Goal: Information Seeking & Learning: Learn about a topic

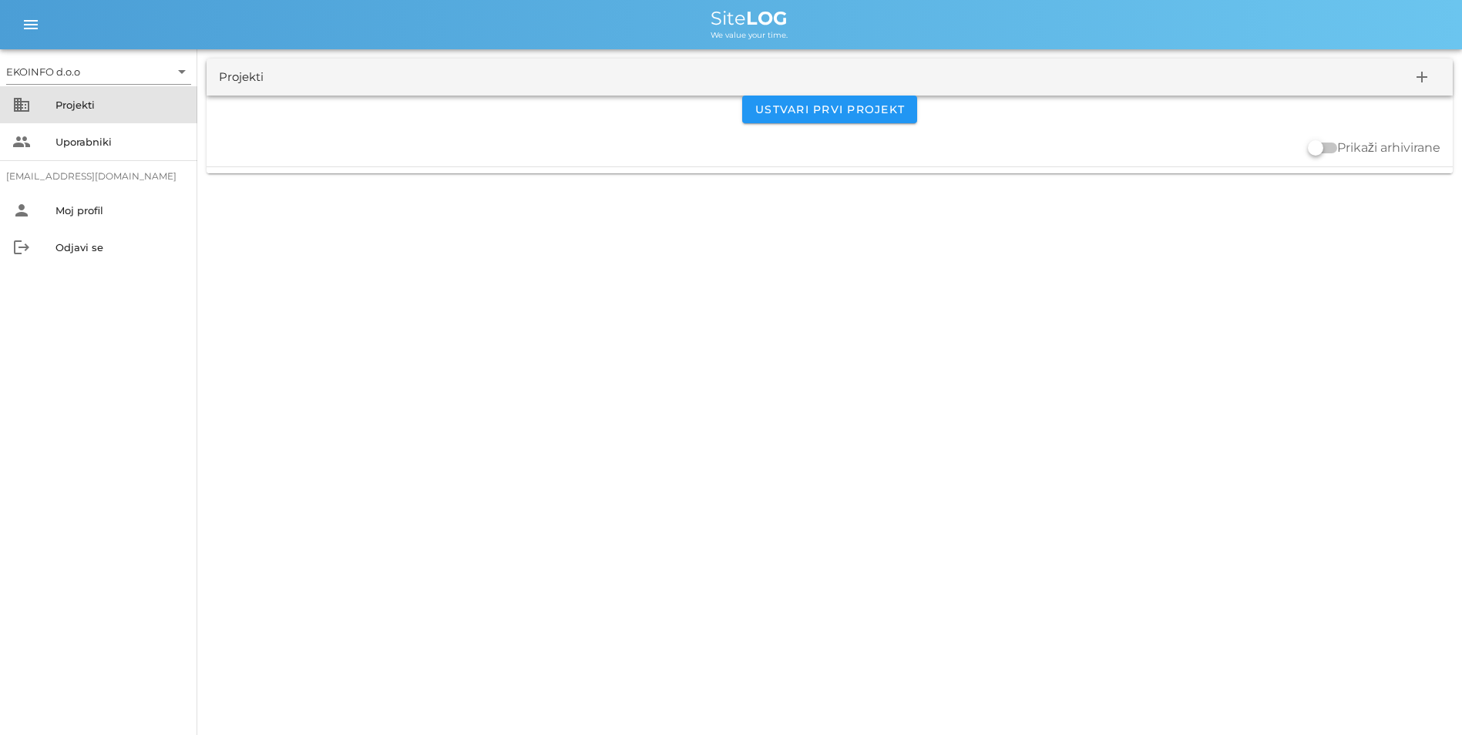
click at [89, 113] on div "Projekti" at bounding box center [119, 104] width 129 height 25
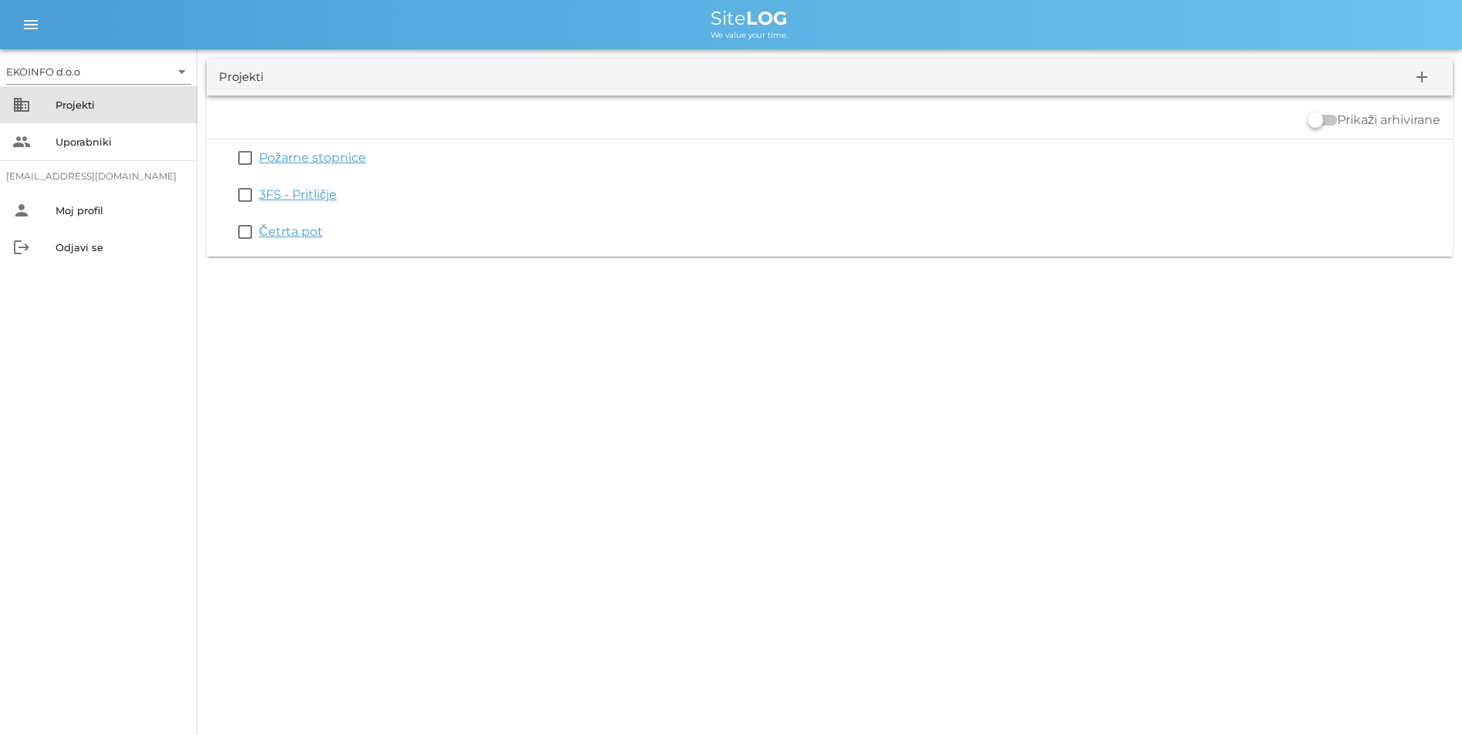
click at [92, 103] on div "Projekti" at bounding box center [119, 105] width 129 height 12
click at [275, 191] on link "3FS - Pritličje" at bounding box center [298, 194] width 78 height 15
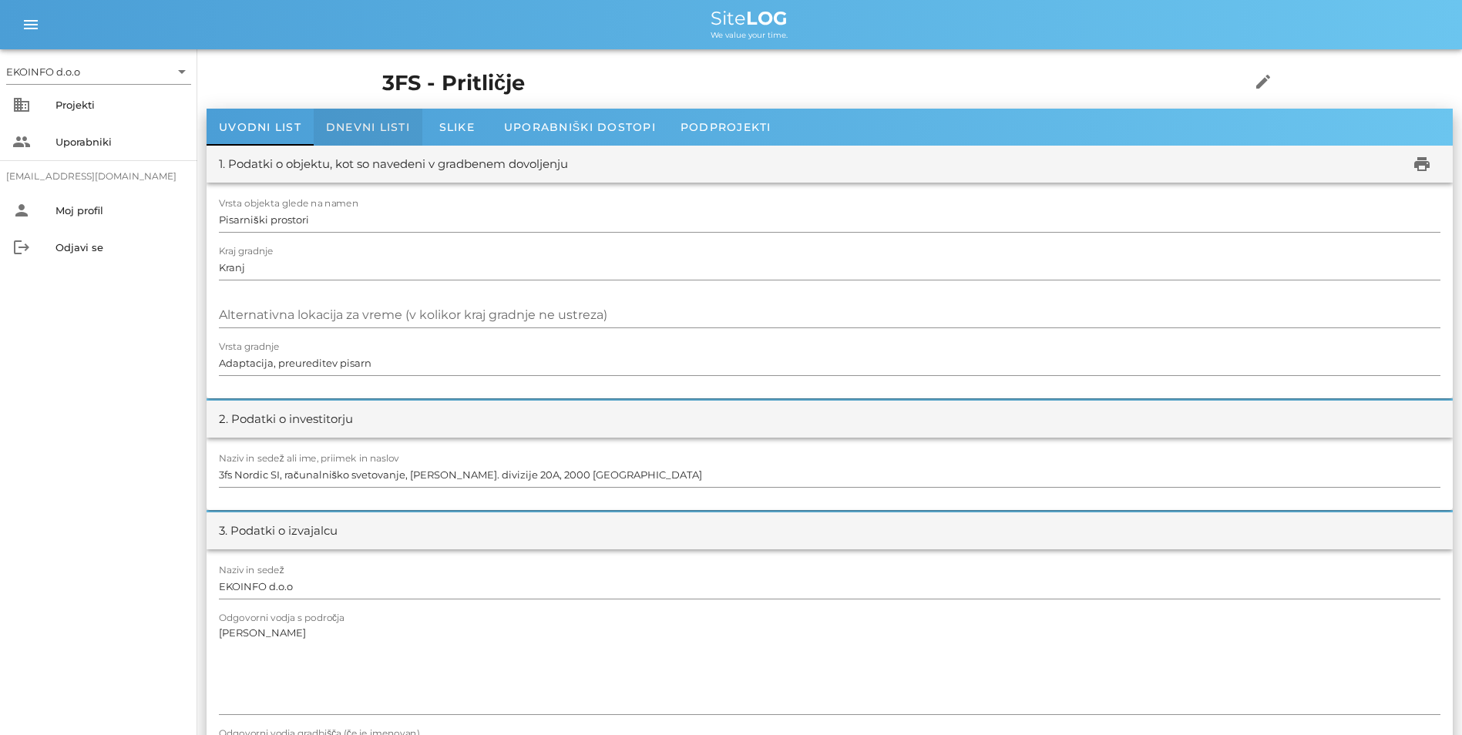
click at [361, 133] on span "Dnevni listi" at bounding box center [368, 127] width 84 height 14
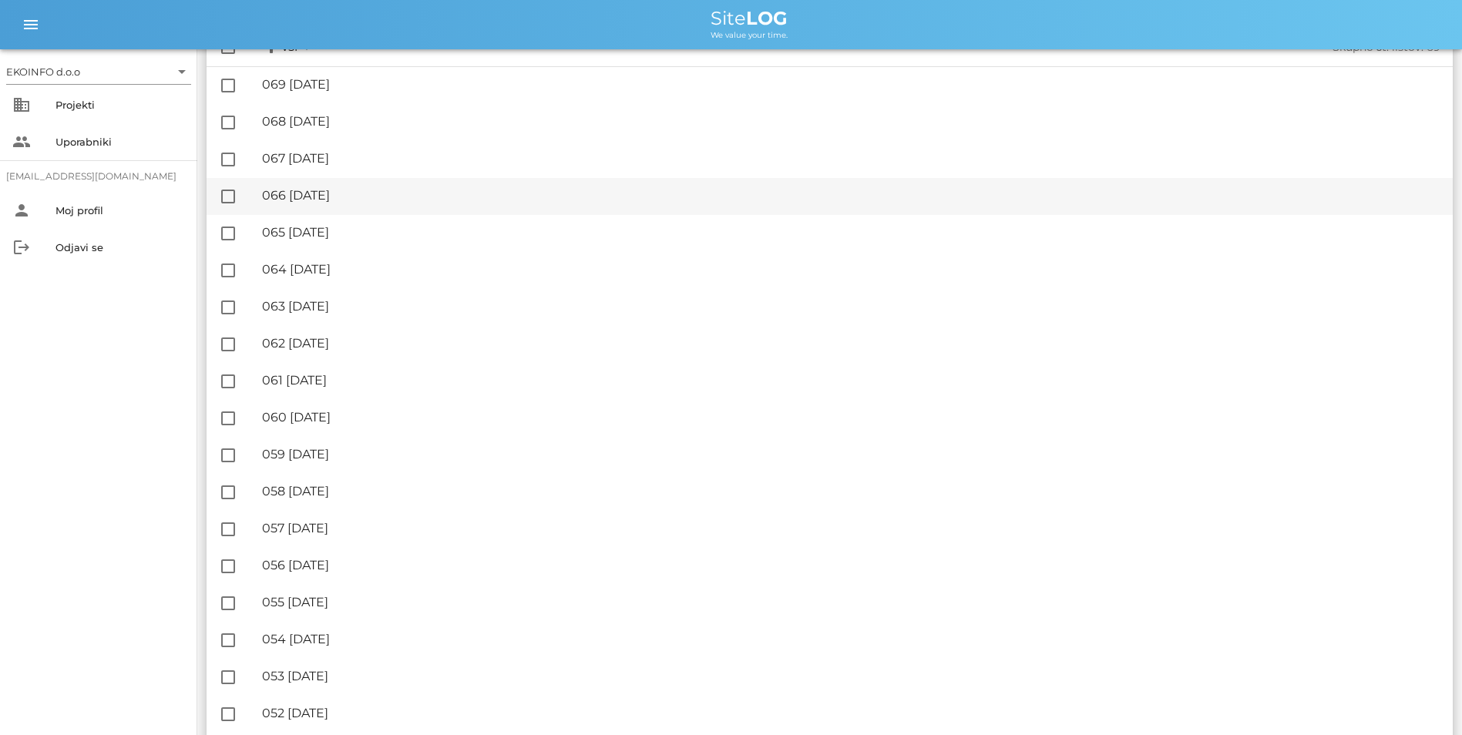
scroll to position [67, 0]
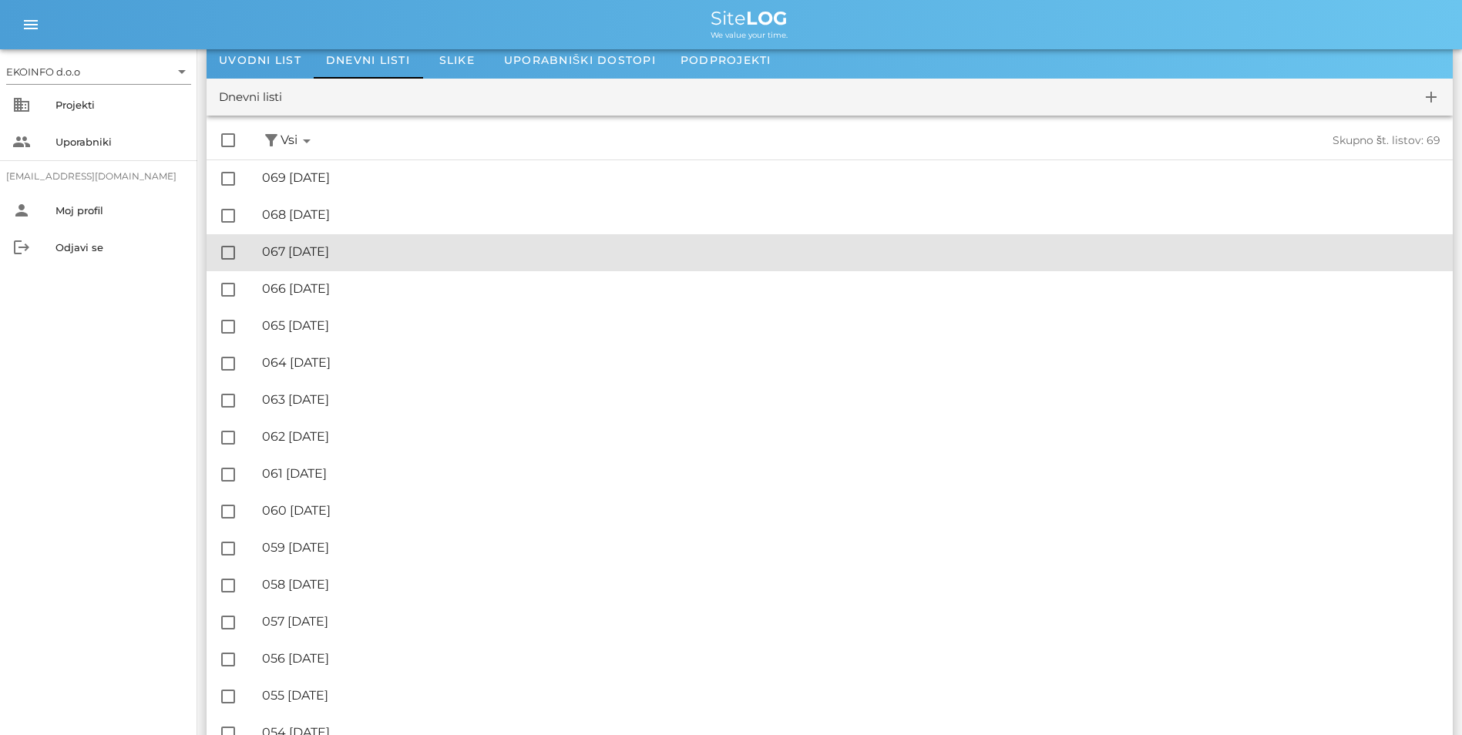
click at [328, 257] on div "🔏 067 [DATE]" at bounding box center [851, 251] width 1178 height 15
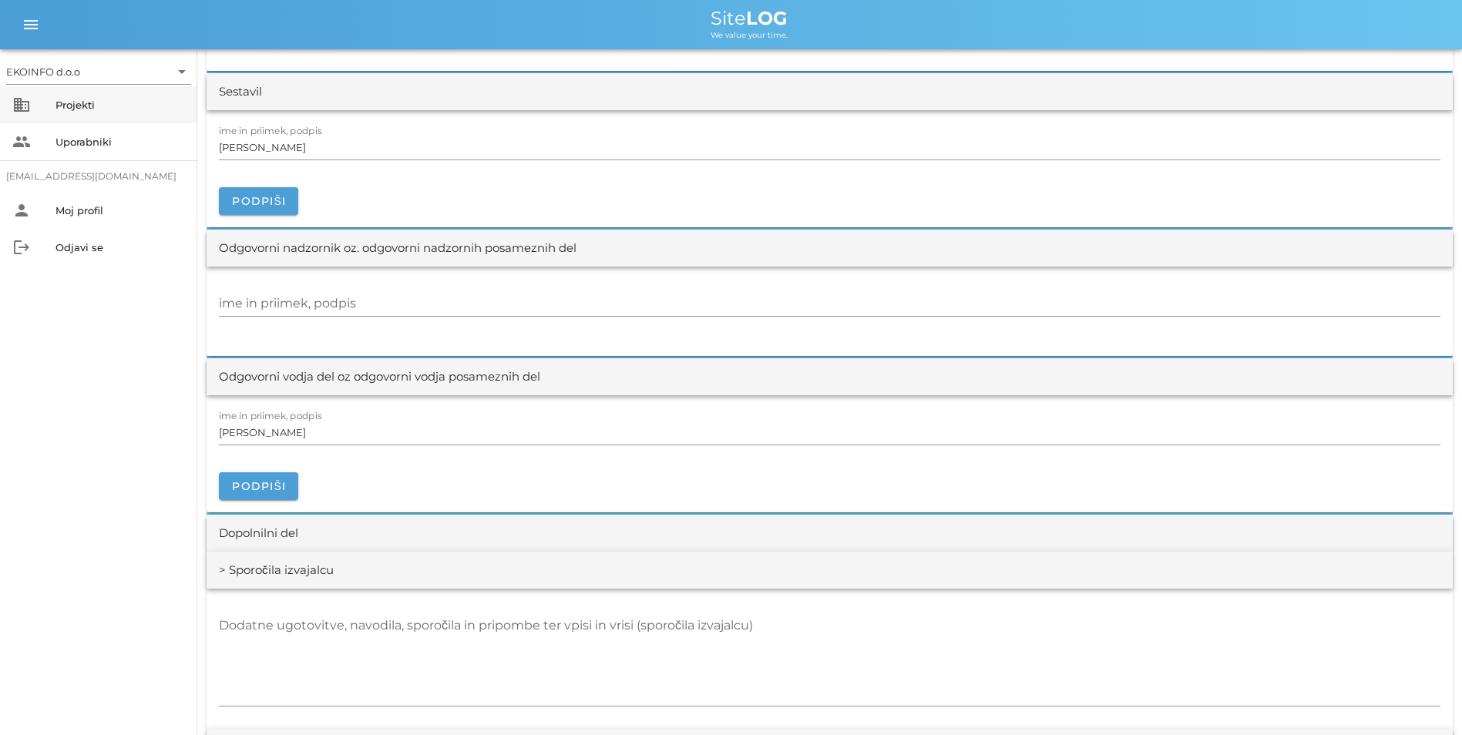
scroll to position [1618, 0]
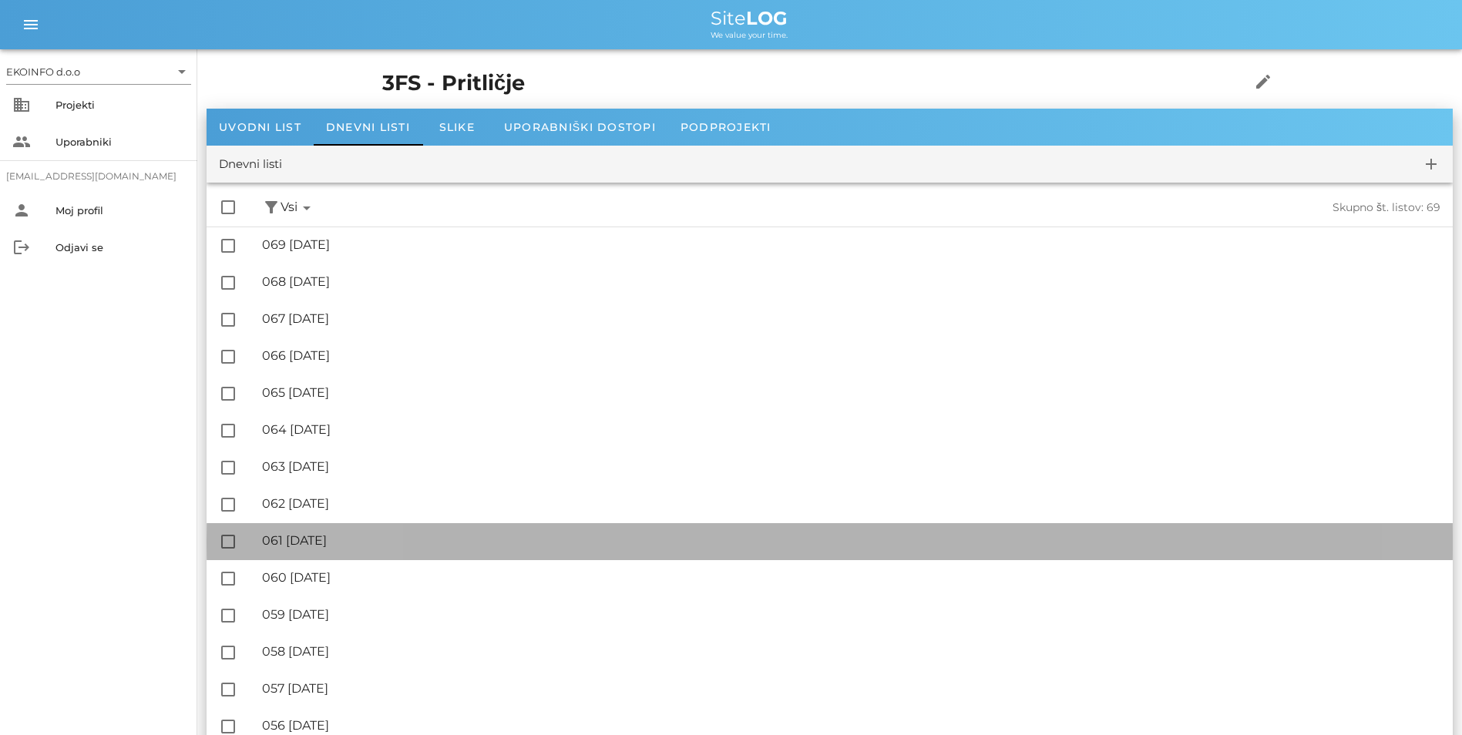
click at [311, 543] on div "🔏 061 [DATE]" at bounding box center [851, 540] width 1178 height 15
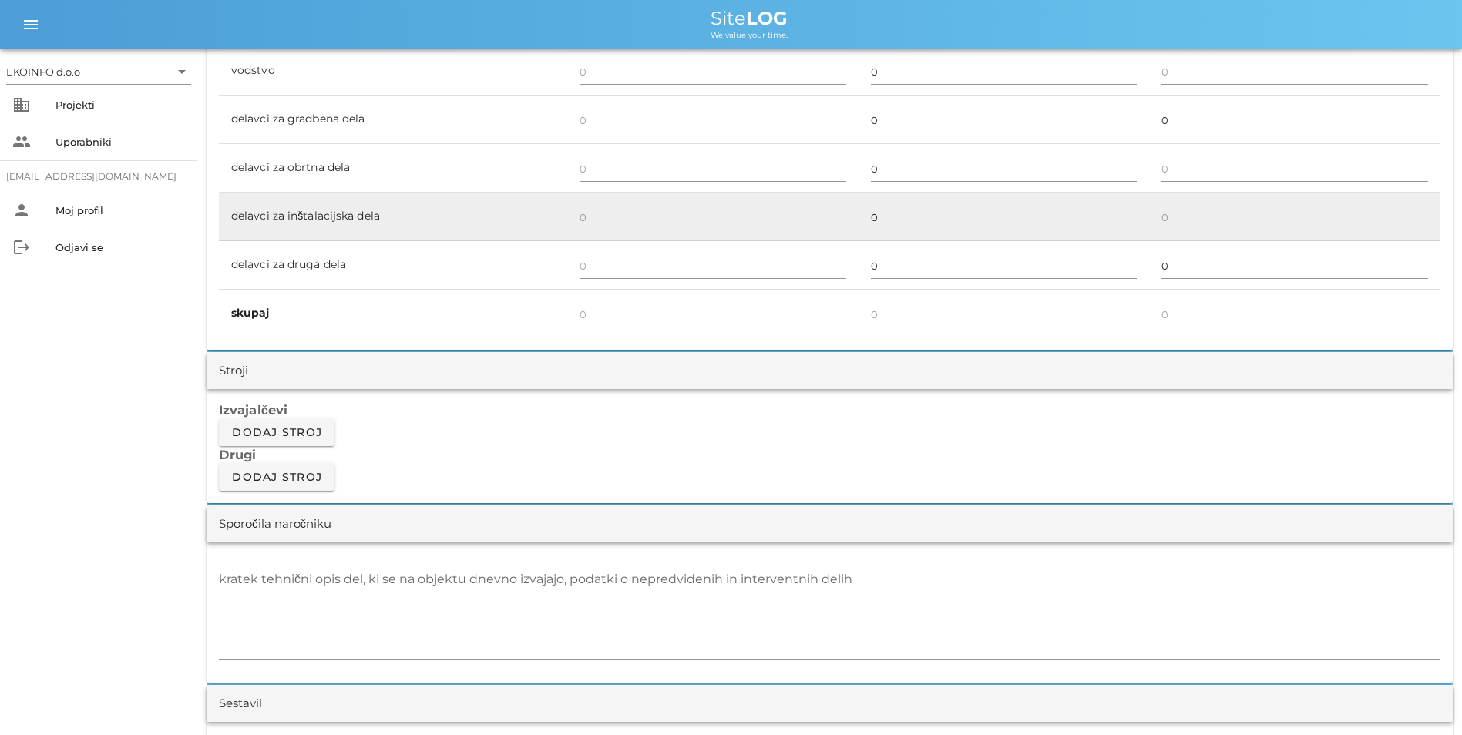
scroll to position [1156, 0]
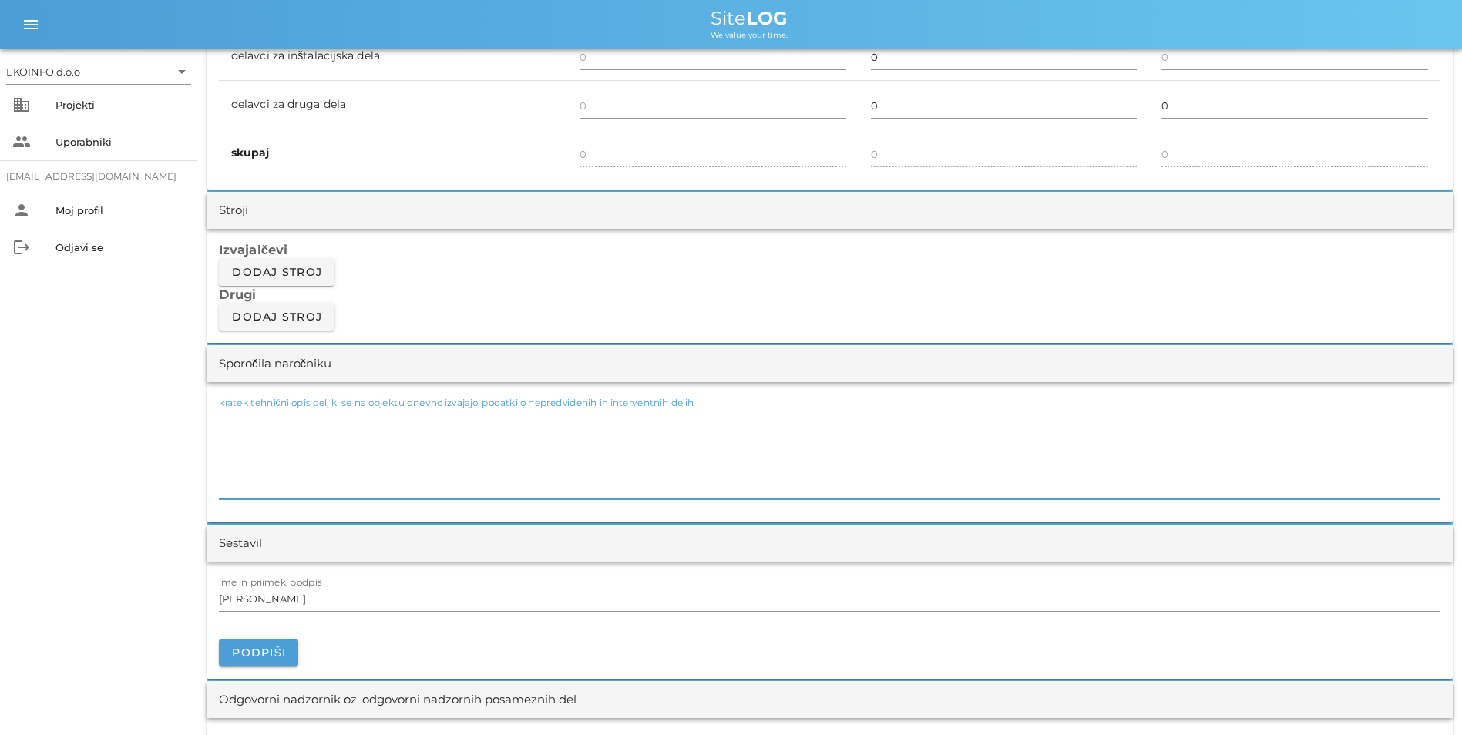
click at [343, 476] on textarea "kratek tehnični opis del, ki se na objektu dnevno izvajajo, podatki o nepredvid…" at bounding box center [830, 453] width 1222 height 92
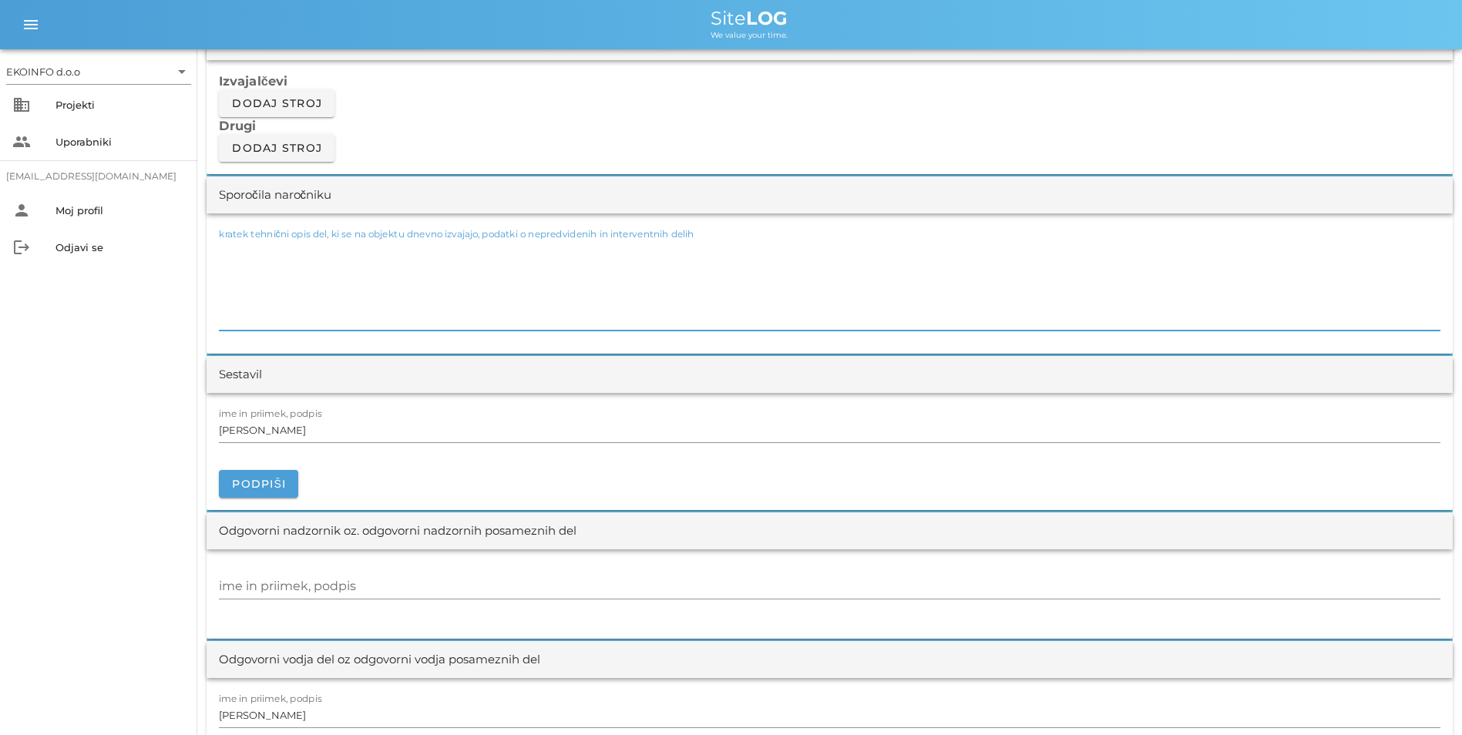
scroll to position [1387, 0]
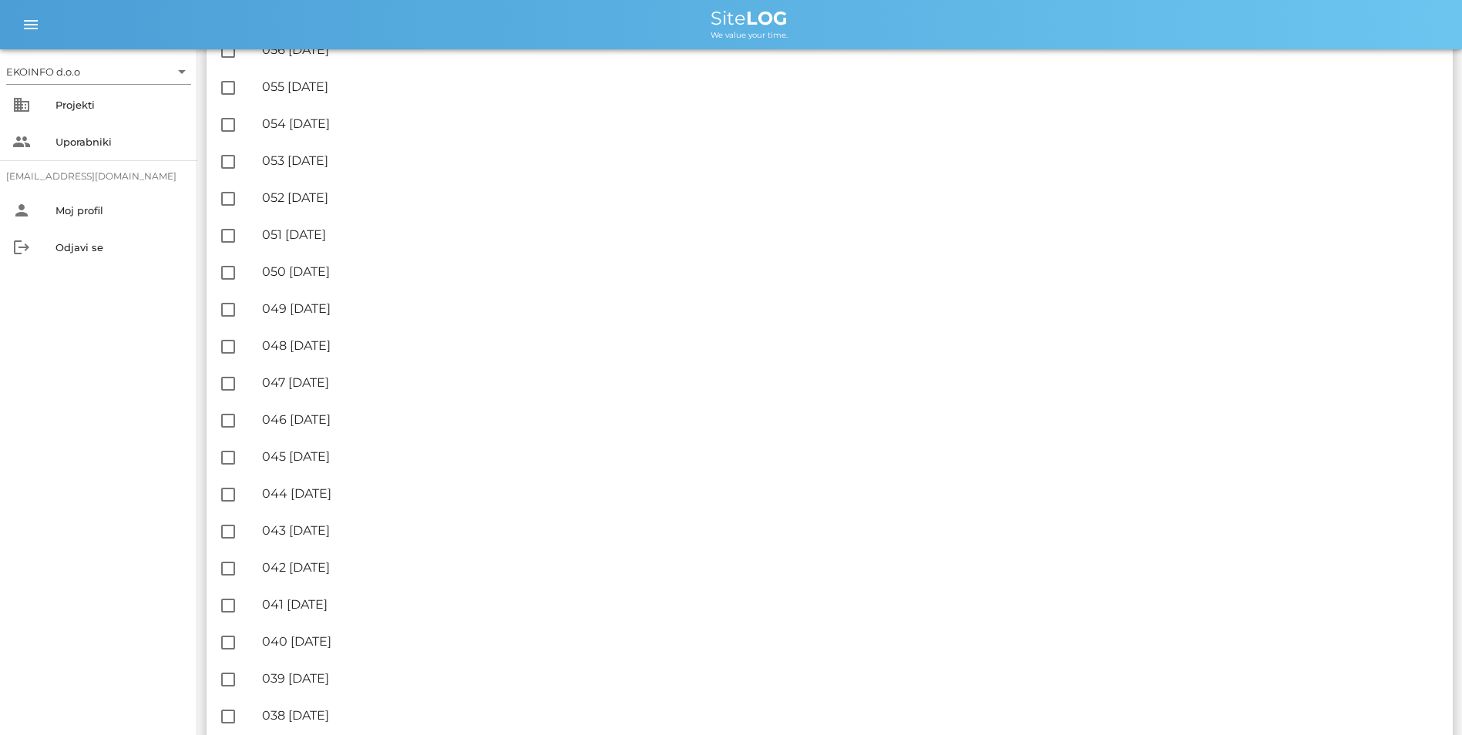
scroll to position [848, 0]
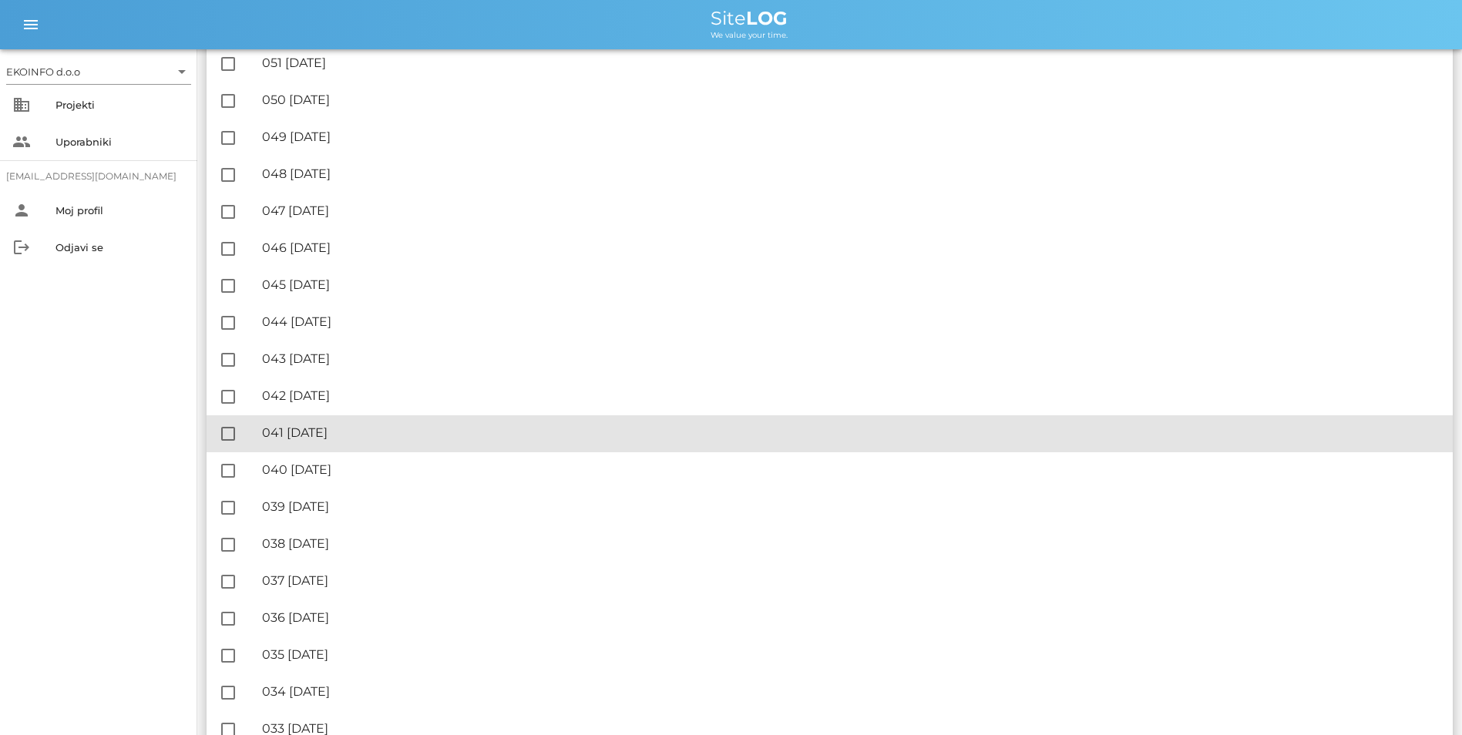
click at [343, 425] on div "🔏 041 [DATE]" at bounding box center [851, 432] width 1178 height 15
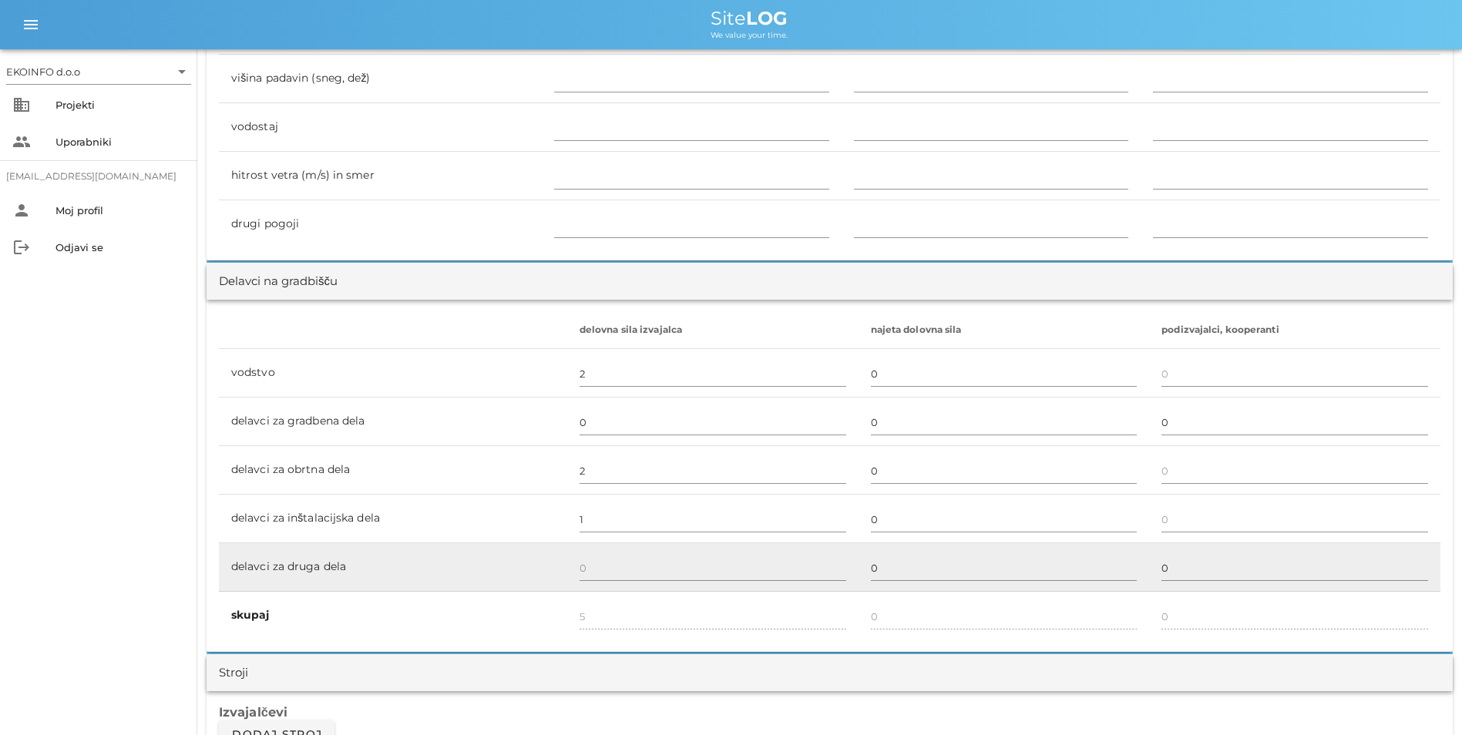
scroll to position [1156, 0]
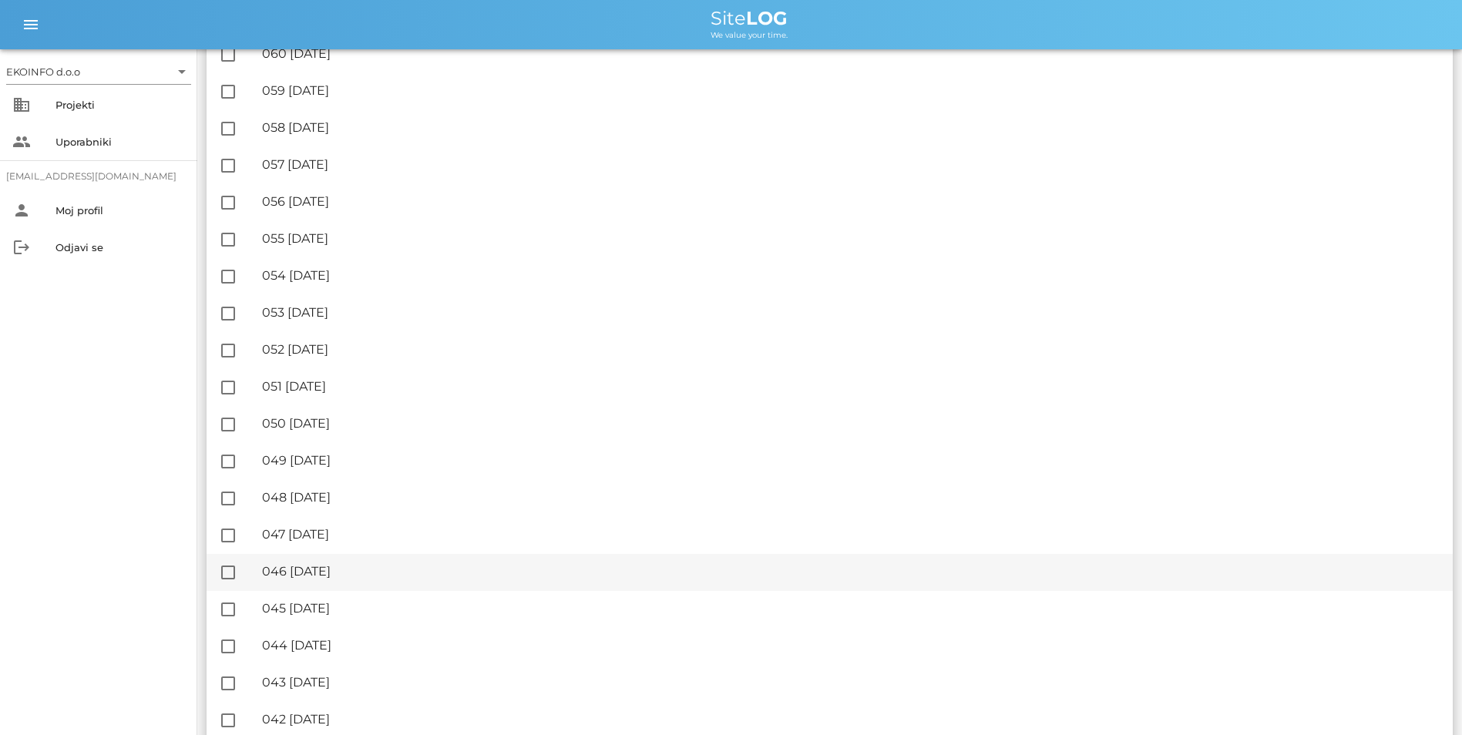
scroll to position [617, 0]
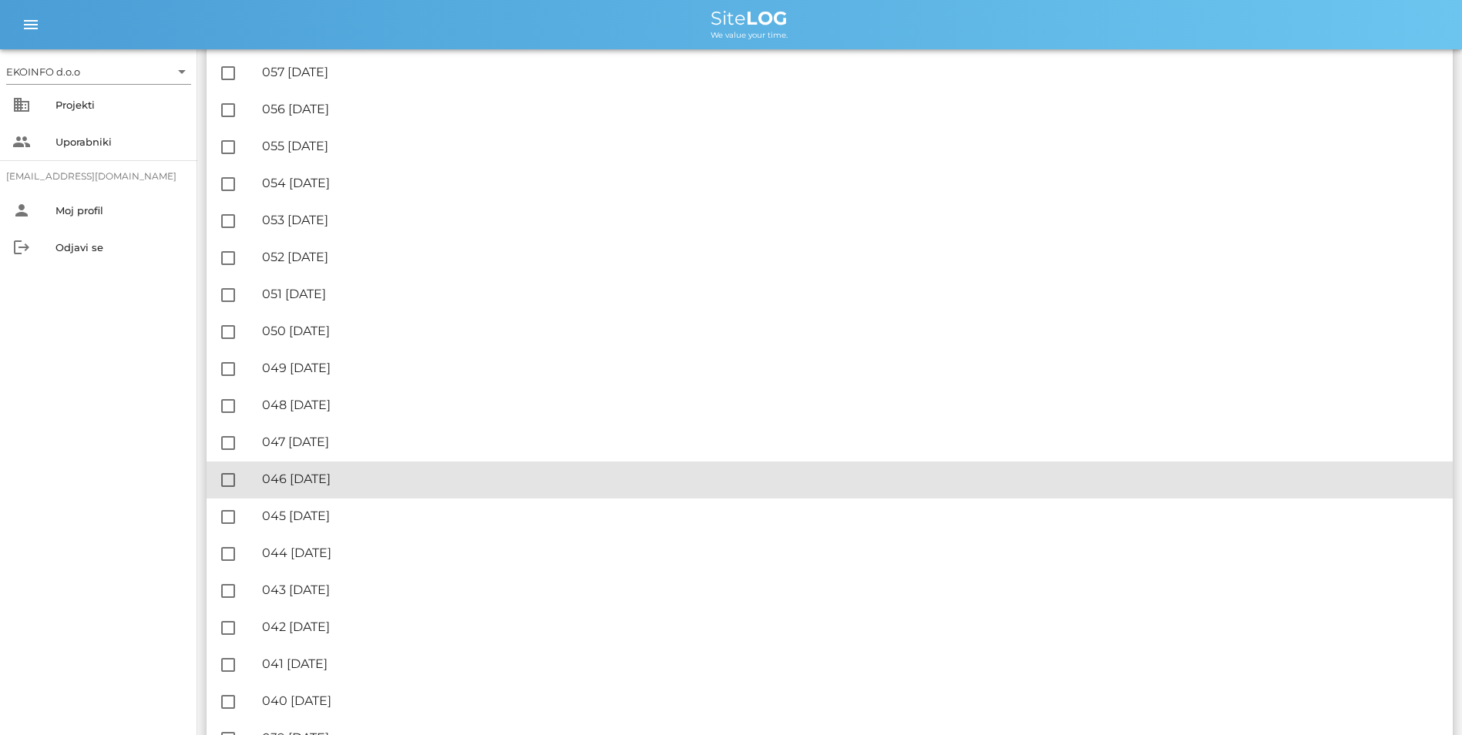
click at [348, 484] on div "🔏 046 [DATE]" at bounding box center [851, 479] width 1178 height 15
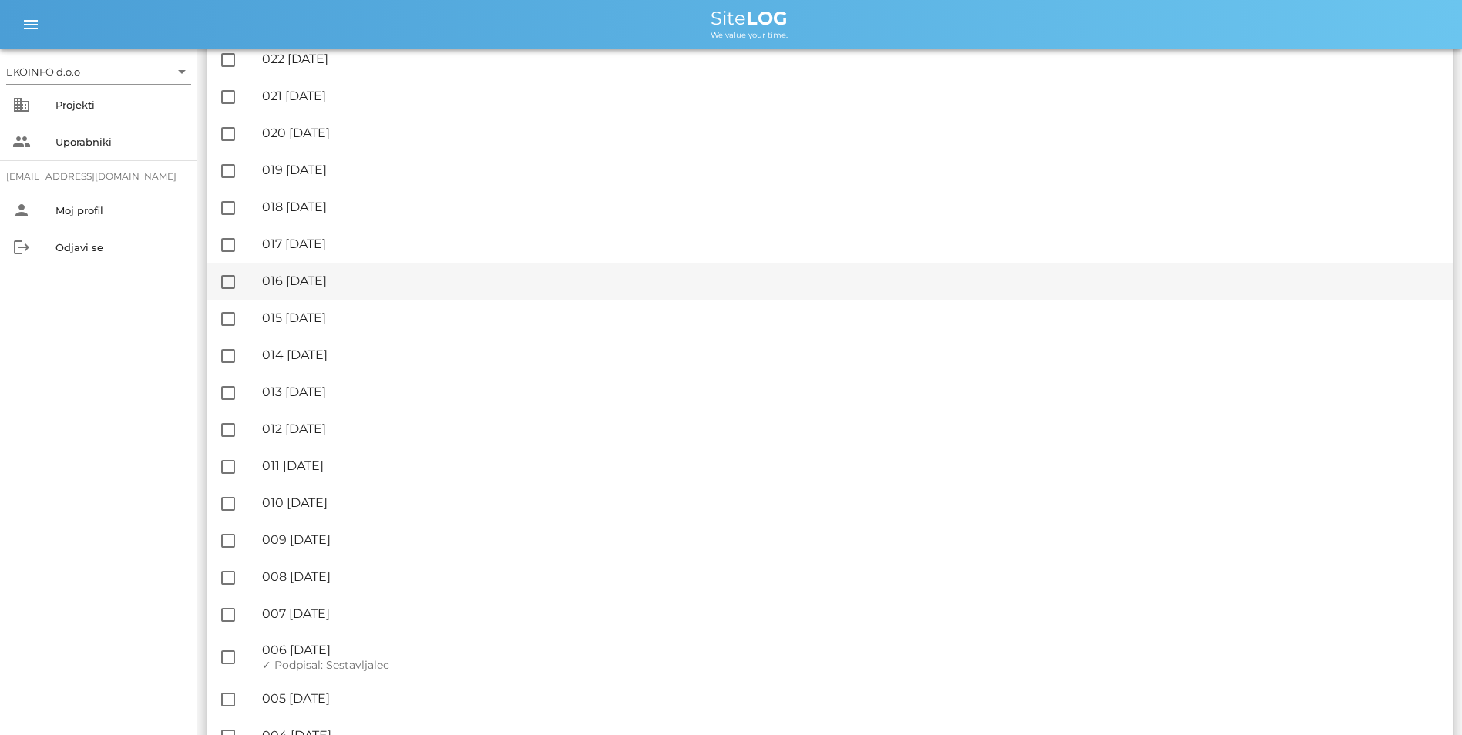
scroll to position [2071, 0]
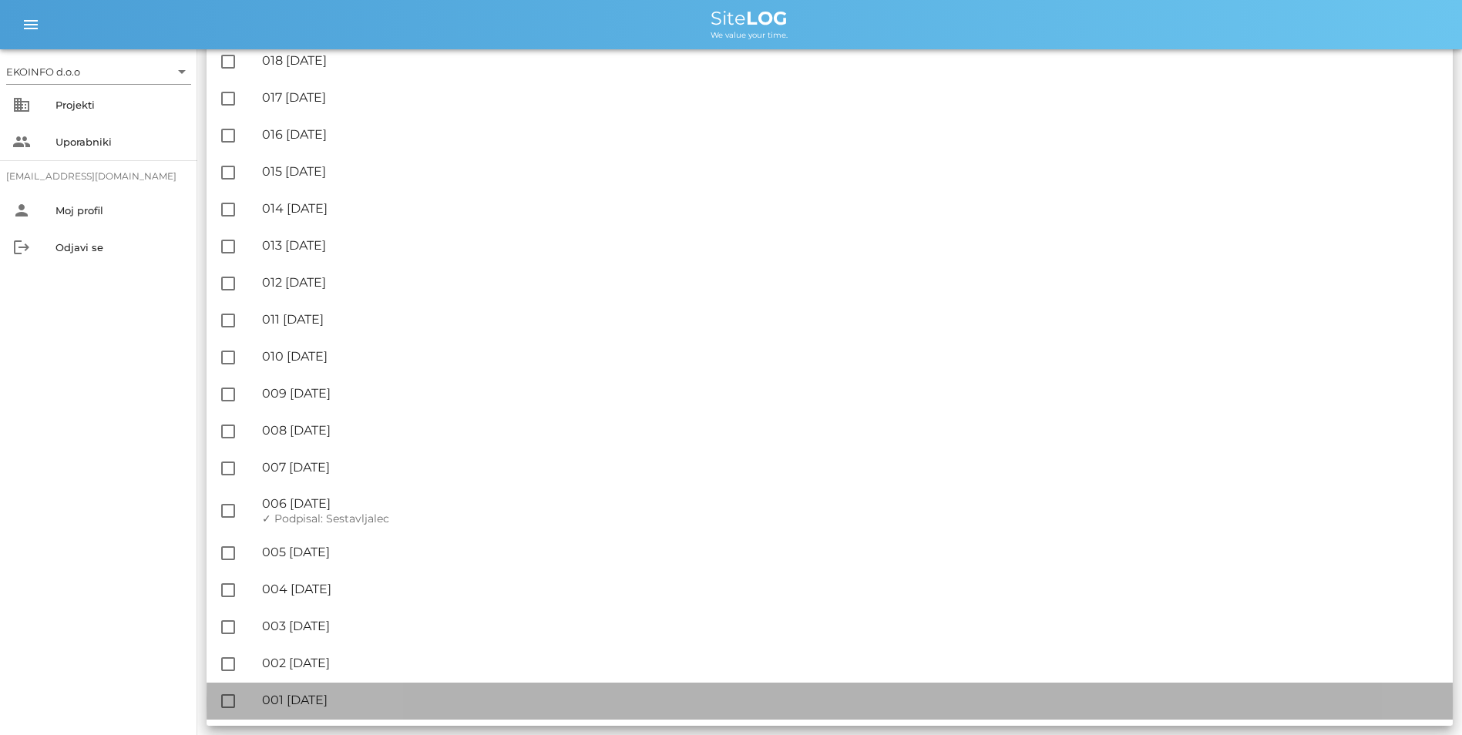
click at [347, 697] on div "🔏 001 [DATE]" at bounding box center [851, 700] width 1178 height 15
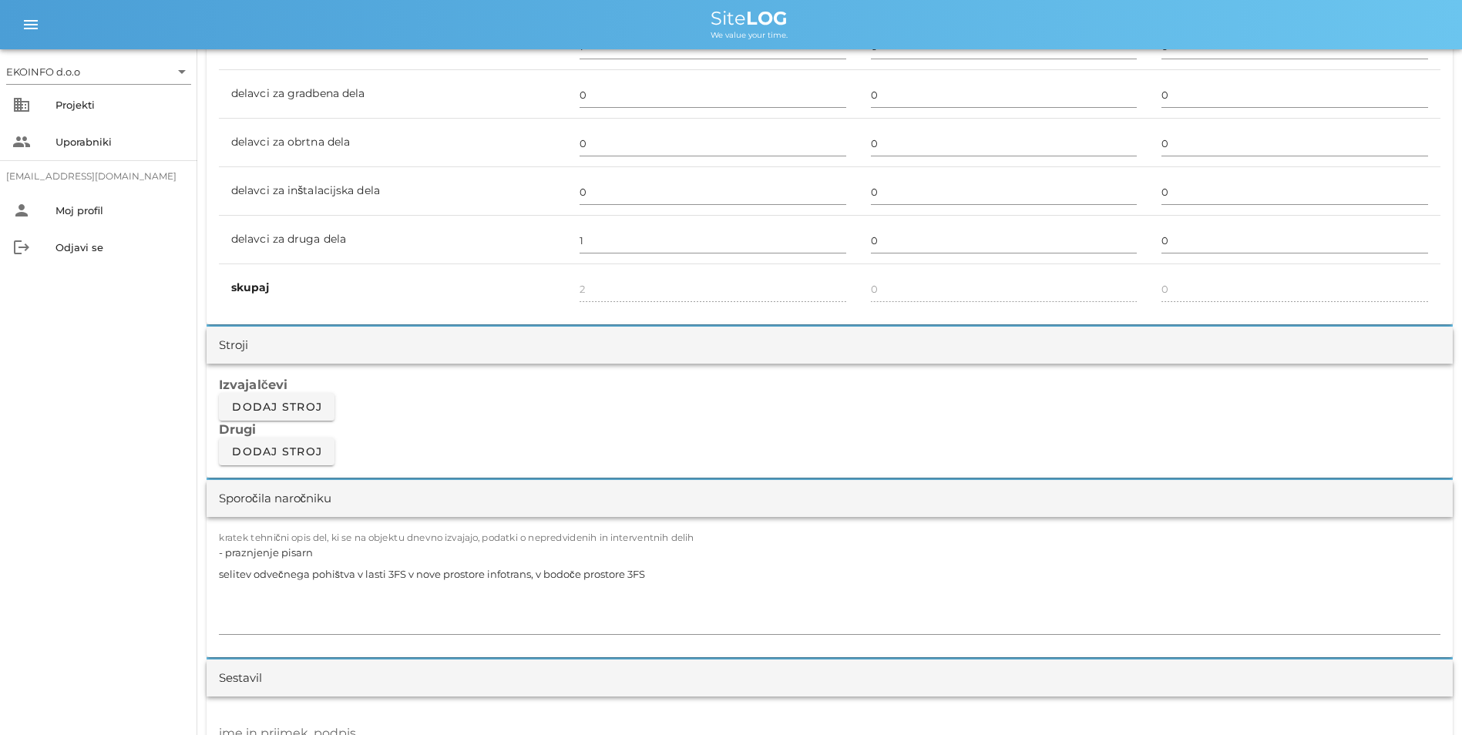
scroll to position [1156, 0]
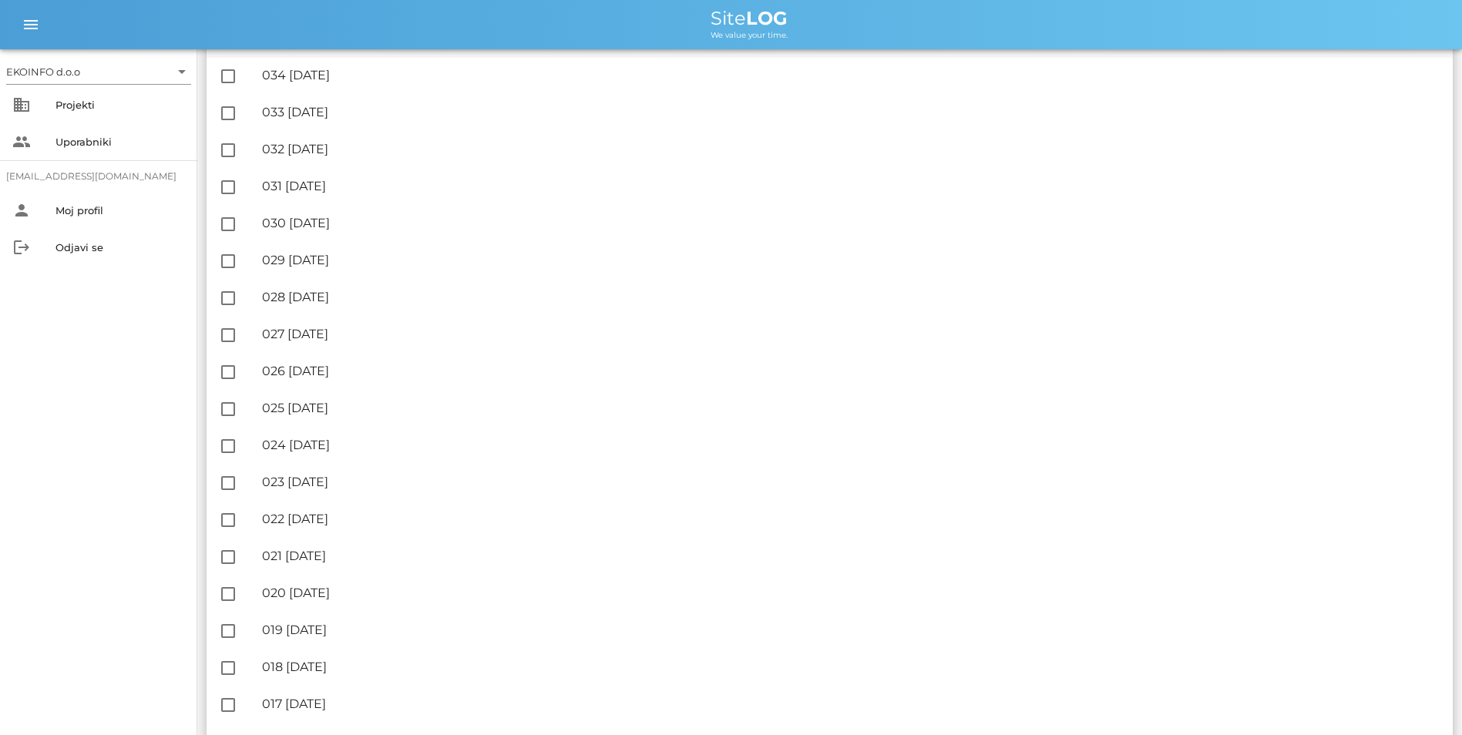
scroll to position [2071, 0]
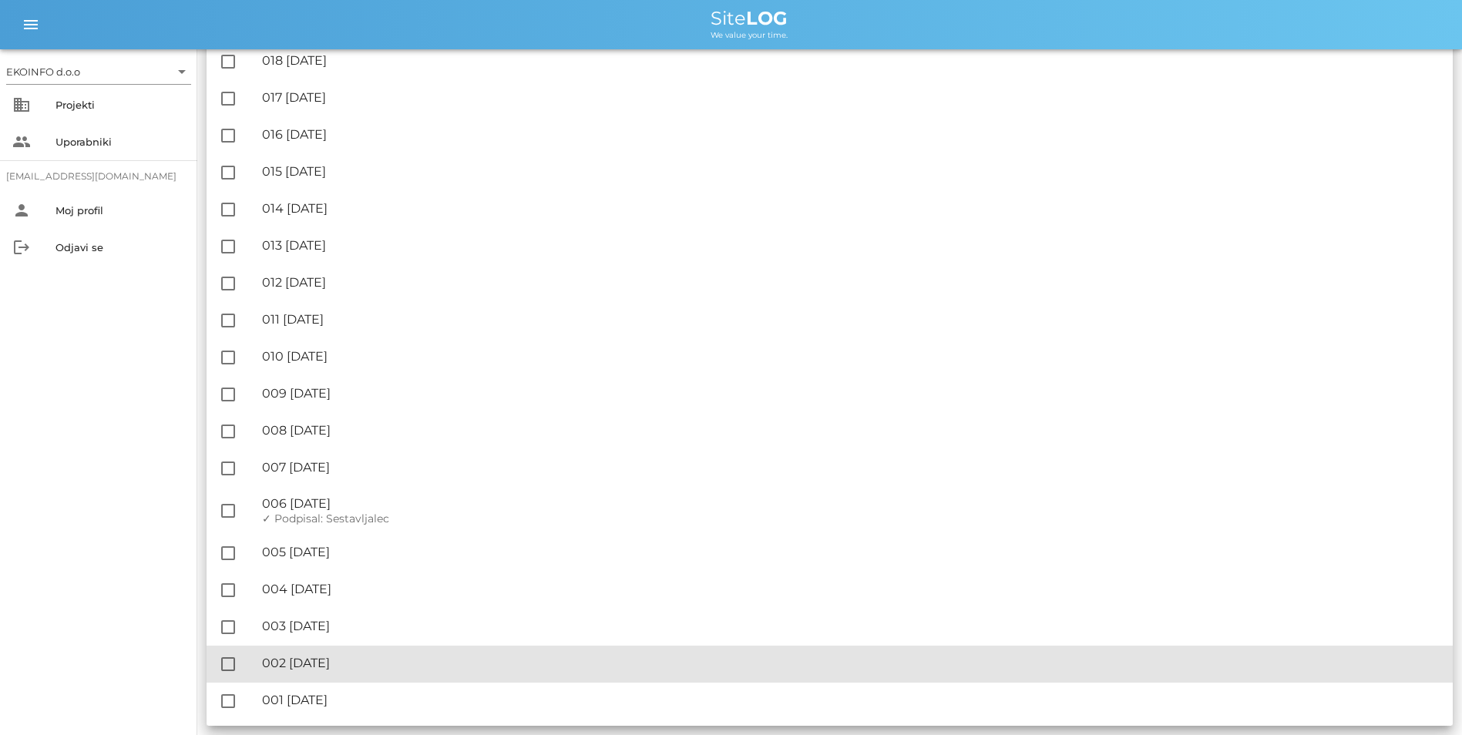
click at [320, 665] on div "🔏 002 [DATE]" at bounding box center [851, 663] width 1178 height 15
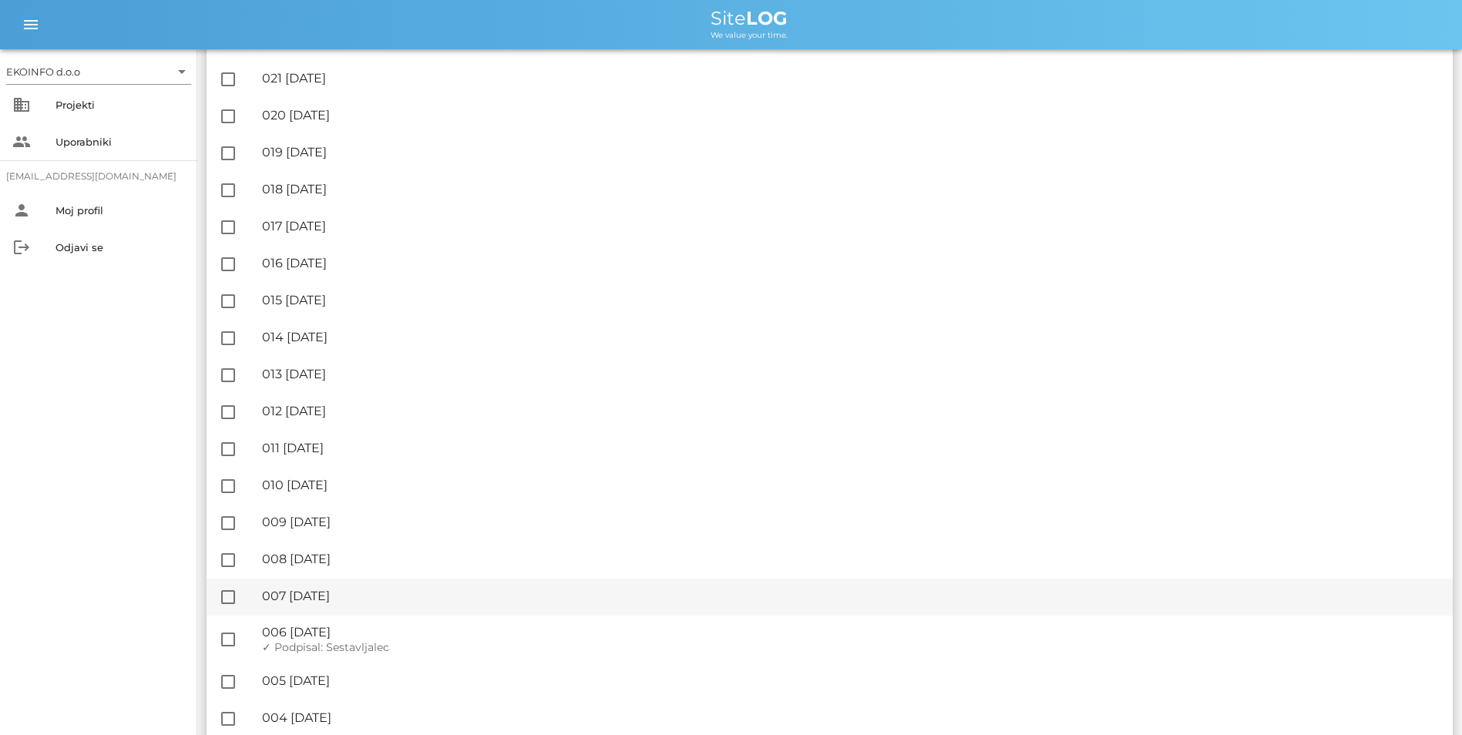
scroll to position [2071, 0]
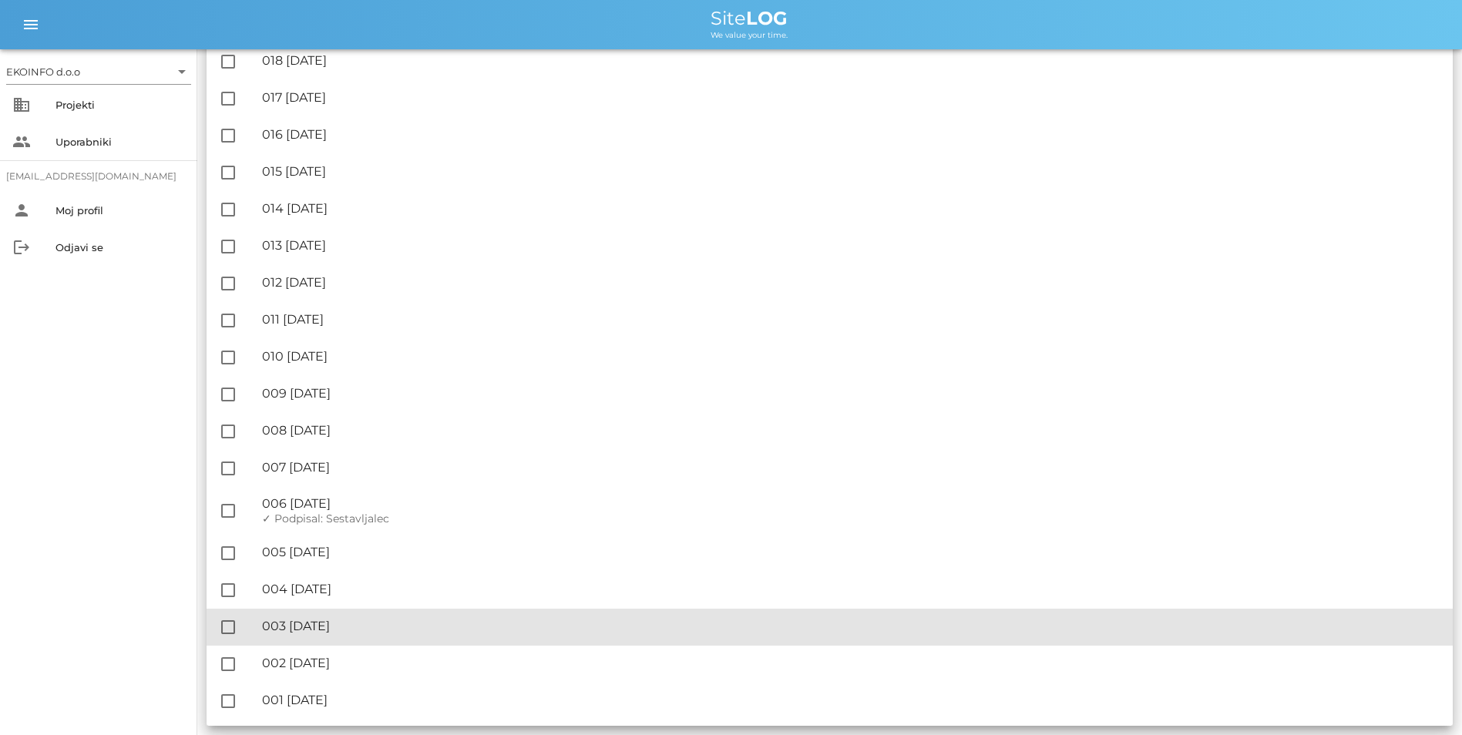
click at [371, 627] on div "🔏 003 [DATE]" at bounding box center [851, 626] width 1178 height 15
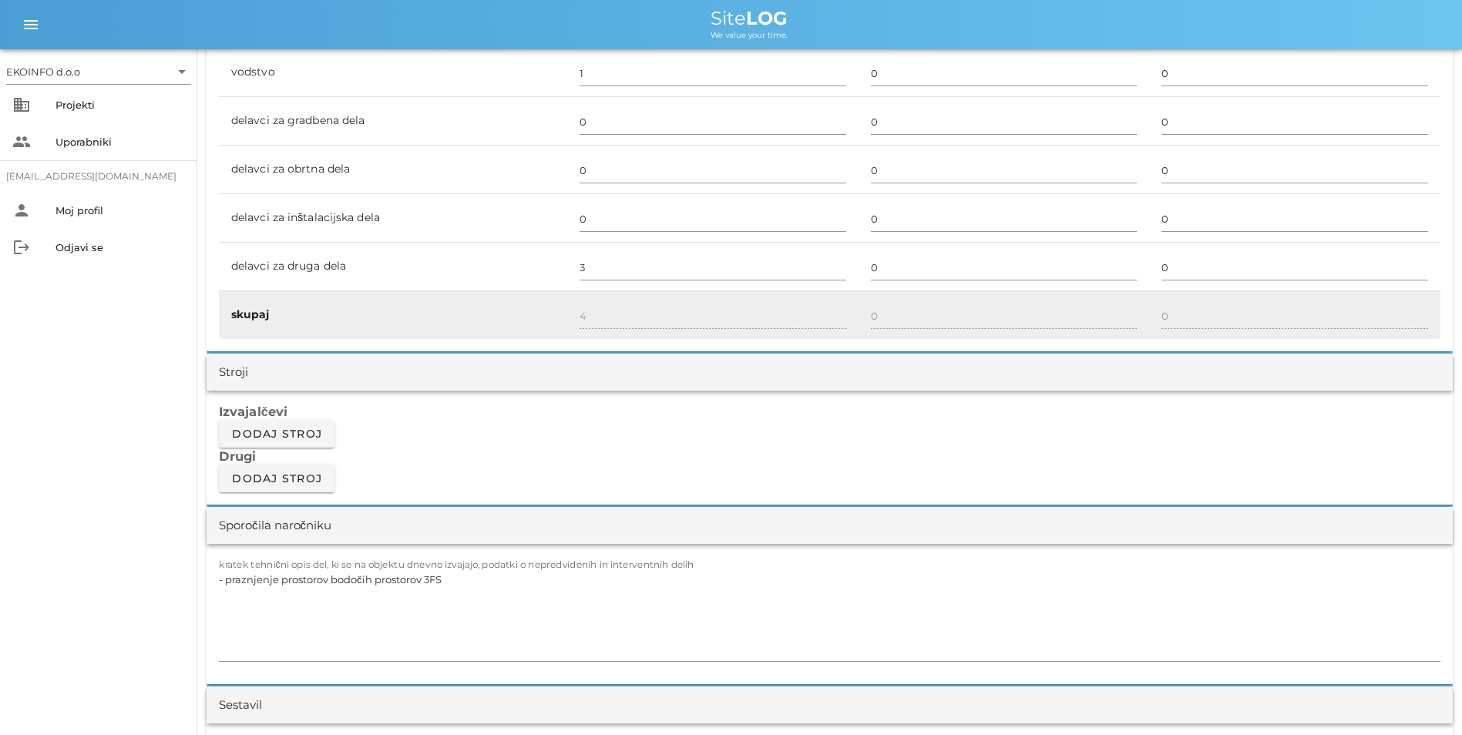
scroll to position [1002, 0]
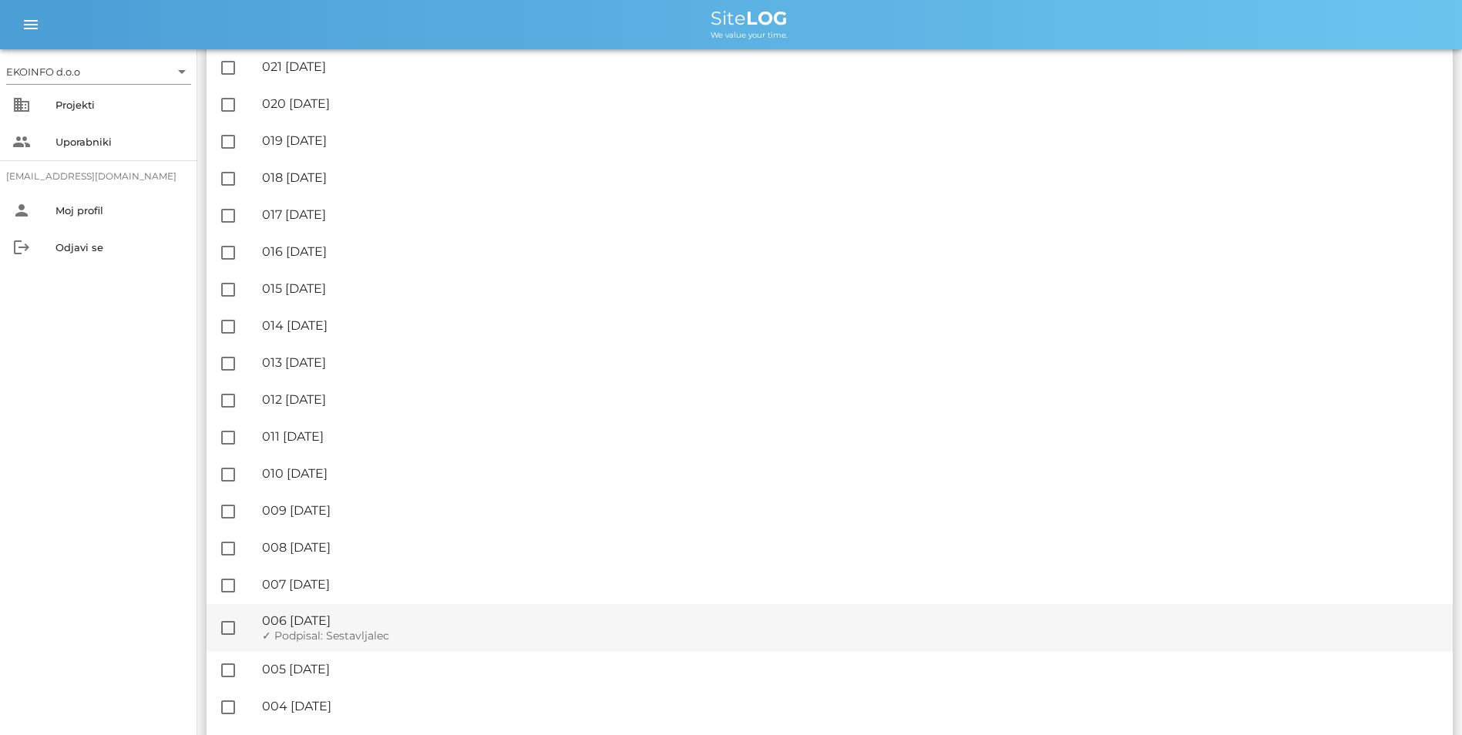
scroll to position [2071, 0]
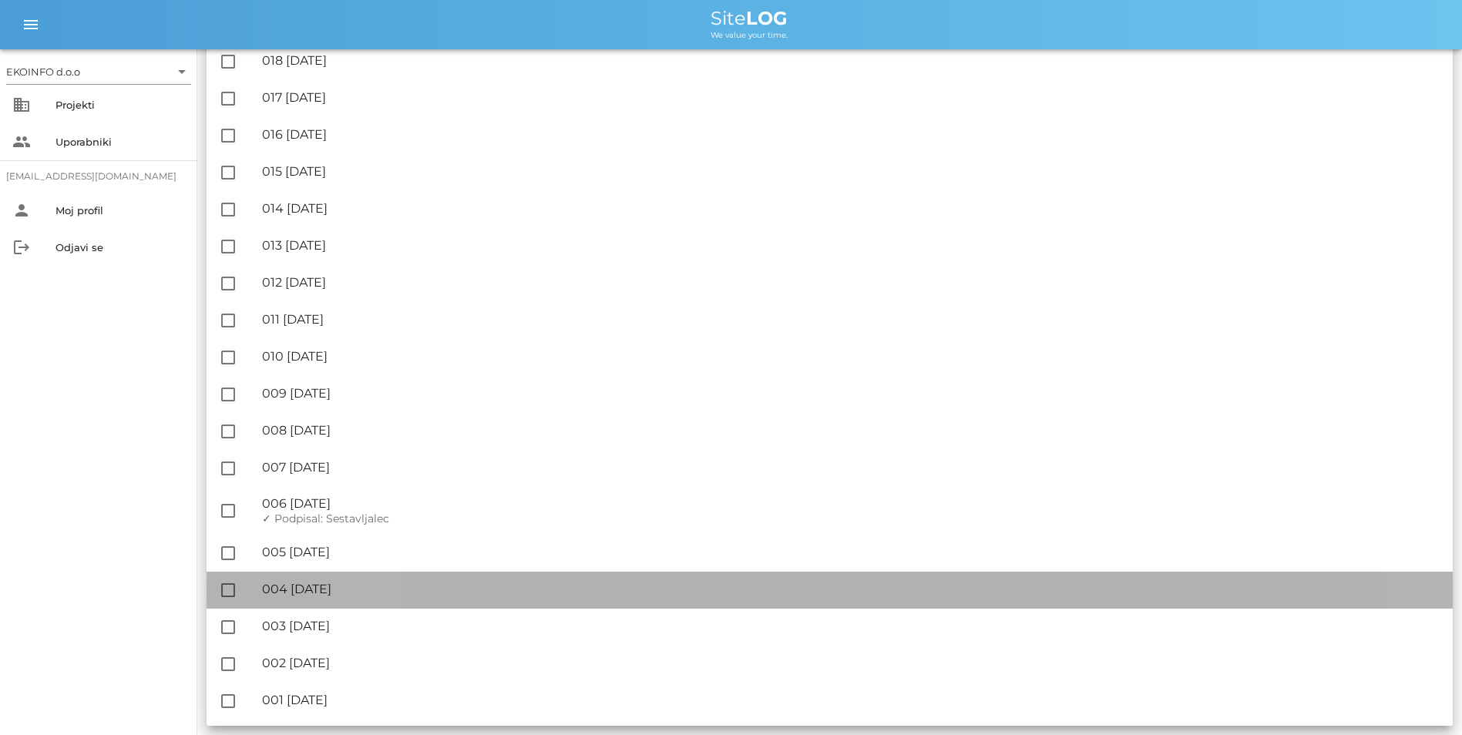
click at [341, 582] on div "🔏 004 [GEOGRAPHIC_DATA][DATE]" at bounding box center [851, 589] width 1178 height 15
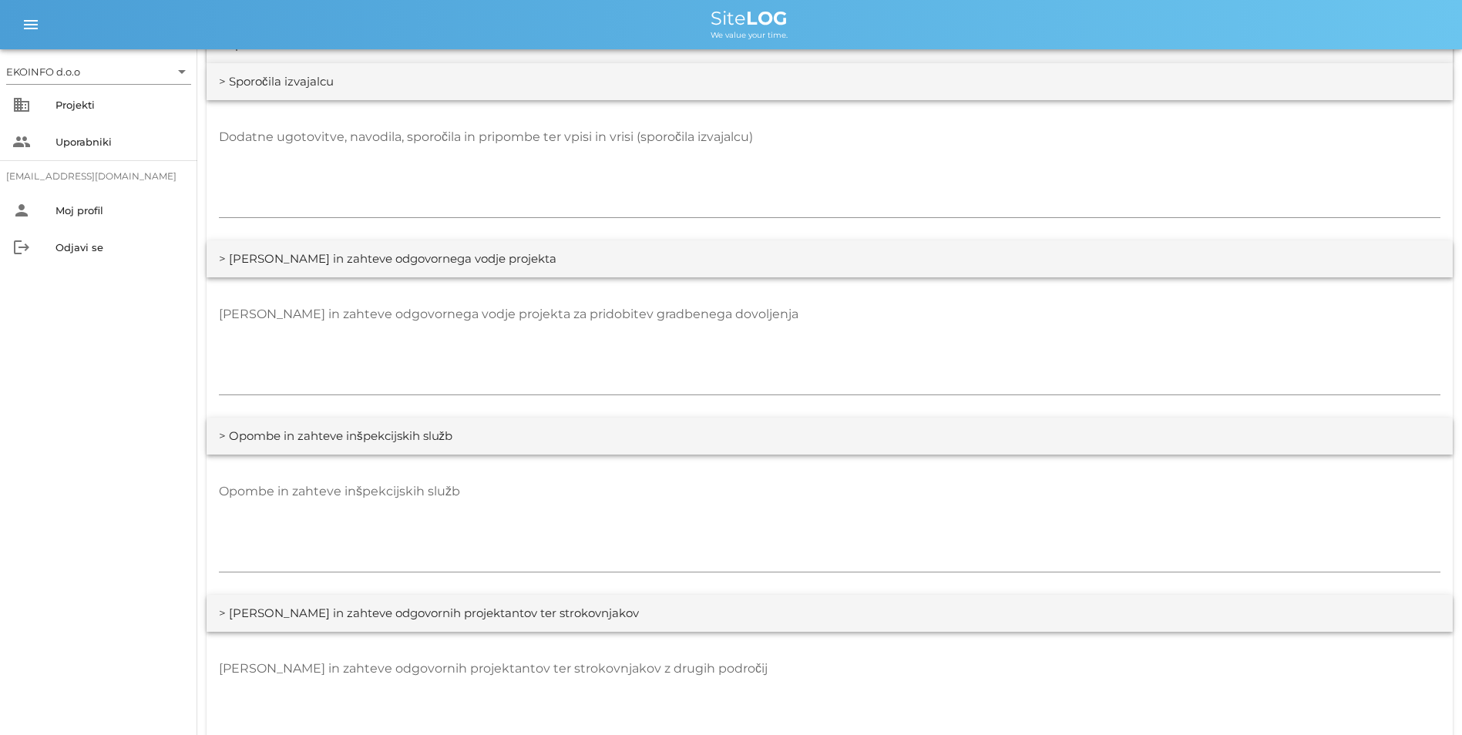
scroll to position [1773, 0]
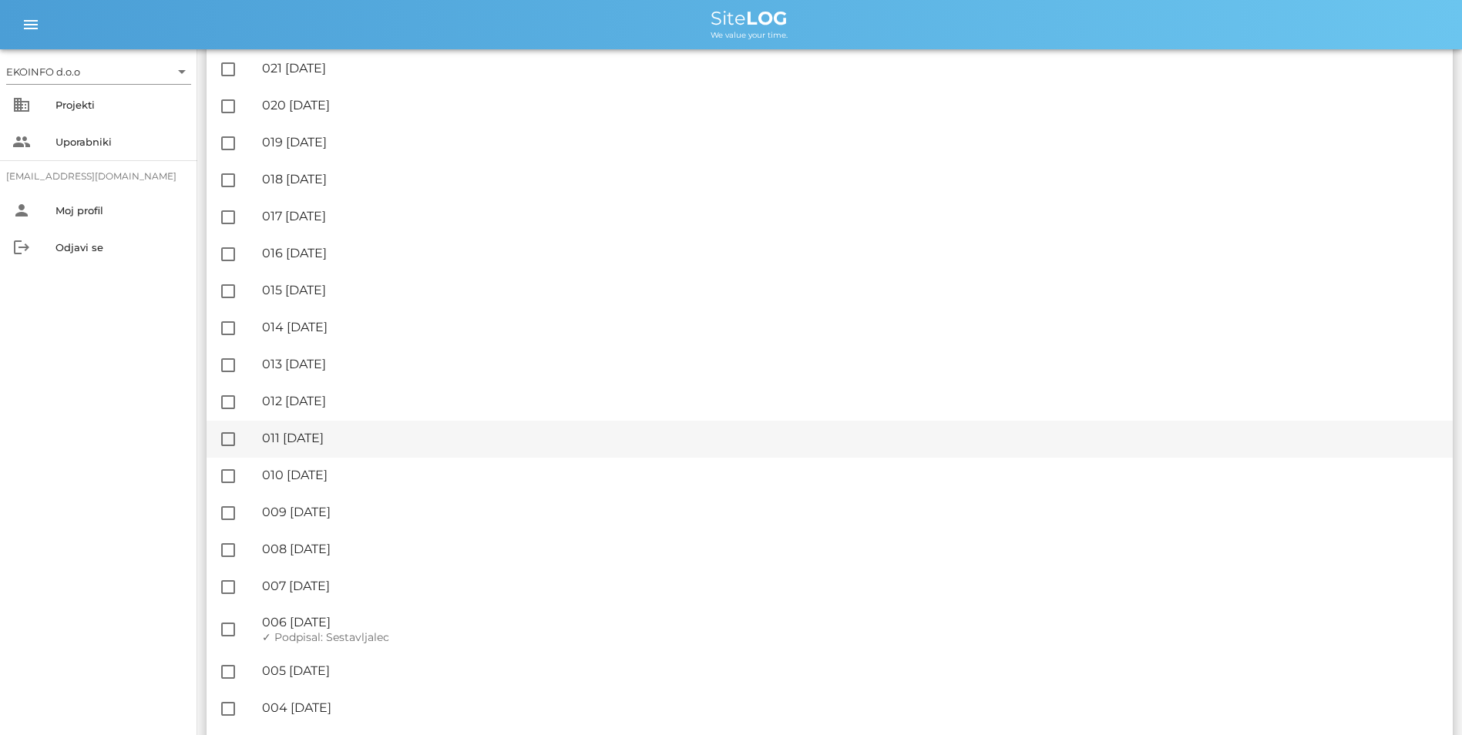
scroll to position [2071, 0]
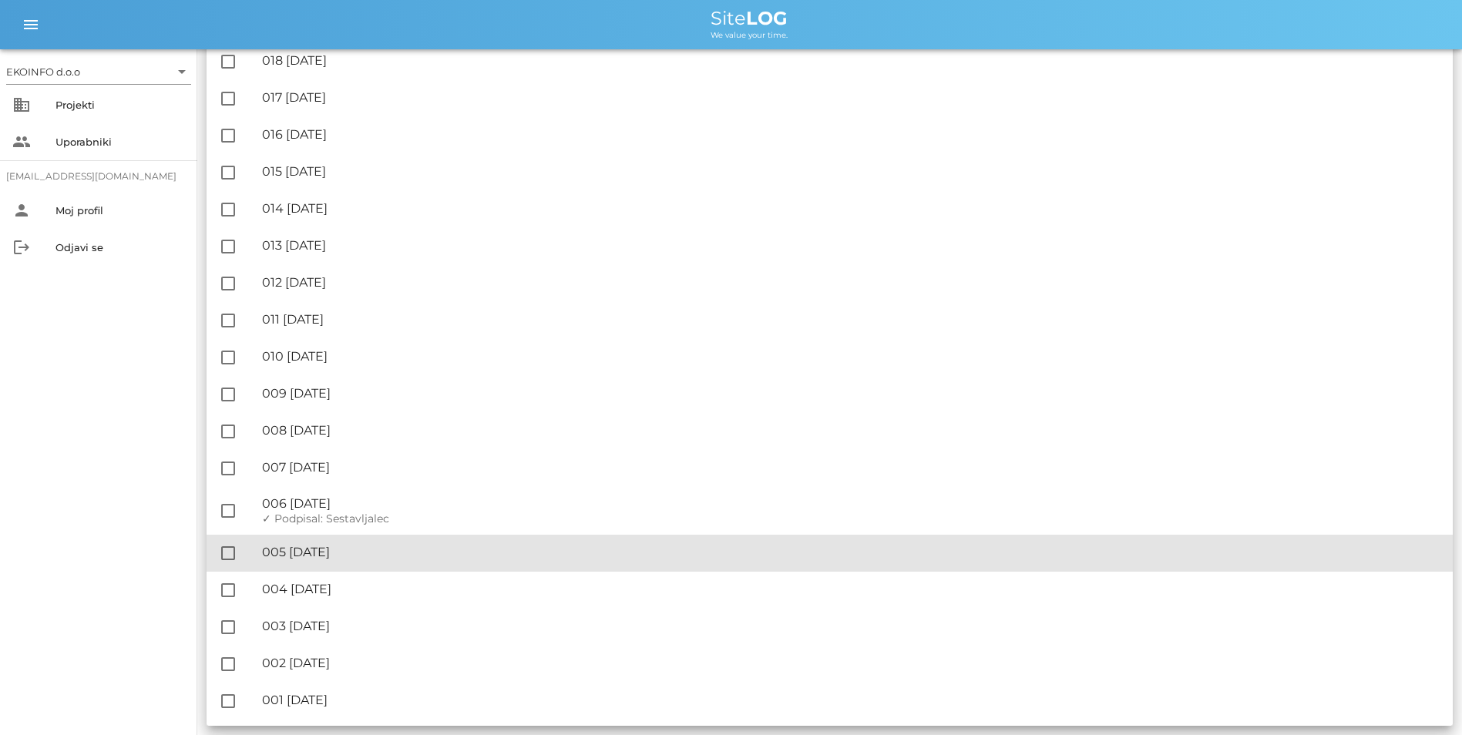
click at [355, 551] on div "🔏 005 [DATE]" at bounding box center [851, 552] width 1178 height 15
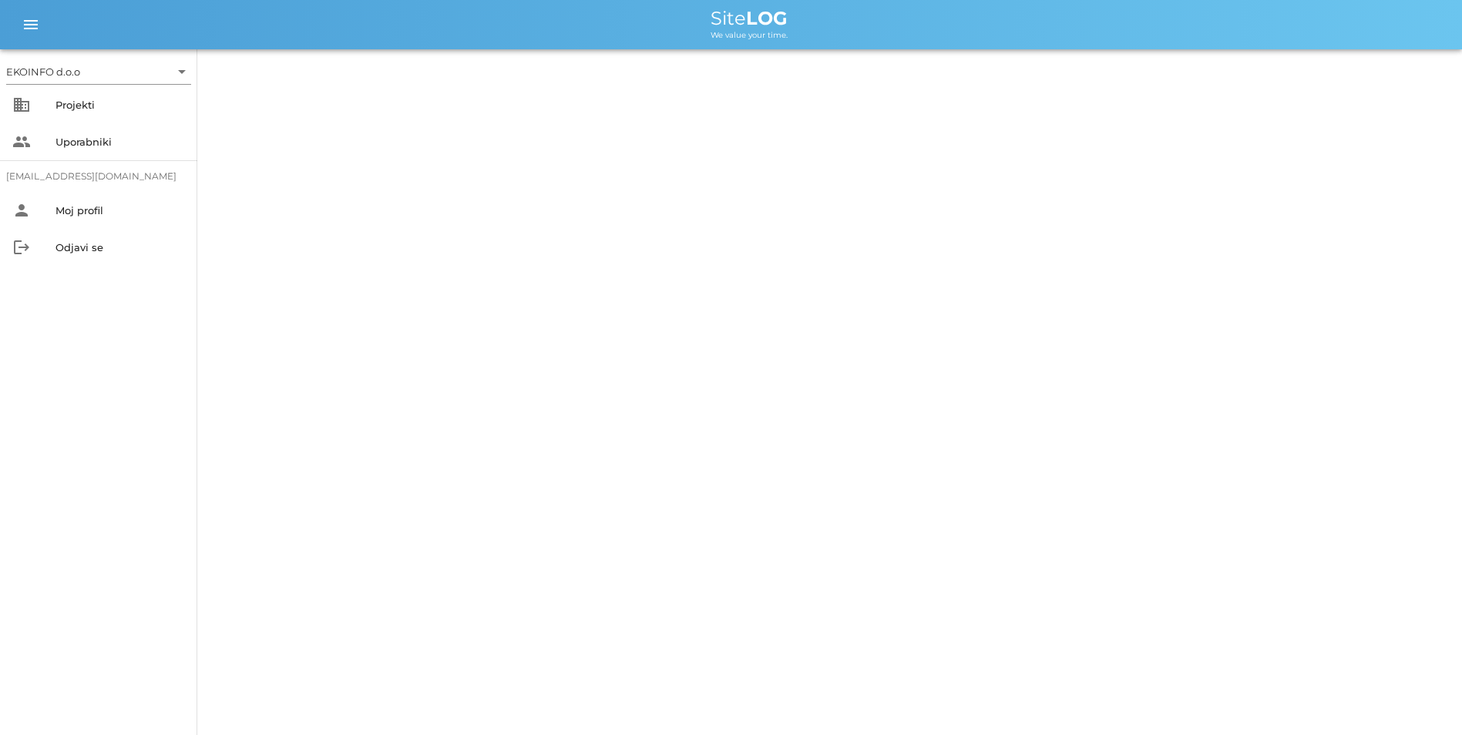
click at [355, 551] on div "EKOINFO d.o.o arrow_drop_down business Projekti people Uporabniki [EMAIL_ADDRES…" at bounding box center [731, 367] width 1462 height 735
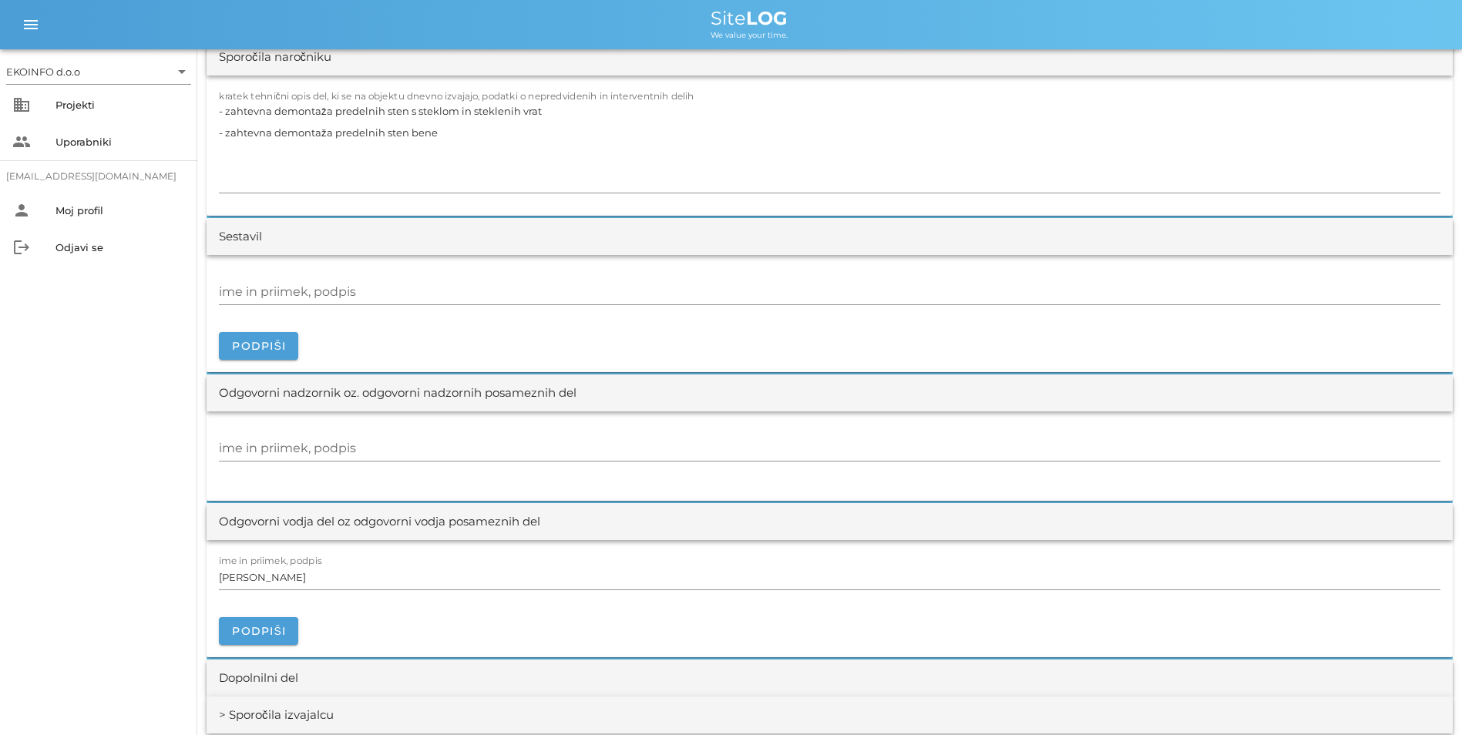
scroll to position [1464, 0]
click at [573, 164] on textarea "- zahtevna demontaža predelnih sten s steklom in steklenih vrat - zahtevna demo…" at bounding box center [830, 145] width 1222 height 92
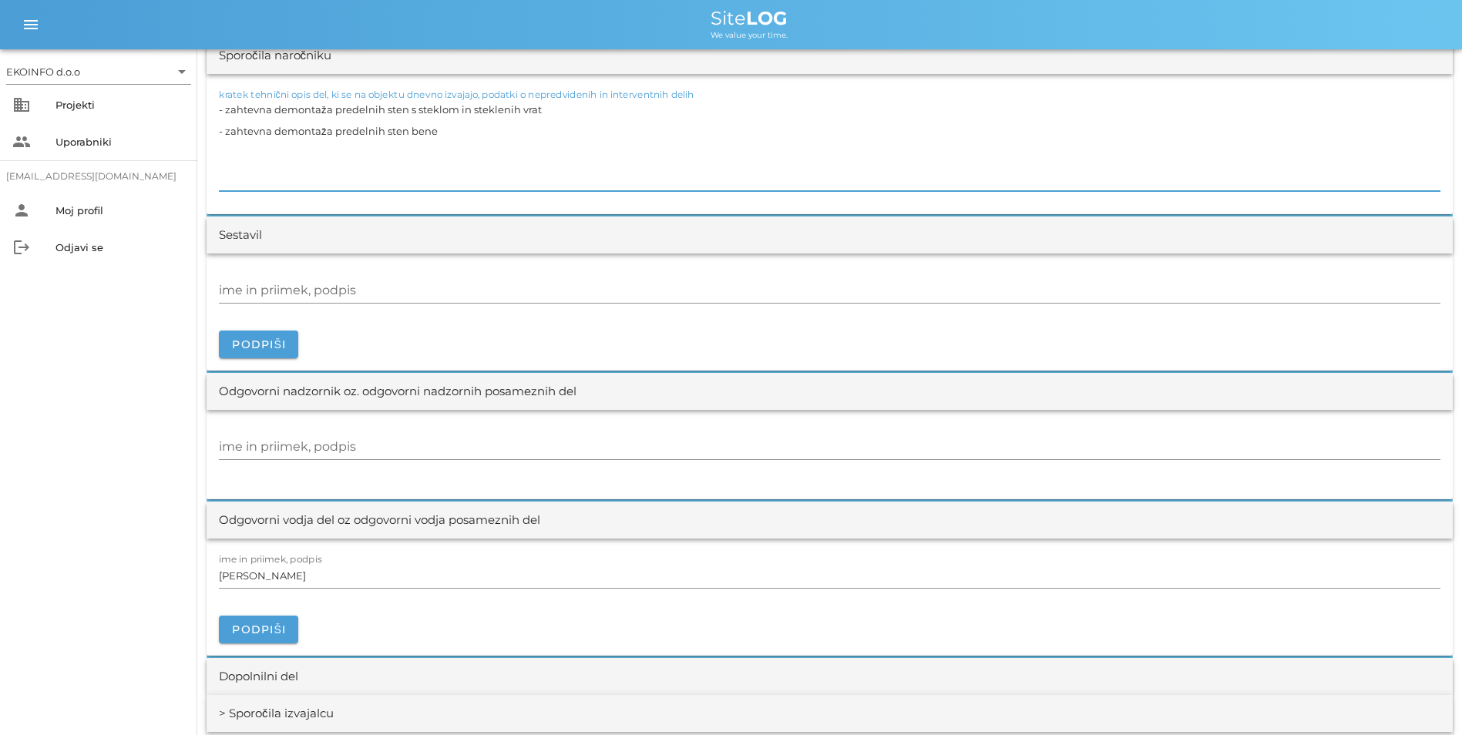
click at [564, 163] on textarea "- zahtevna demontaža predelnih sten s steklom in steklenih vrat - zahtevna demo…" at bounding box center [830, 145] width 1222 height 92
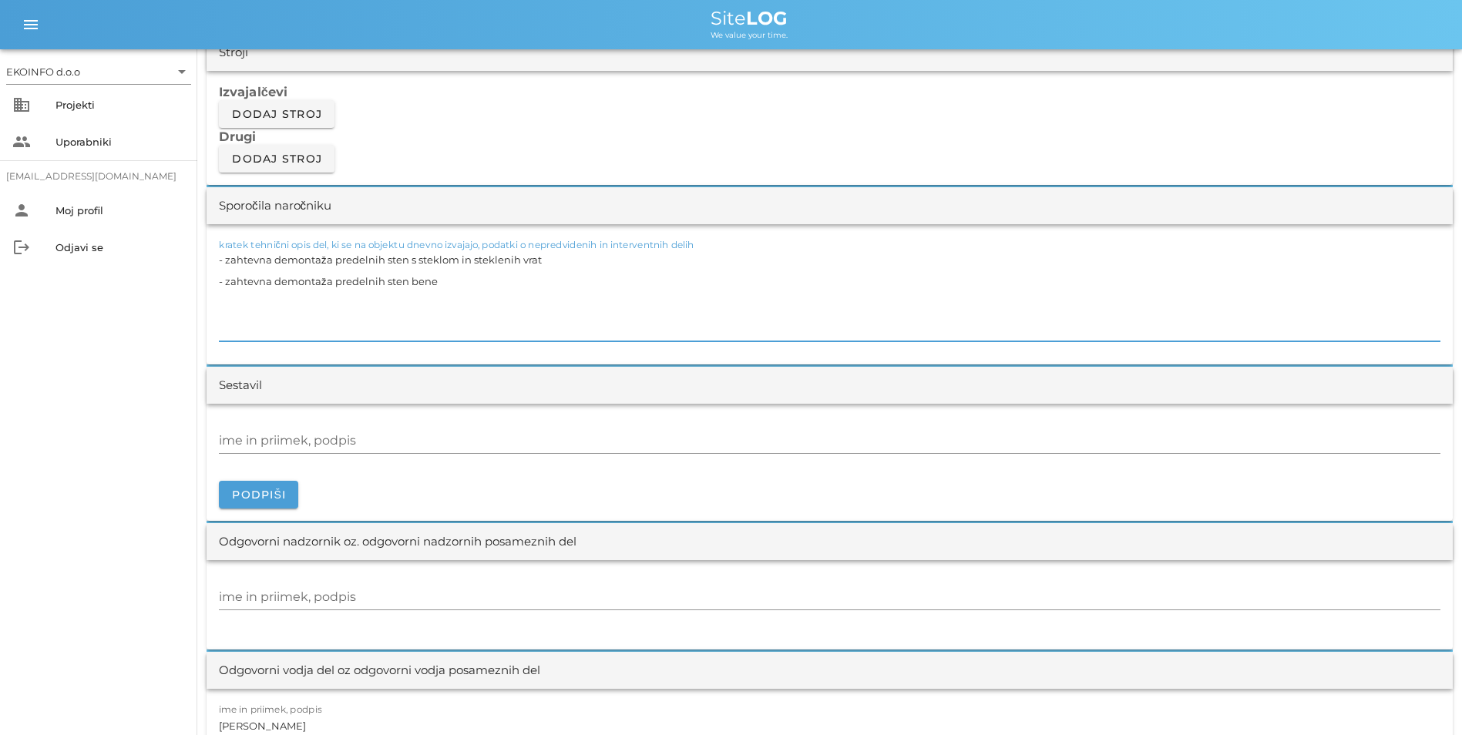
scroll to position [1310, 0]
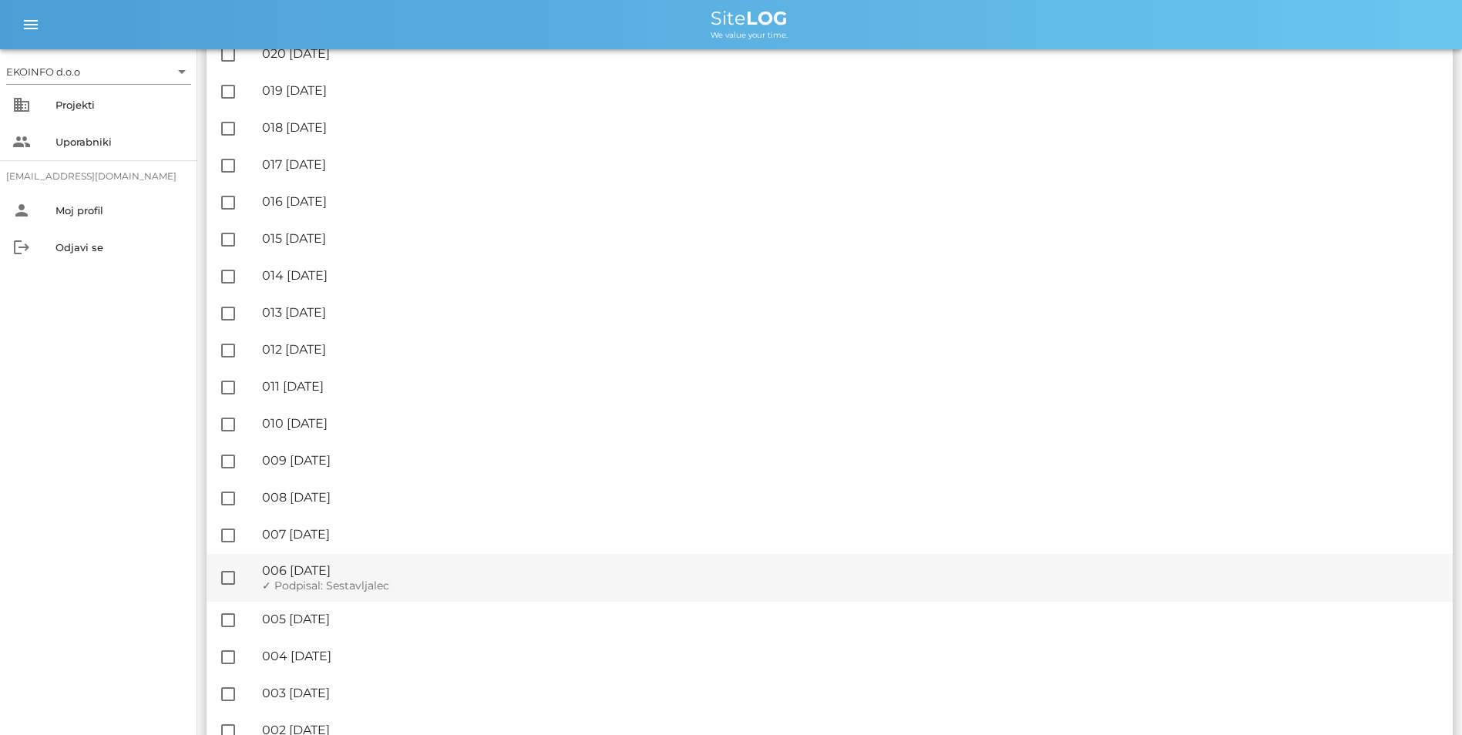
scroll to position [2071, 0]
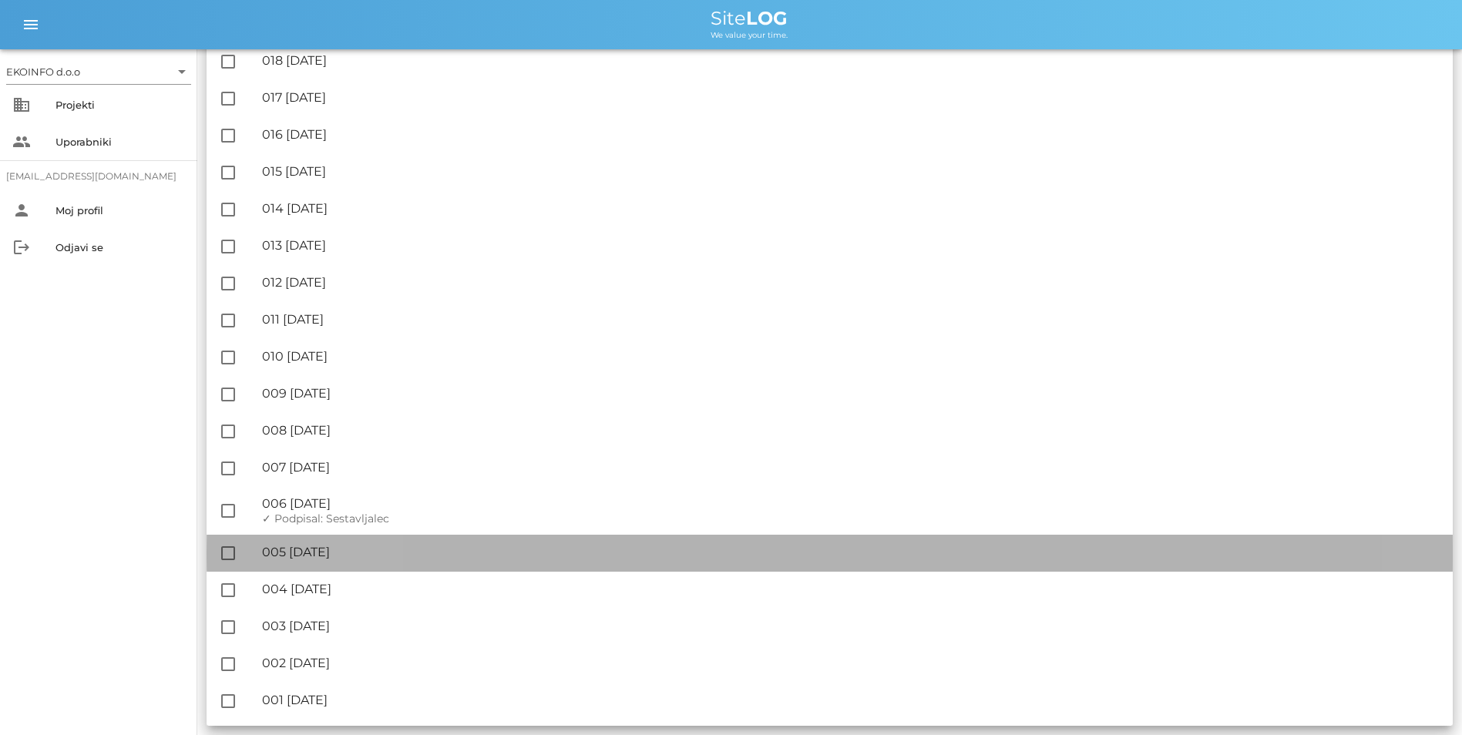
click at [445, 560] on div "🔏 005 [DATE] ✓ Podpisal: Nadzornik ✓ Podpisal: Sestavljalec ✓ Podpisal: Odgovor…" at bounding box center [851, 553] width 1178 height 35
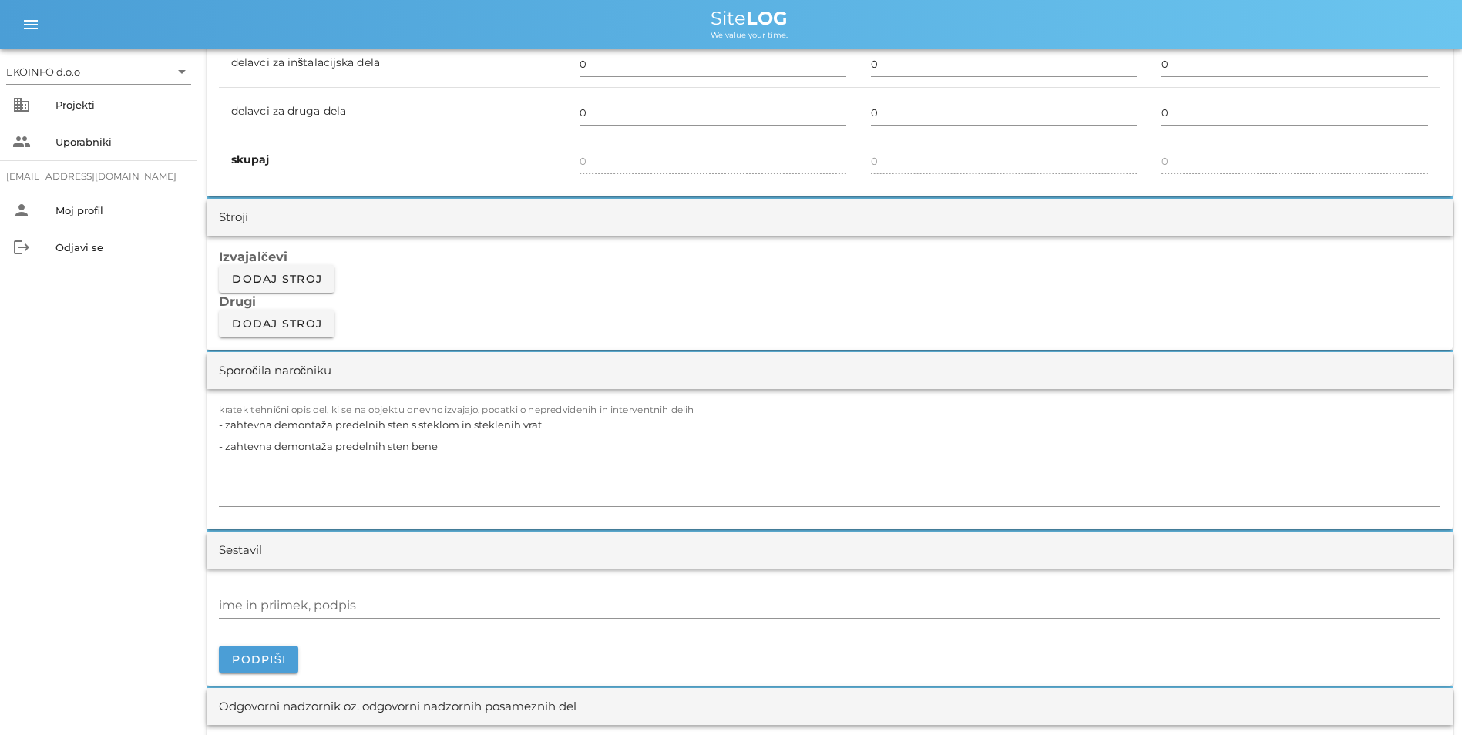
scroll to position [1156, 0]
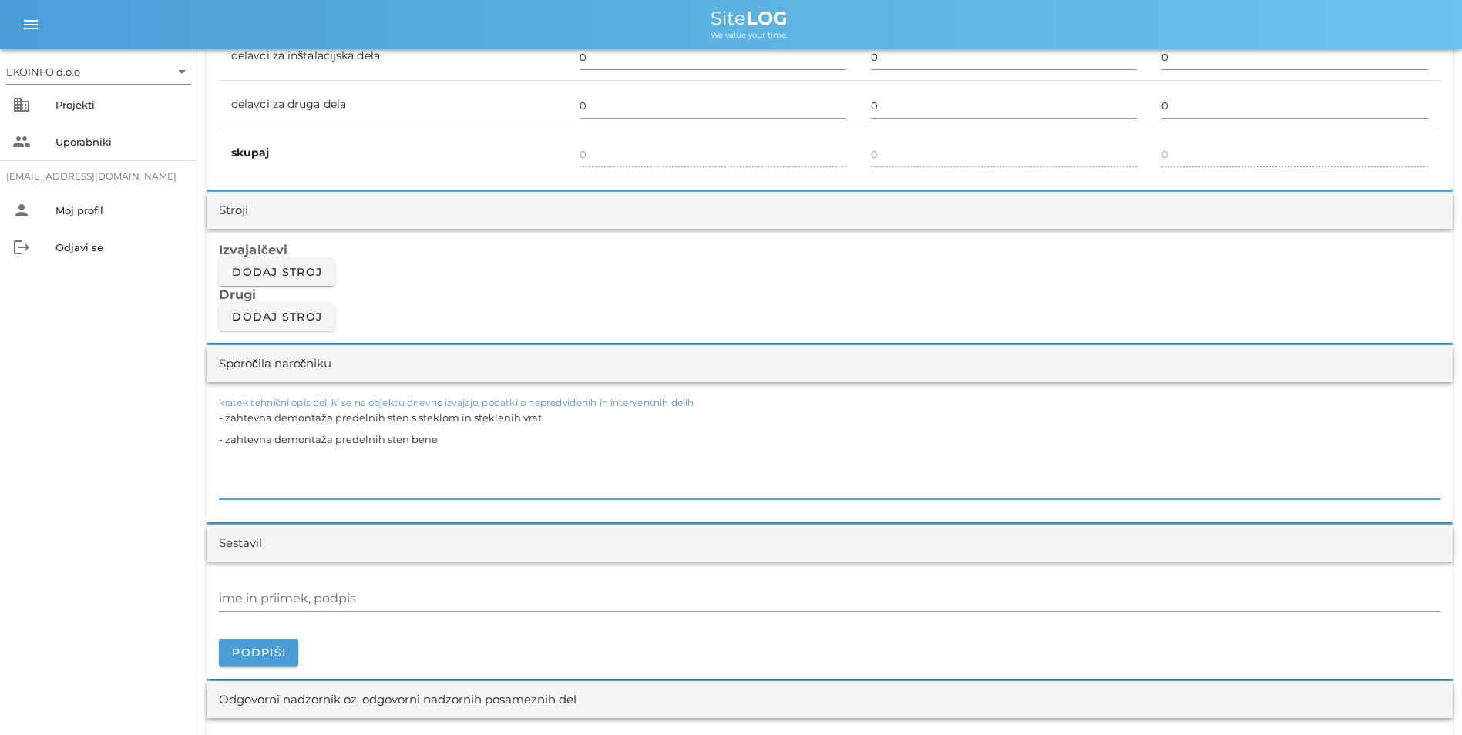
click at [530, 466] on textarea "- zahtevna demontaža predelnih sten s steklom in steklenih vrat - zahtevna demo…" at bounding box center [830, 453] width 1222 height 92
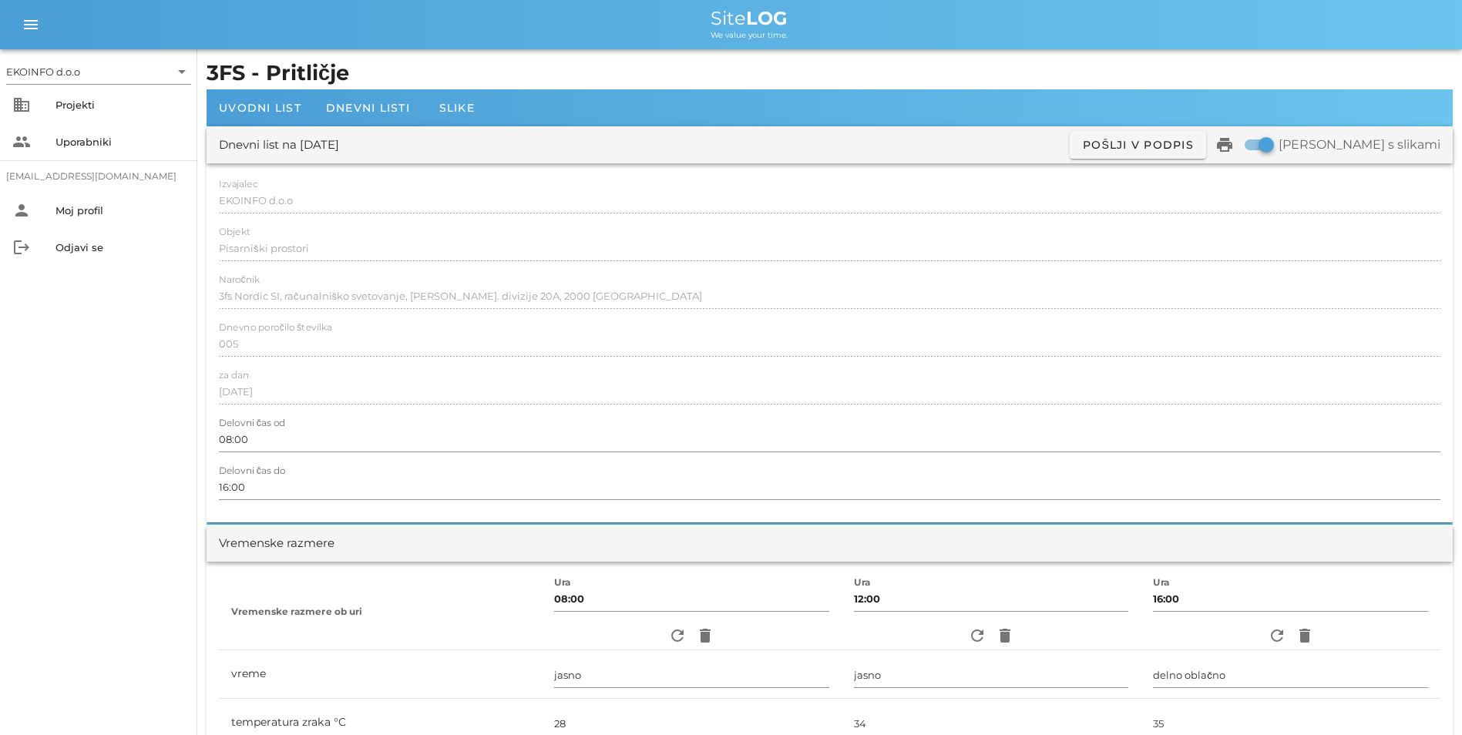
scroll to position [0, 0]
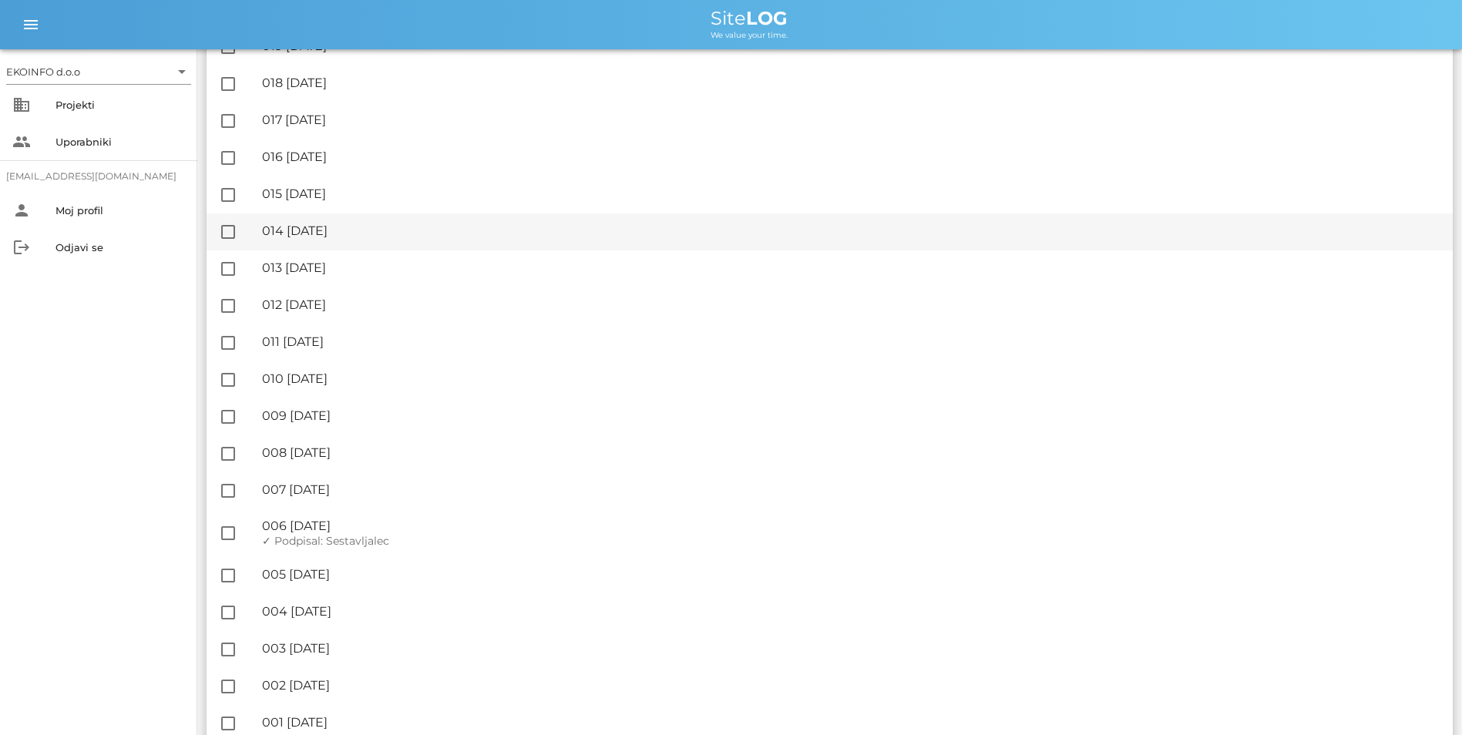
scroll to position [2071, 0]
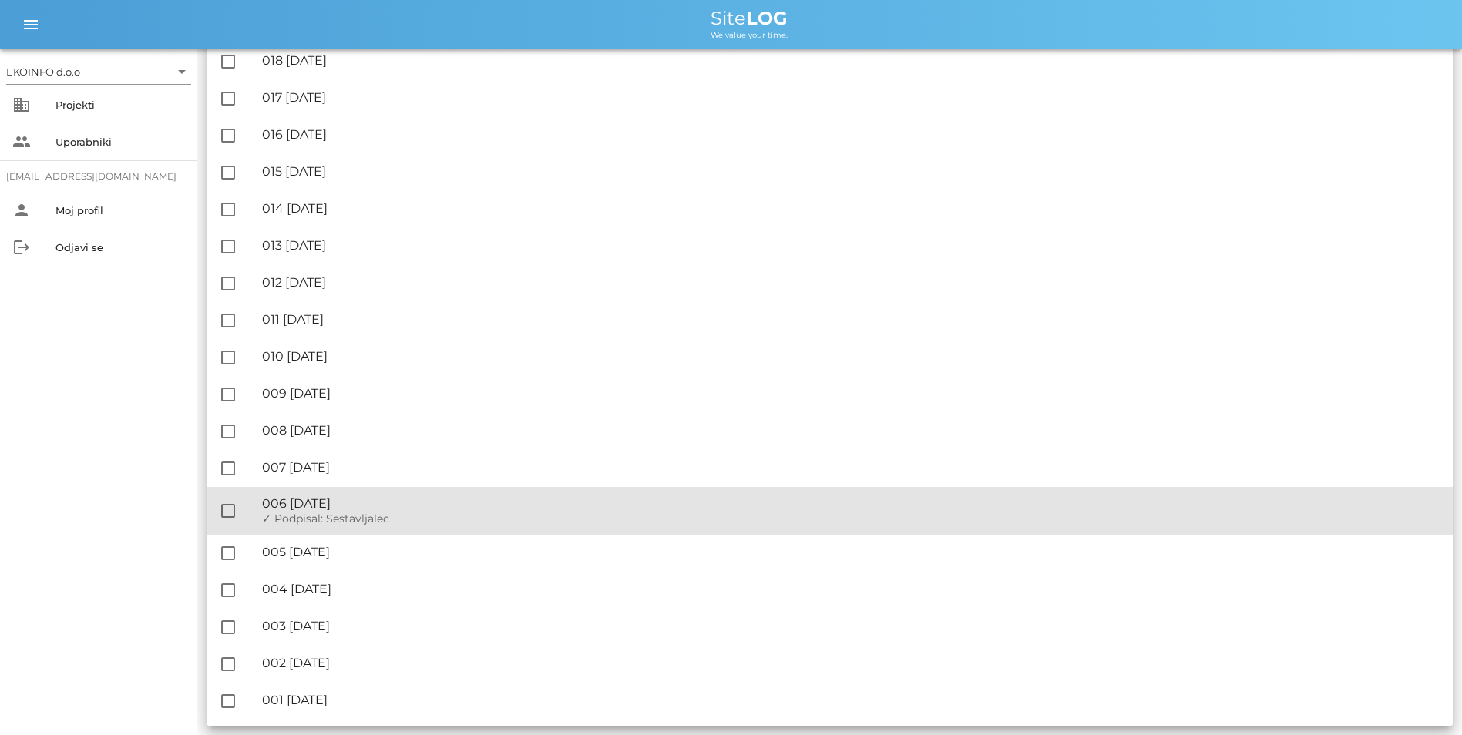
click at [310, 506] on div "🔏 006 [DATE]" at bounding box center [851, 503] width 1178 height 15
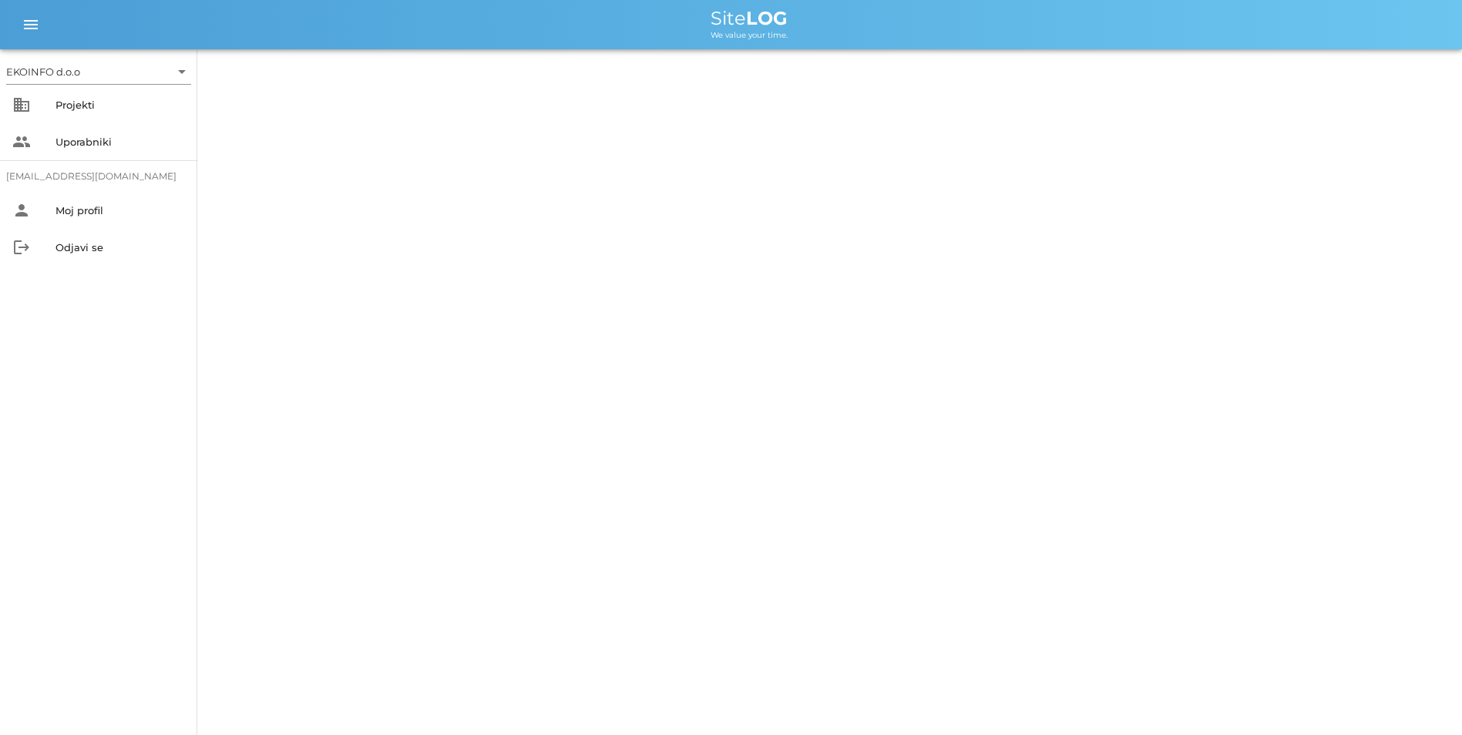
click at [310, 506] on div "EKOINFO d.o.o arrow_drop_down business Projekti people Uporabniki [EMAIL_ADDRES…" at bounding box center [731, 367] width 1462 height 735
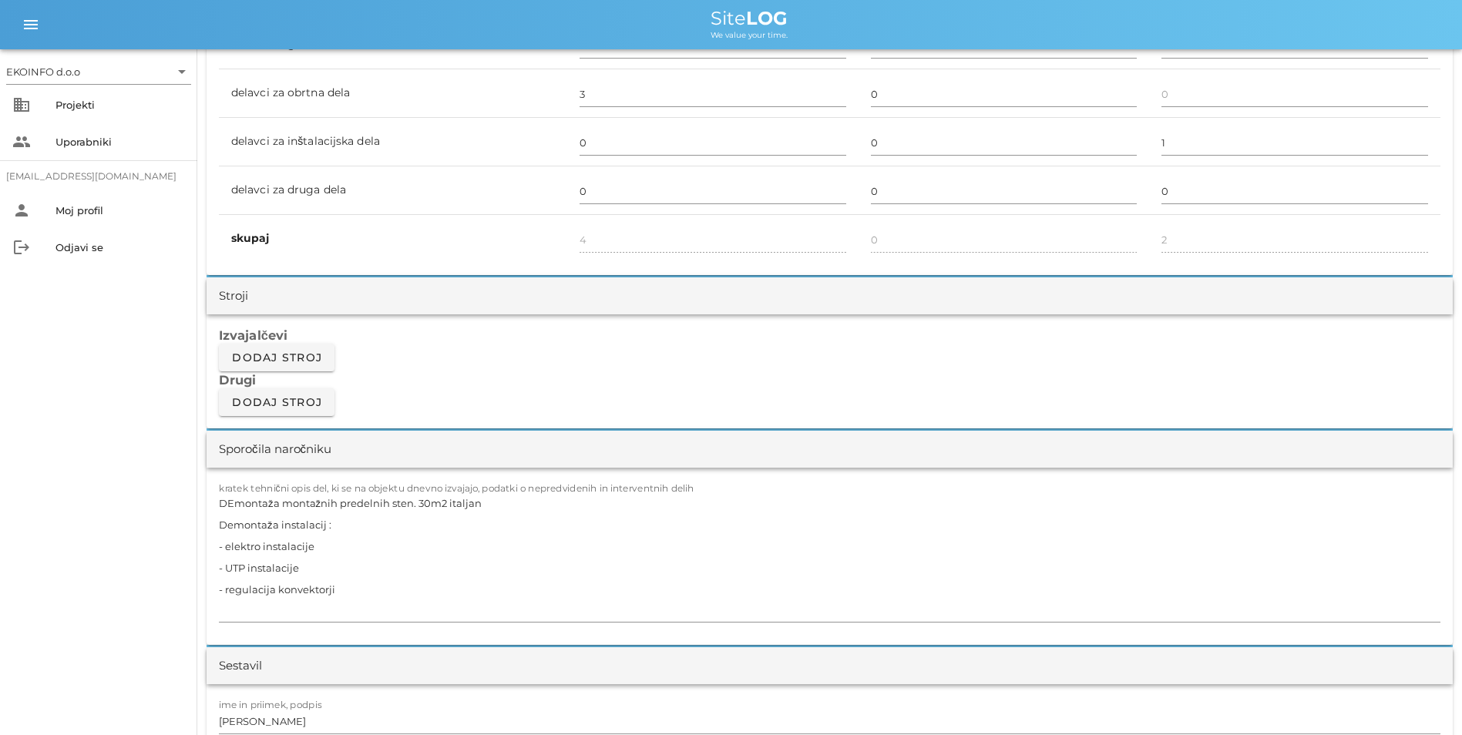
scroll to position [1387, 0]
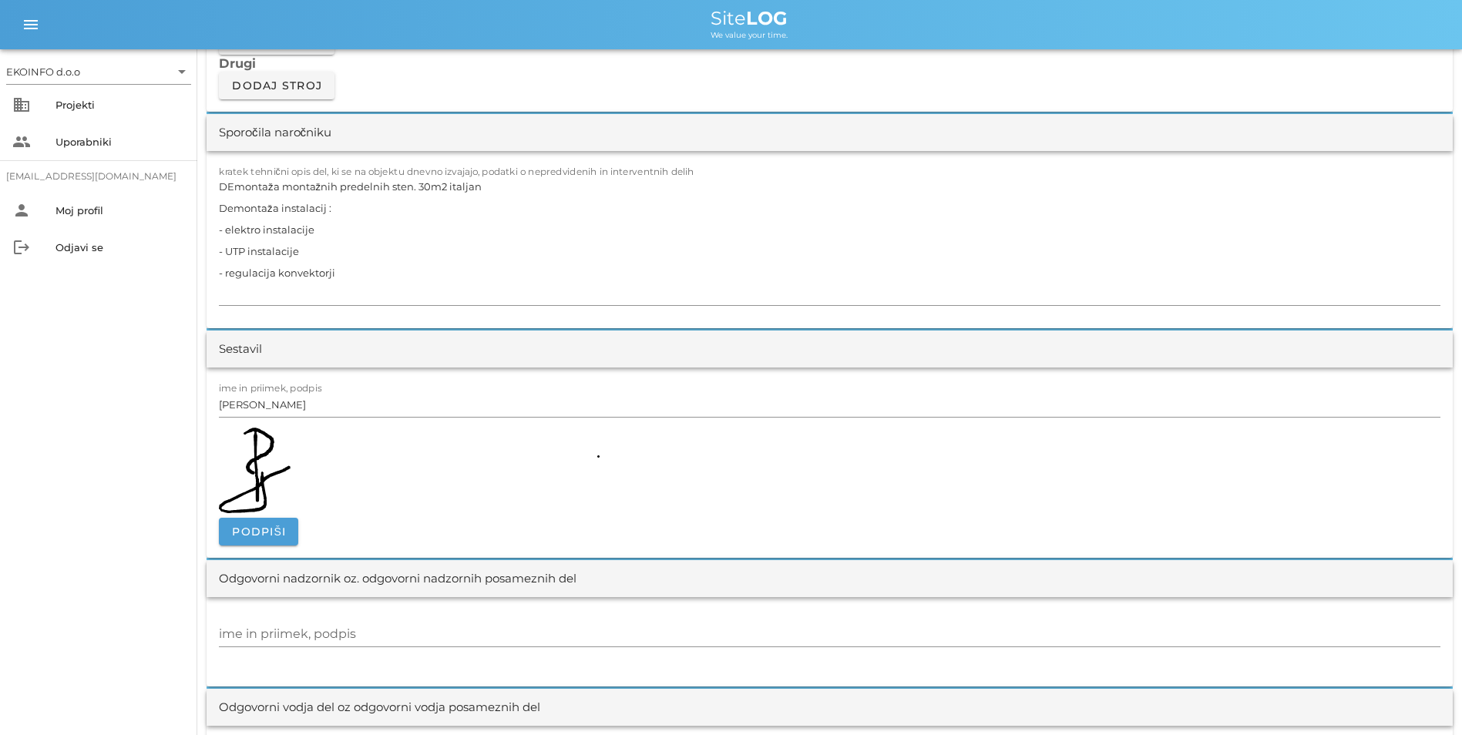
click at [335, 604] on div "ime in priimek, podpis" at bounding box center [830, 641] width 1246 height 89
click at [290, 578] on div "Odgovorni nadzornik oz. odgovorni nadzornih posameznih del" at bounding box center [398, 579] width 358 height 18
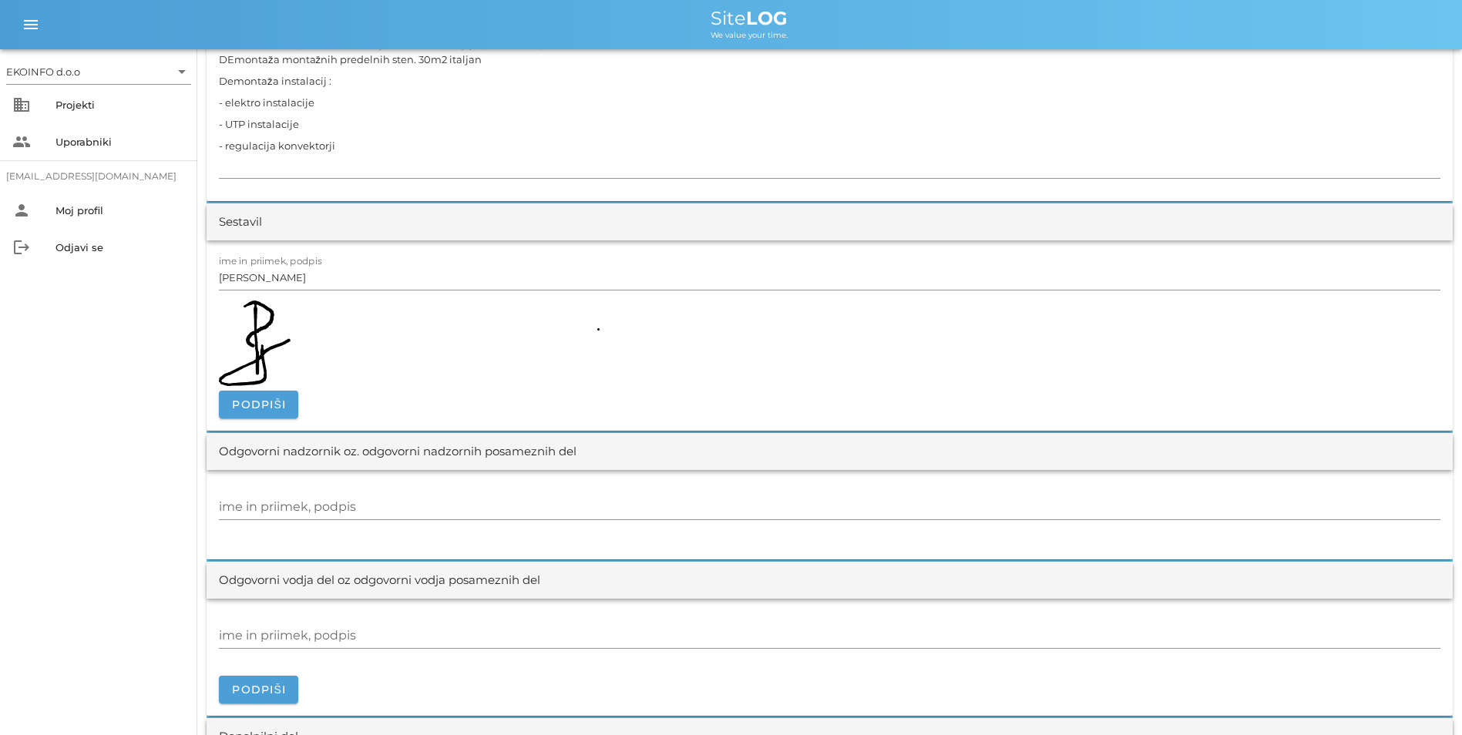
scroll to position [1541, 0]
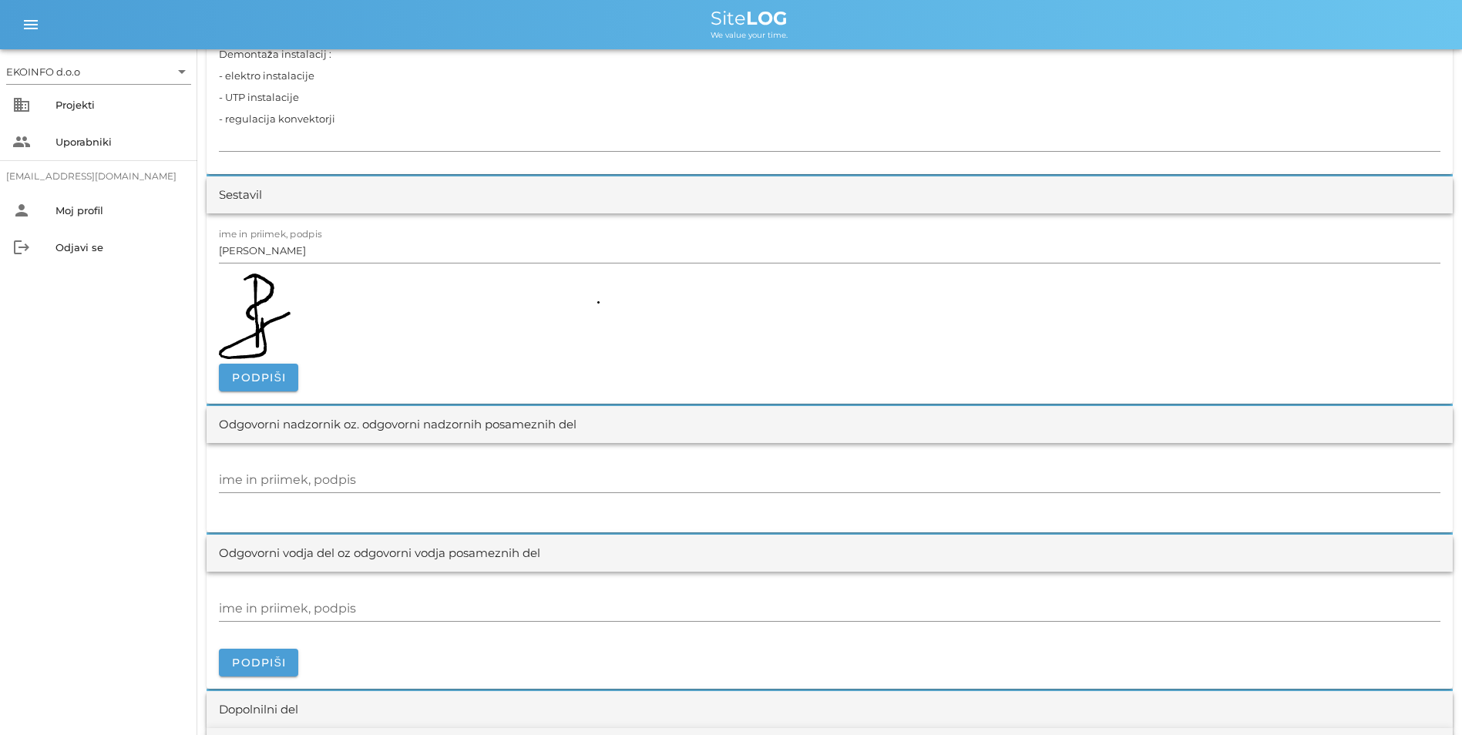
click at [267, 328] on img at bounding box center [409, 317] width 381 height 86
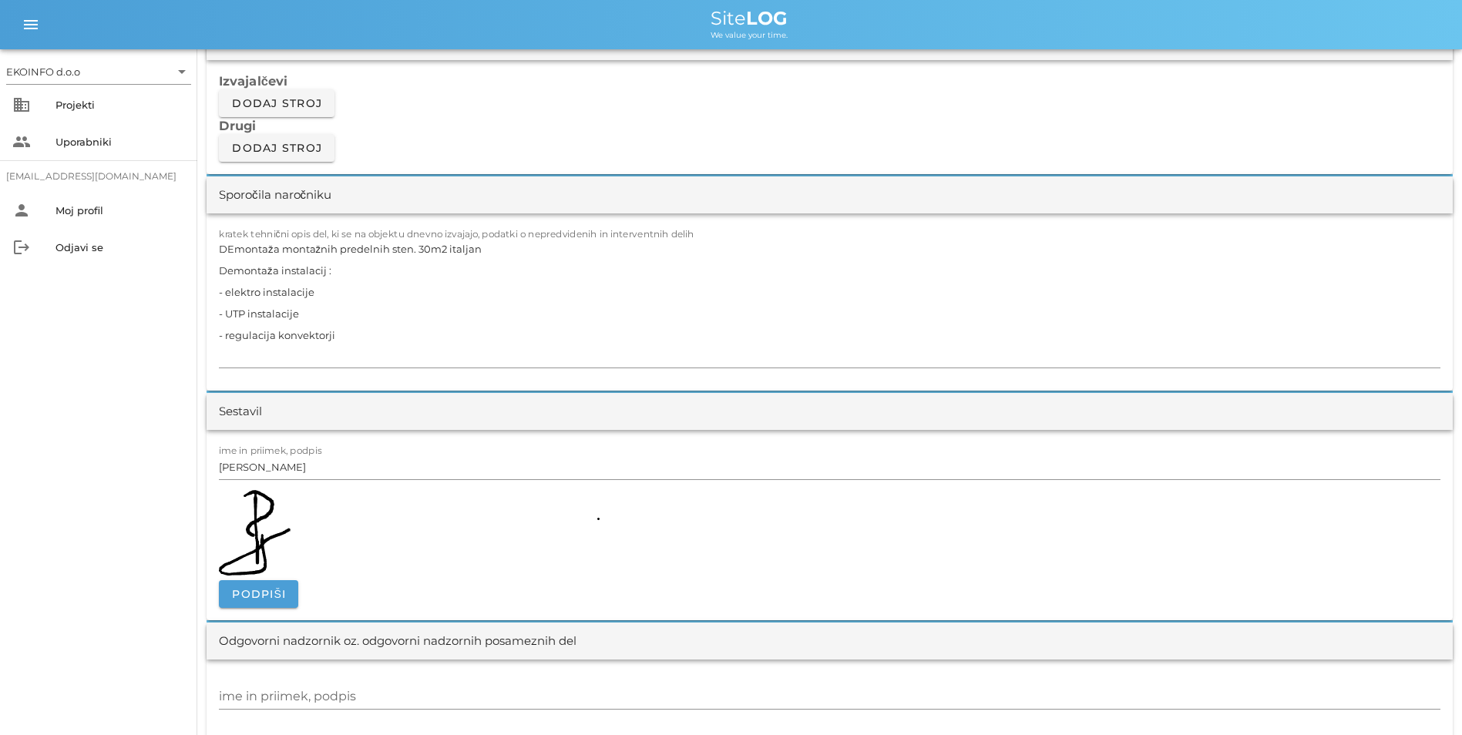
scroll to position [1310, 0]
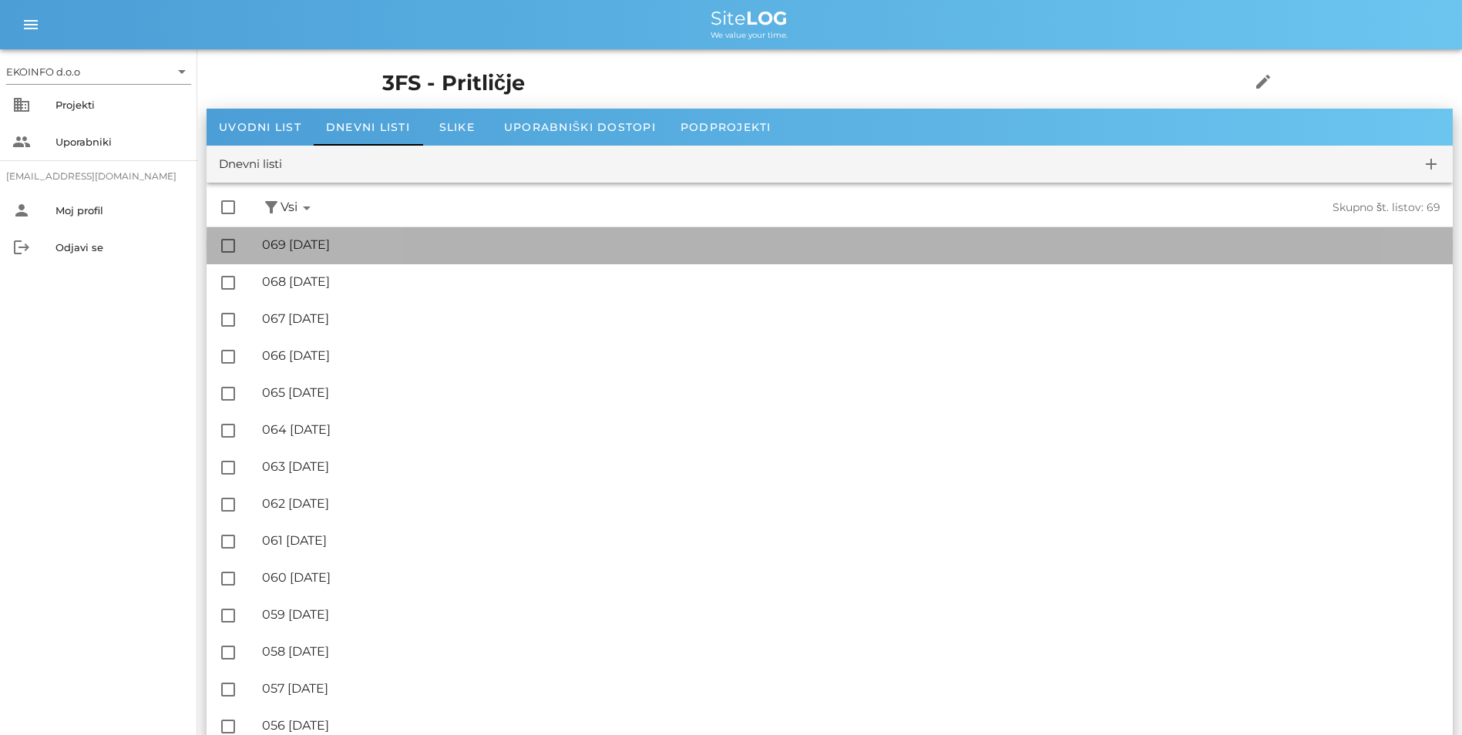
click at [346, 249] on div "🔏 069 [DATE]" at bounding box center [851, 244] width 1178 height 15
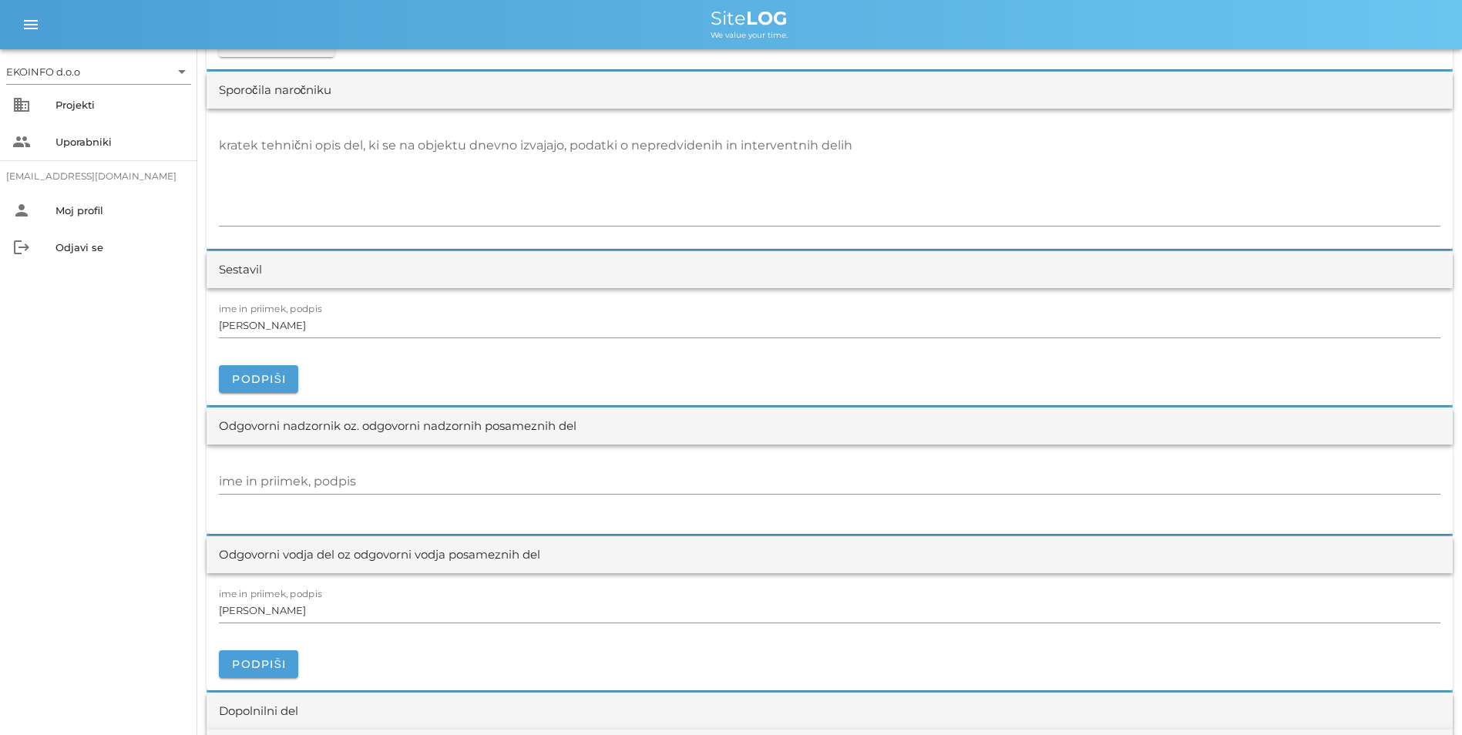
scroll to position [1387, 0]
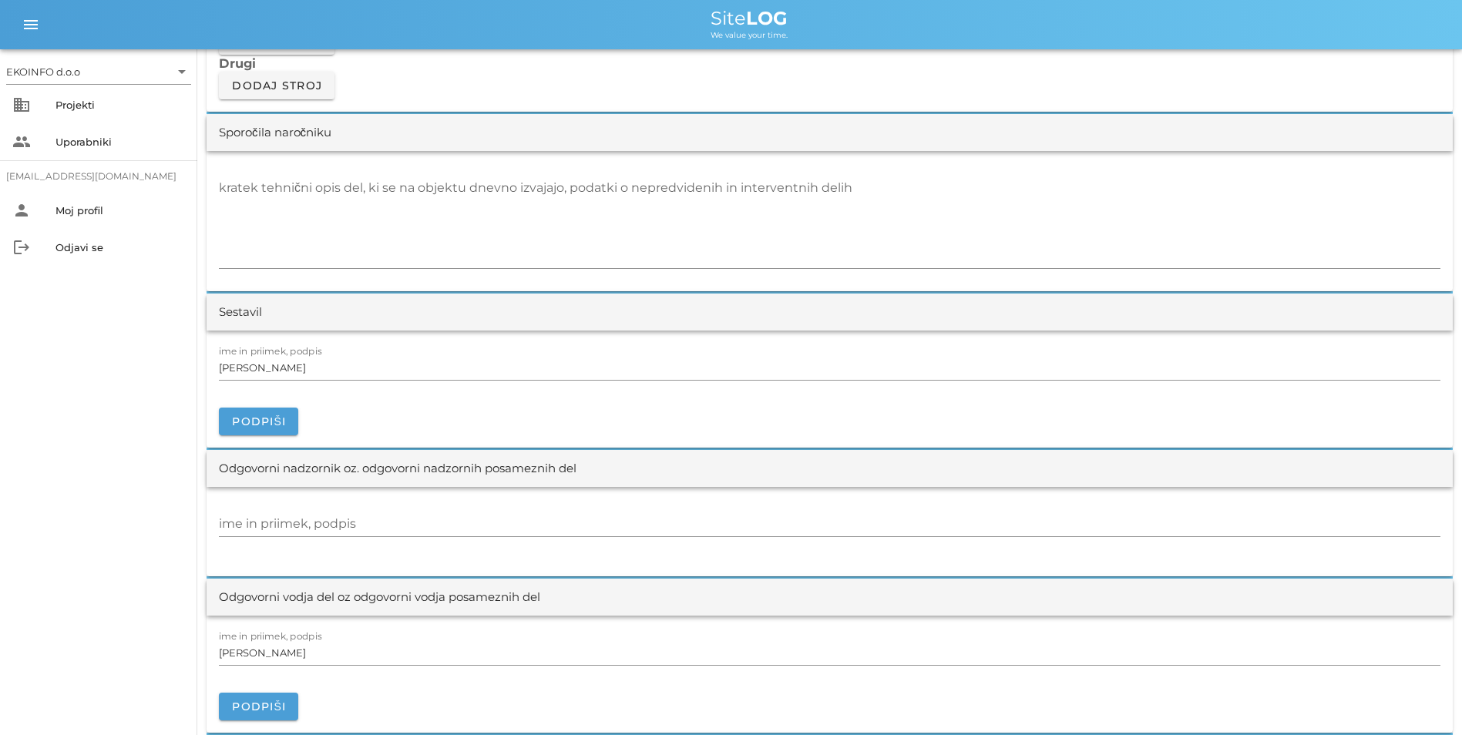
click at [351, 300] on div "Sestavil" at bounding box center [830, 312] width 1246 height 37
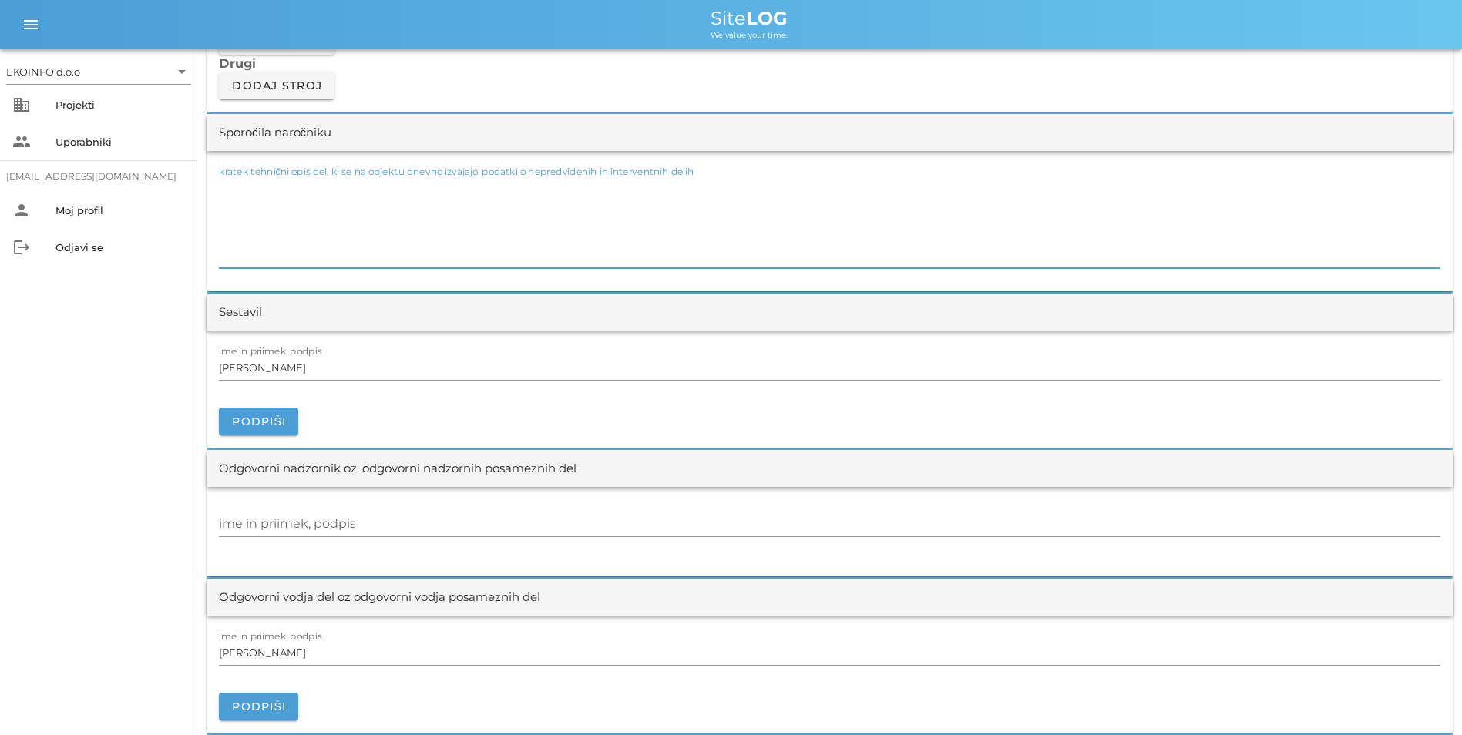
click at [350, 244] on textarea "kratek tehnični opis del, ki se na objektu dnevno izvajajo, podatki o nepredvid…" at bounding box center [830, 222] width 1222 height 92
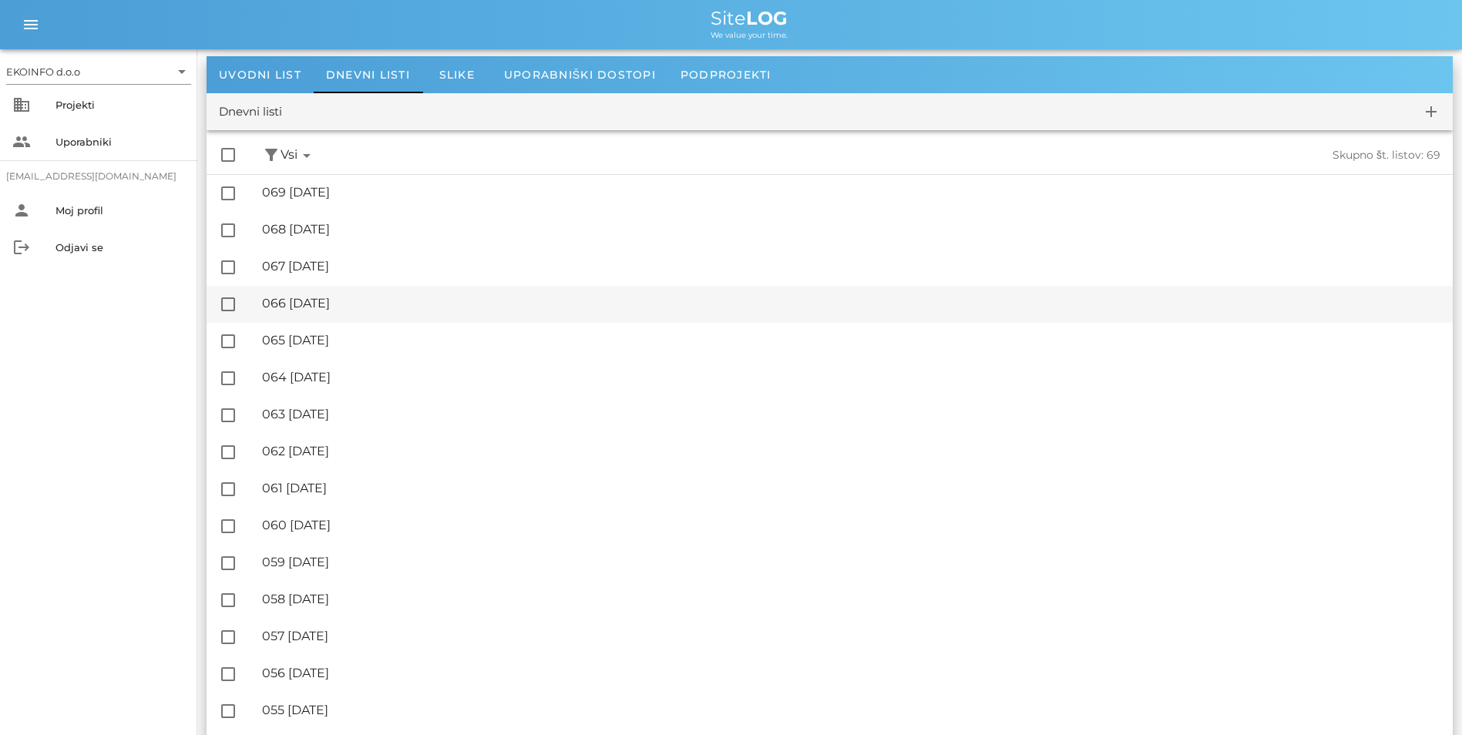
scroll to position [77, 0]
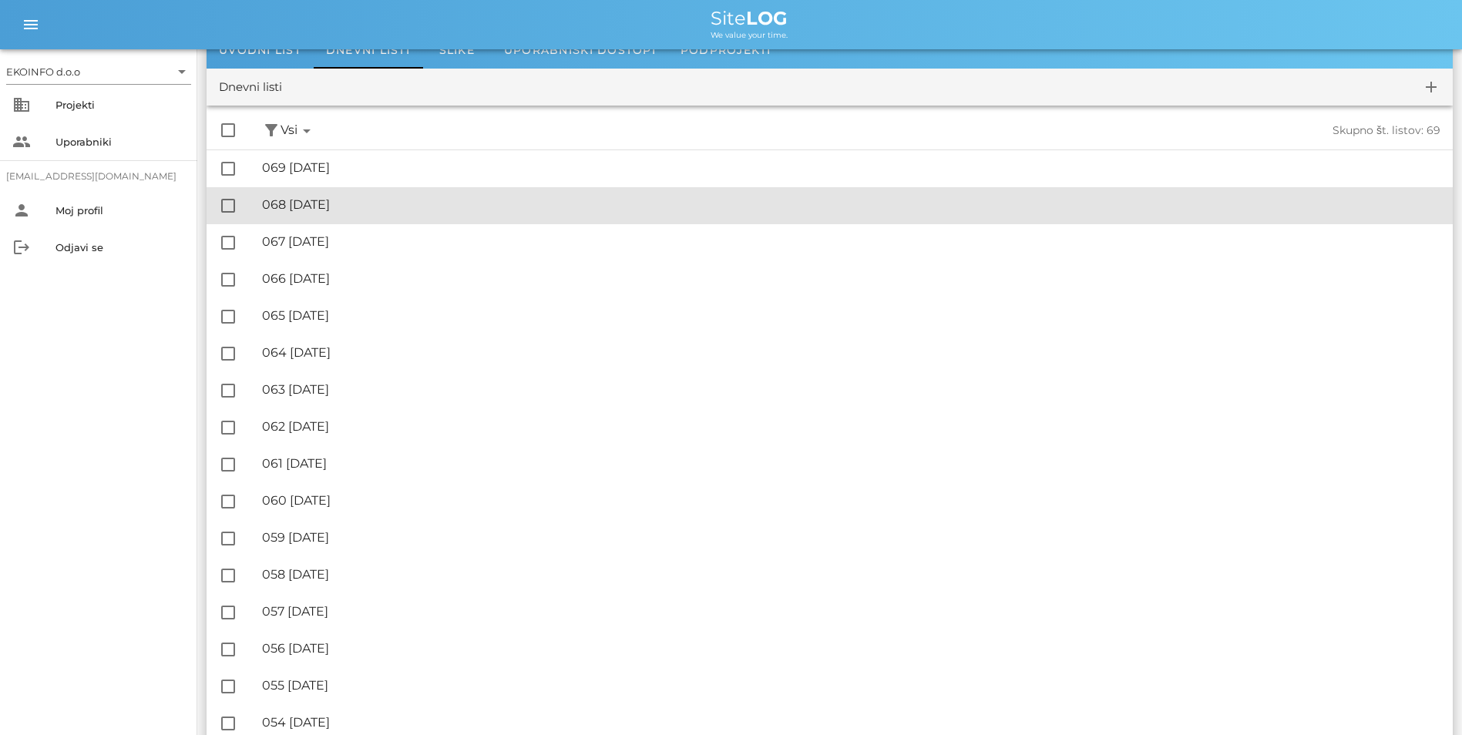
click at [322, 209] on div "🔏 068 [DATE]" at bounding box center [851, 204] width 1178 height 15
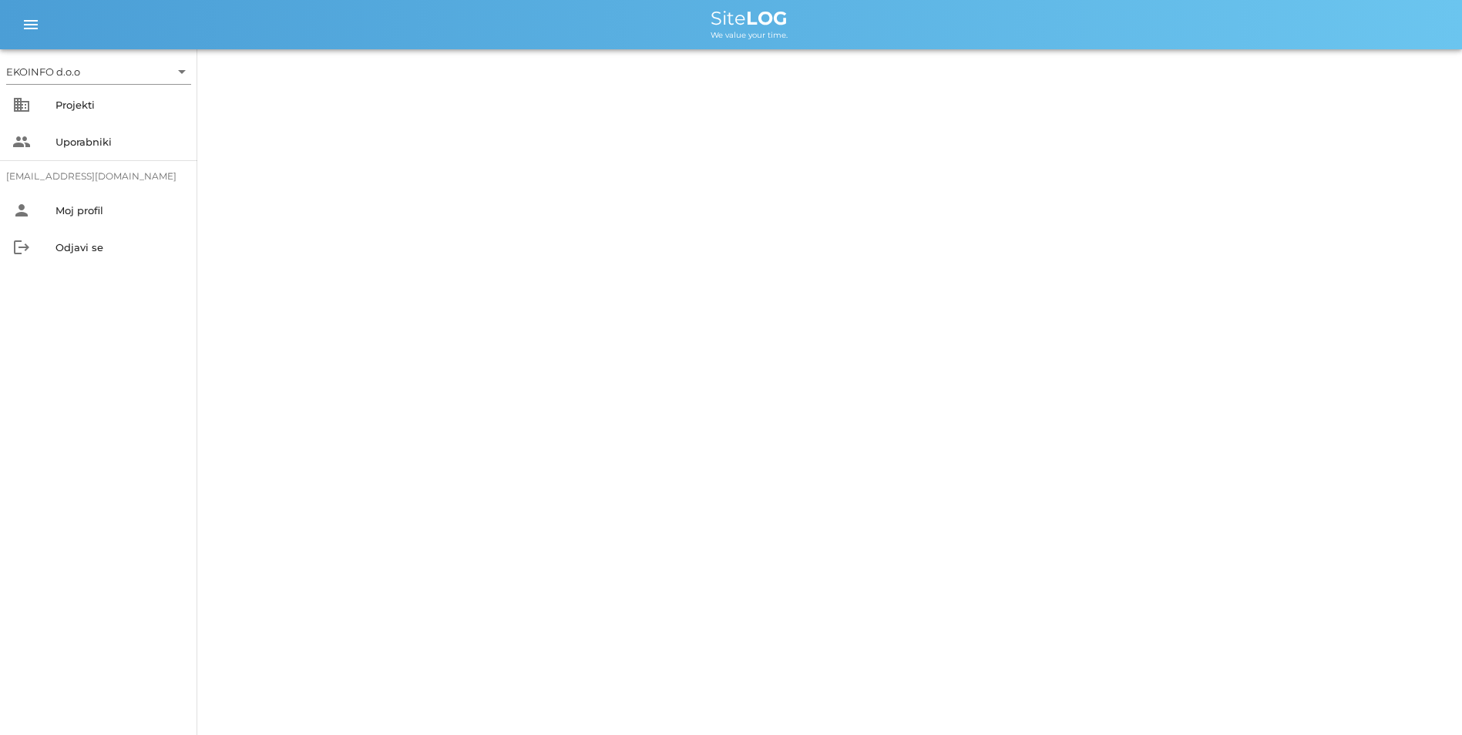
click at [322, 209] on div "EKOINFO d.o.o arrow_drop_down business Projekti people Uporabniki [EMAIL_ADDRES…" at bounding box center [731, 367] width 1462 height 735
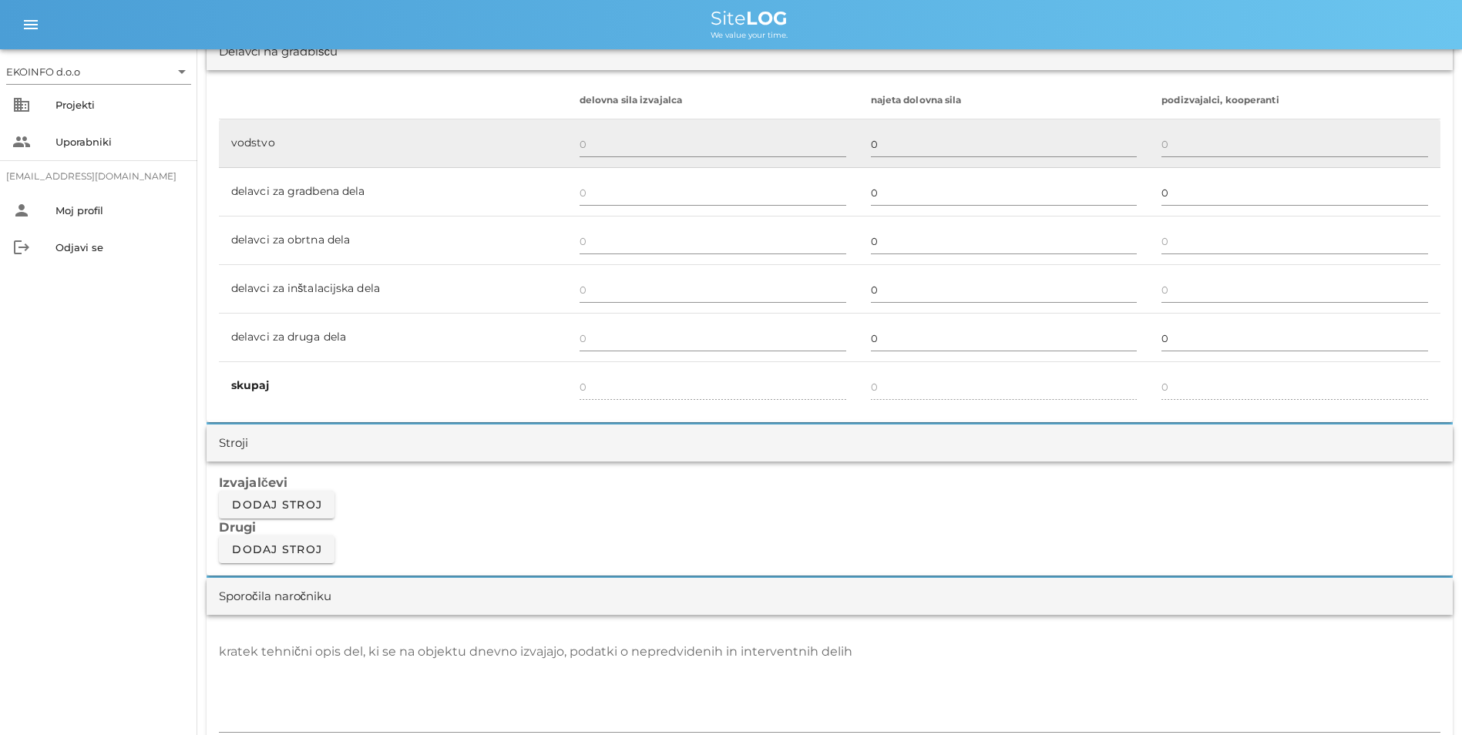
scroll to position [1310, 0]
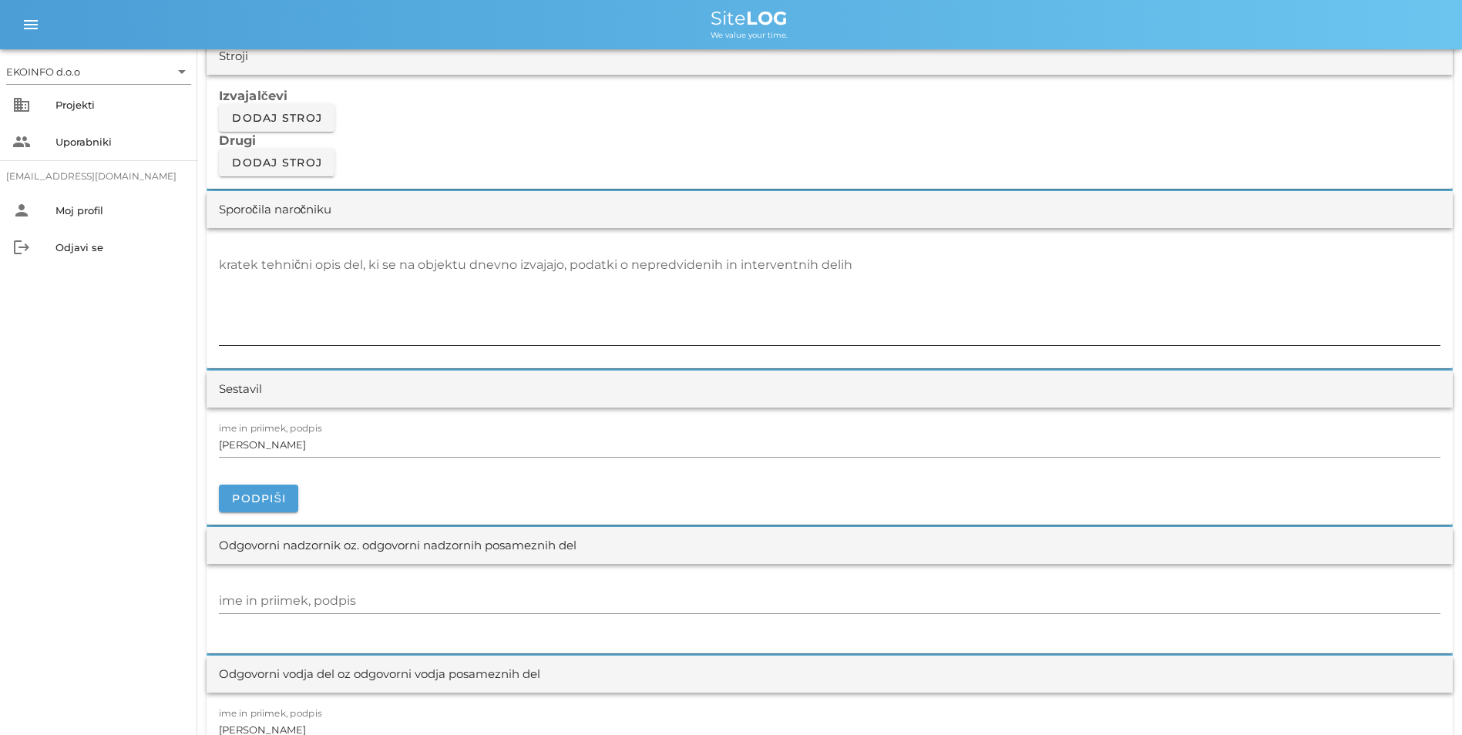
click at [293, 291] on textarea "kratek tehnični opis del, ki se na objektu dnevno izvajajo, podatki o nepredvid…" at bounding box center [830, 299] width 1222 height 92
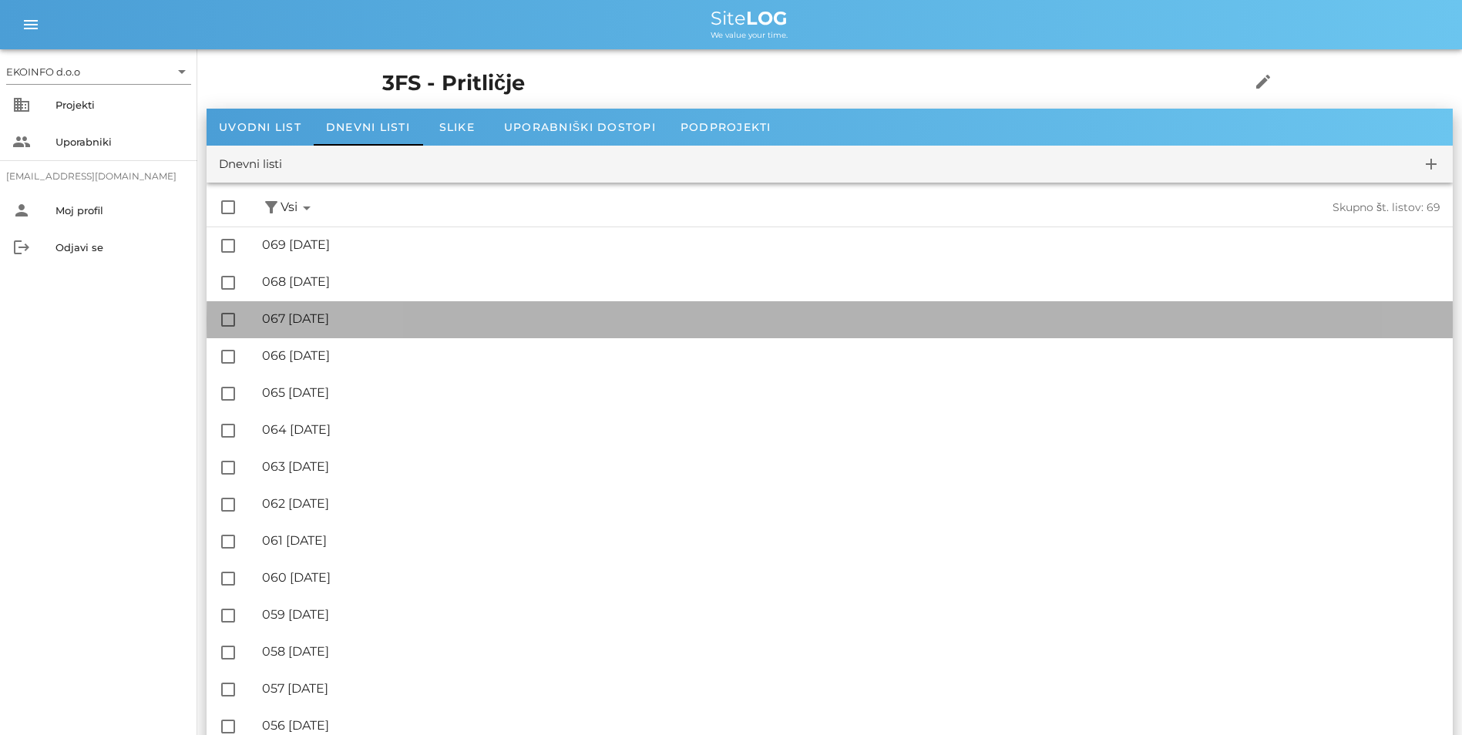
click at [296, 324] on div "🔏 067 [DATE]" at bounding box center [851, 318] width 1178 height 15
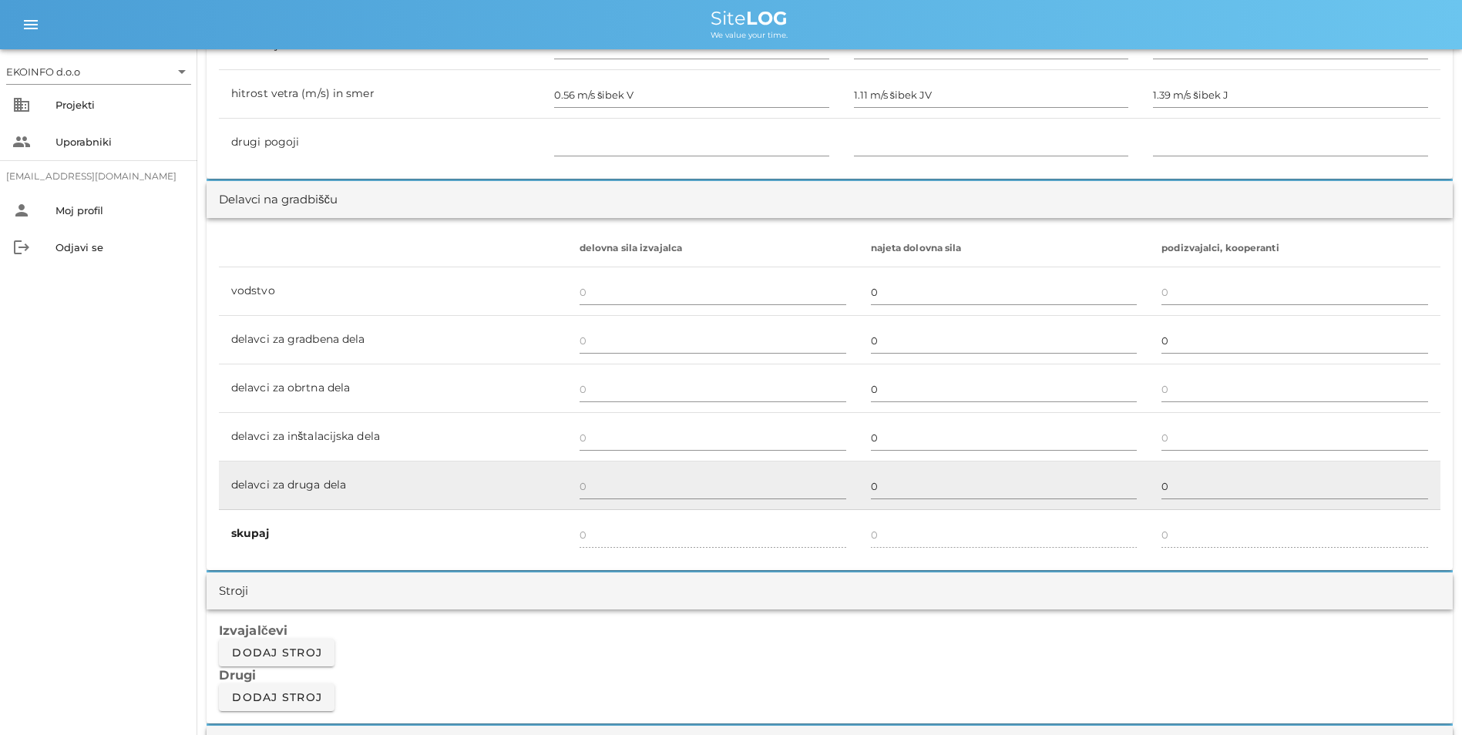
scroll to position [1156, 0]
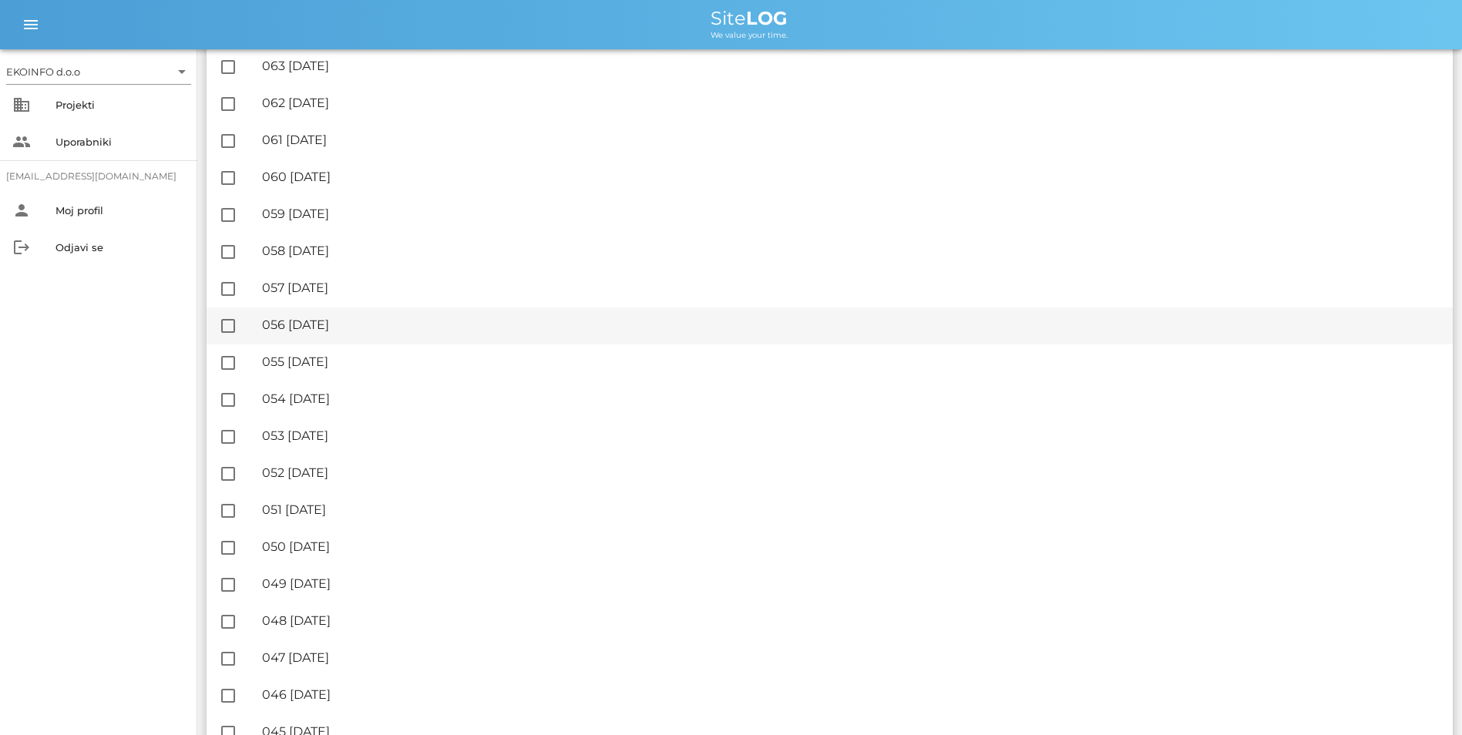
scroll to position [154, 0]
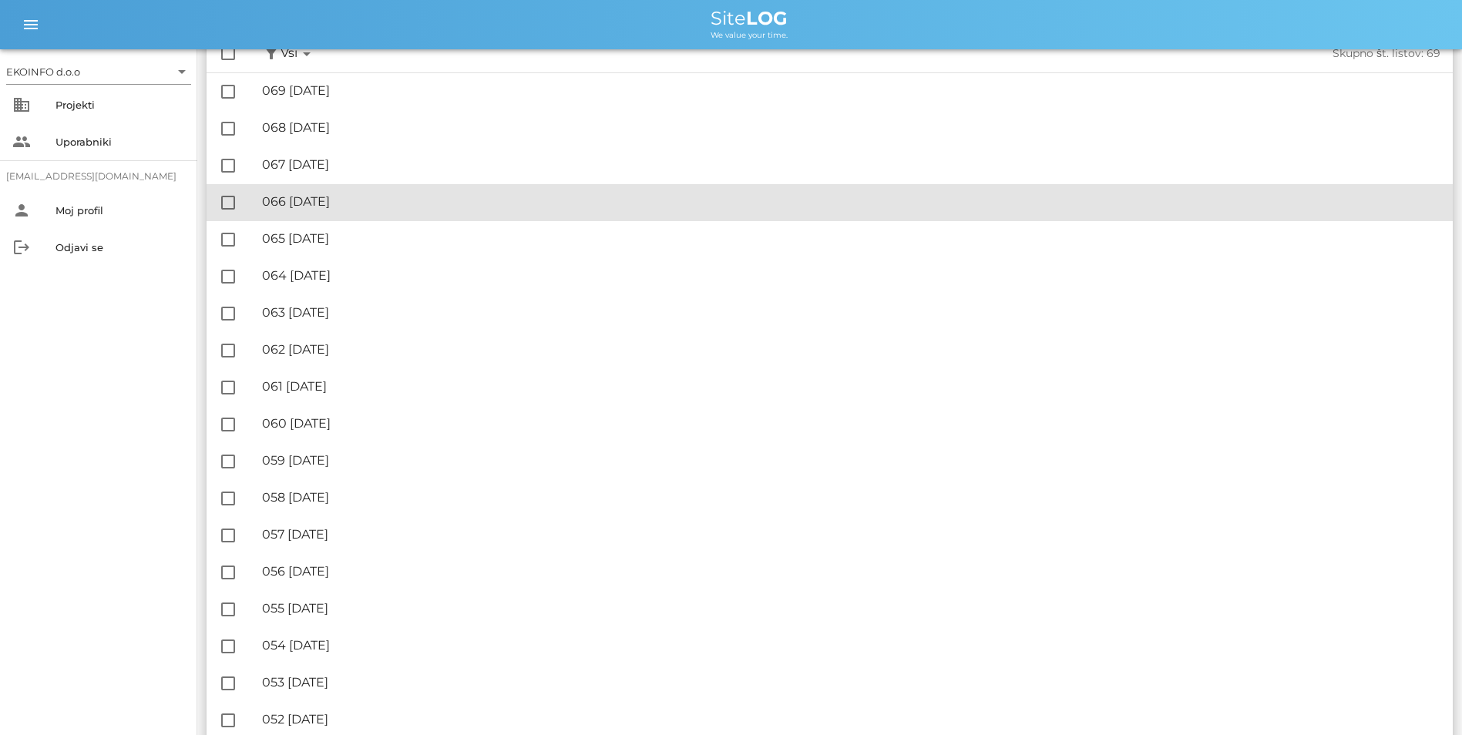
click at [361, 197] on div "🔏 066 [DATE]" at bounding box center [851, 201] width 1178 height 15
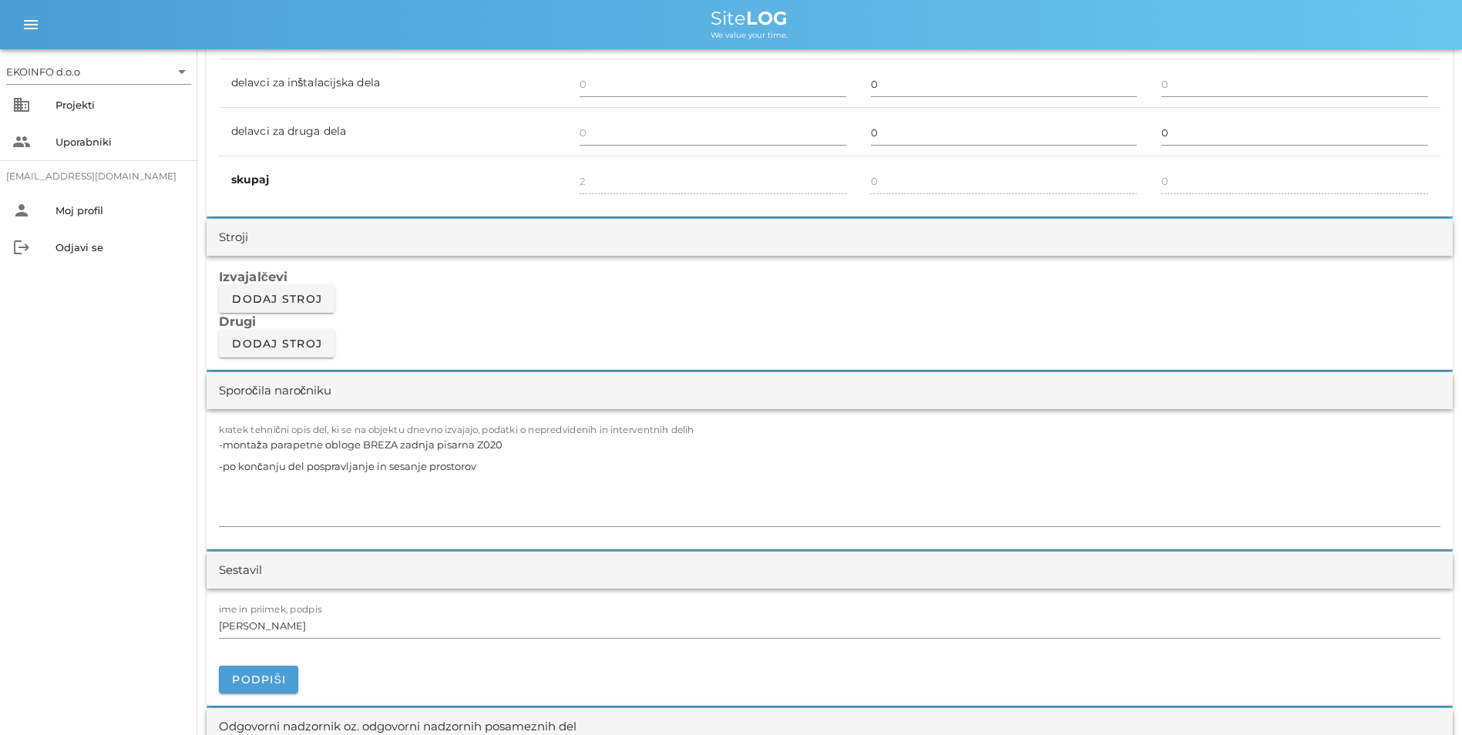
scroll to position [1156, 0]
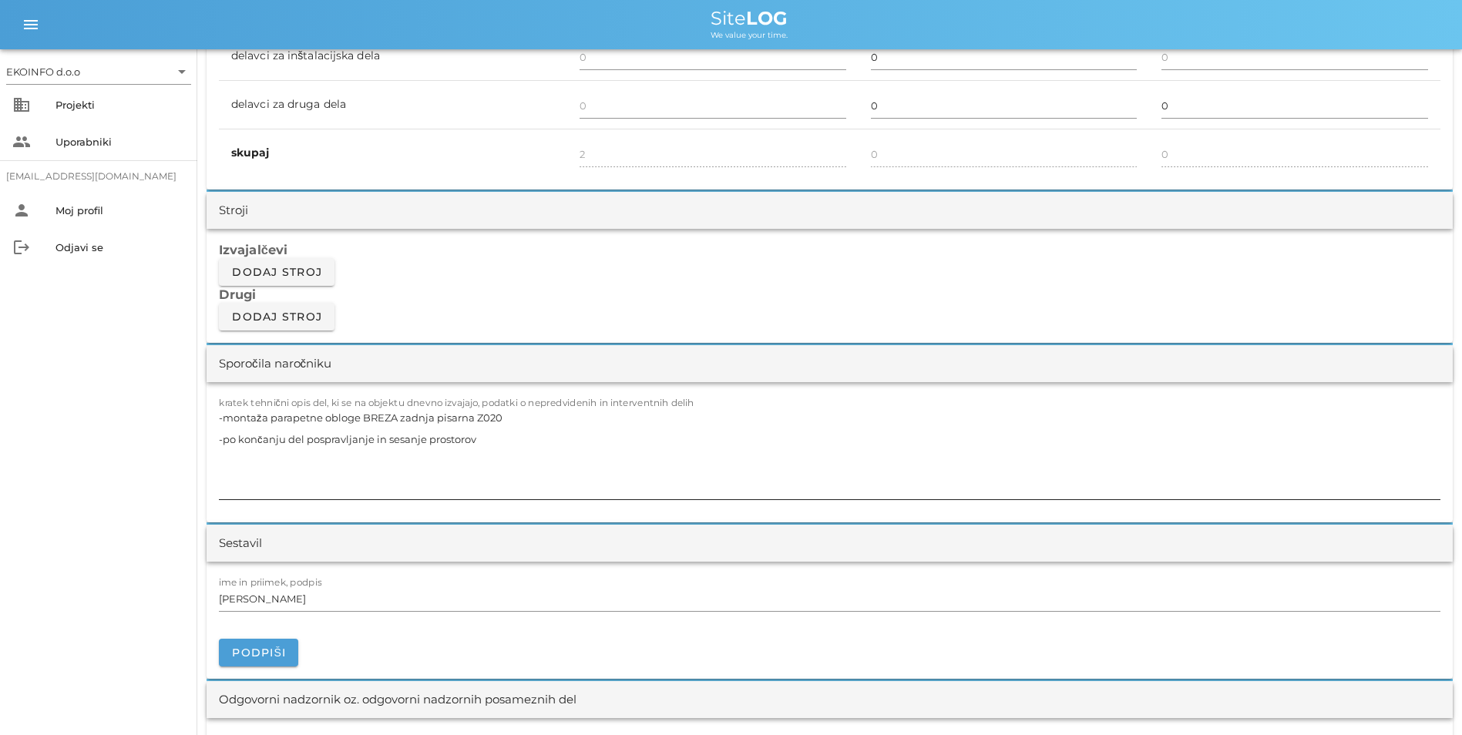
click at [354, 435] on textarea "-montaža parapetne obloge BREZA zadnja pisarna Z020 -po končanju del pospravlja…" at bounding box center [830, 453] width 1222 height 92
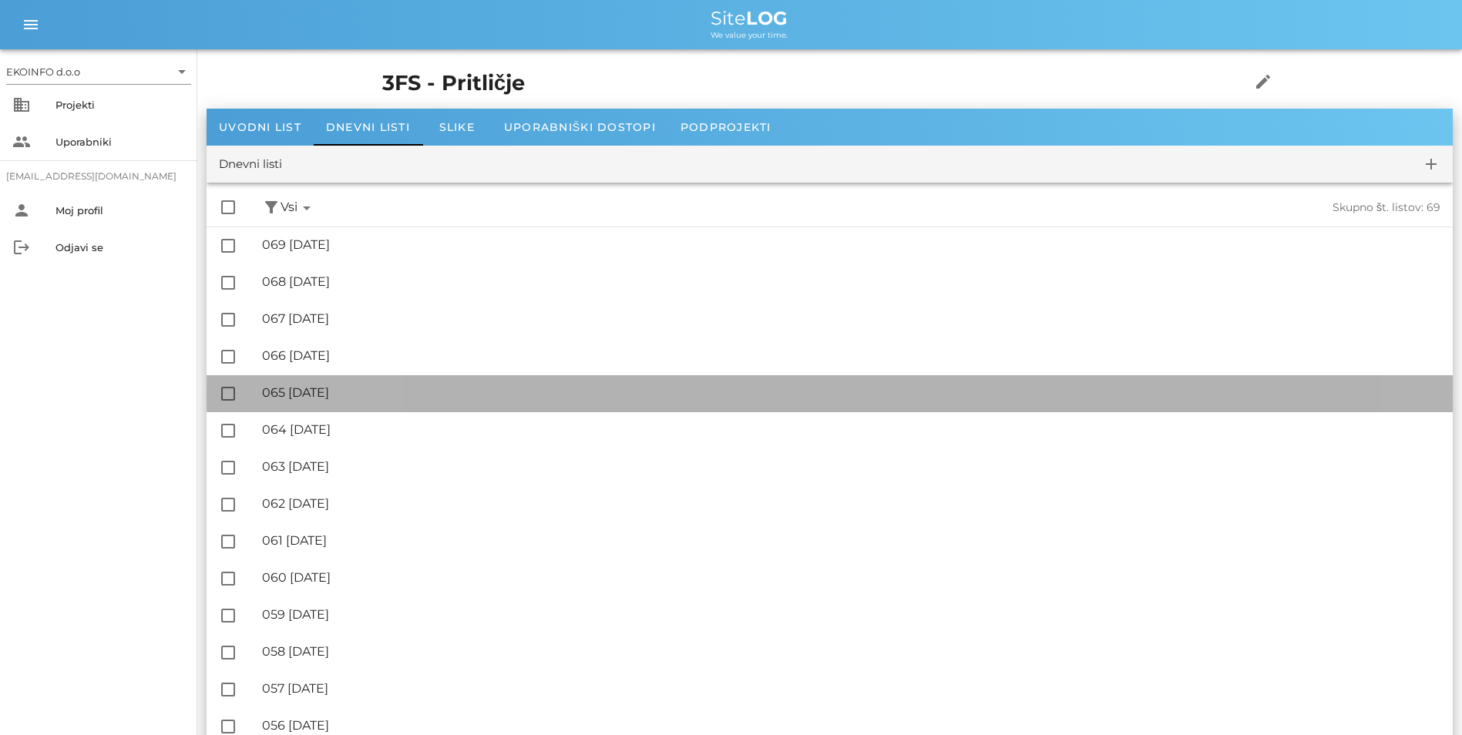
click at [354, 393] on div "🔏 065 [DATE]" at bounding box center [851, 392] width 1178 height 15
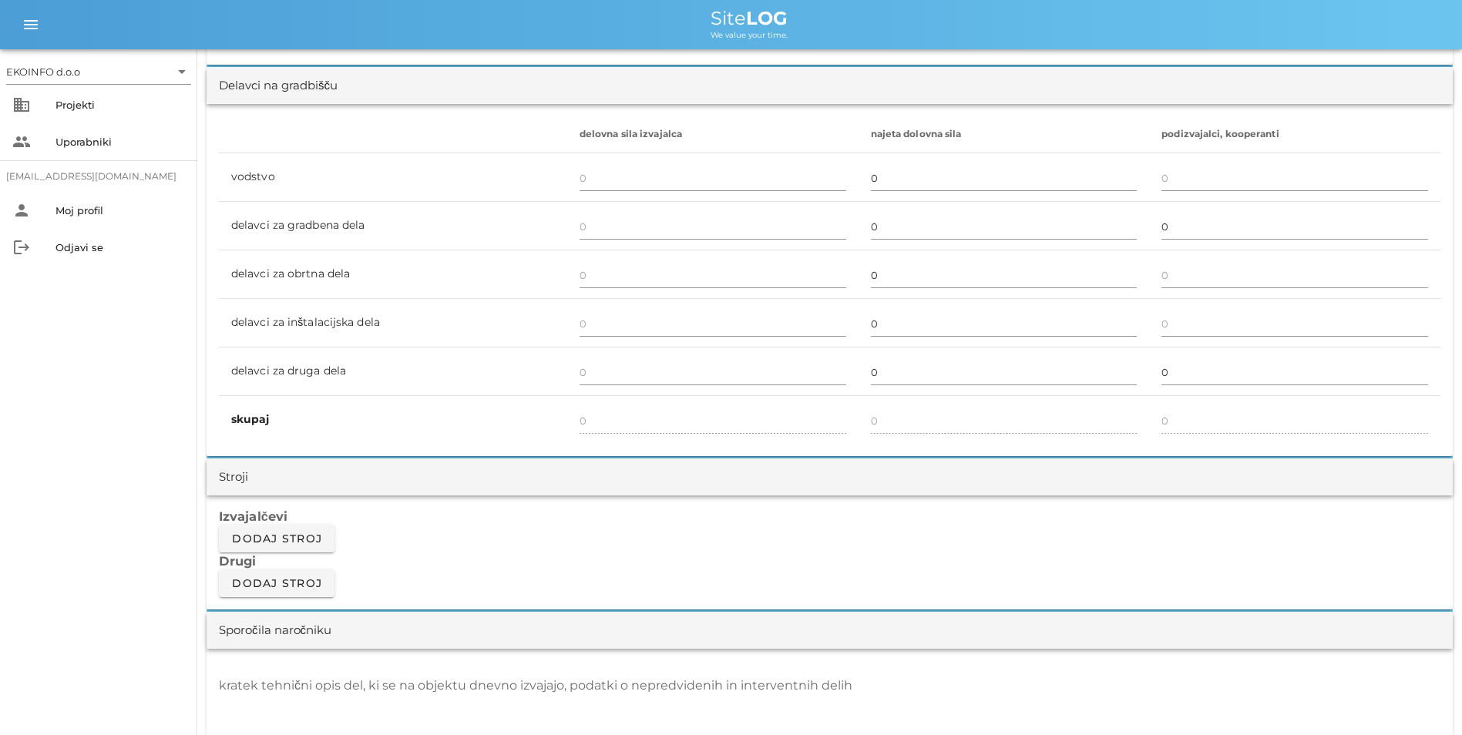
scroll to position [1079, 0]
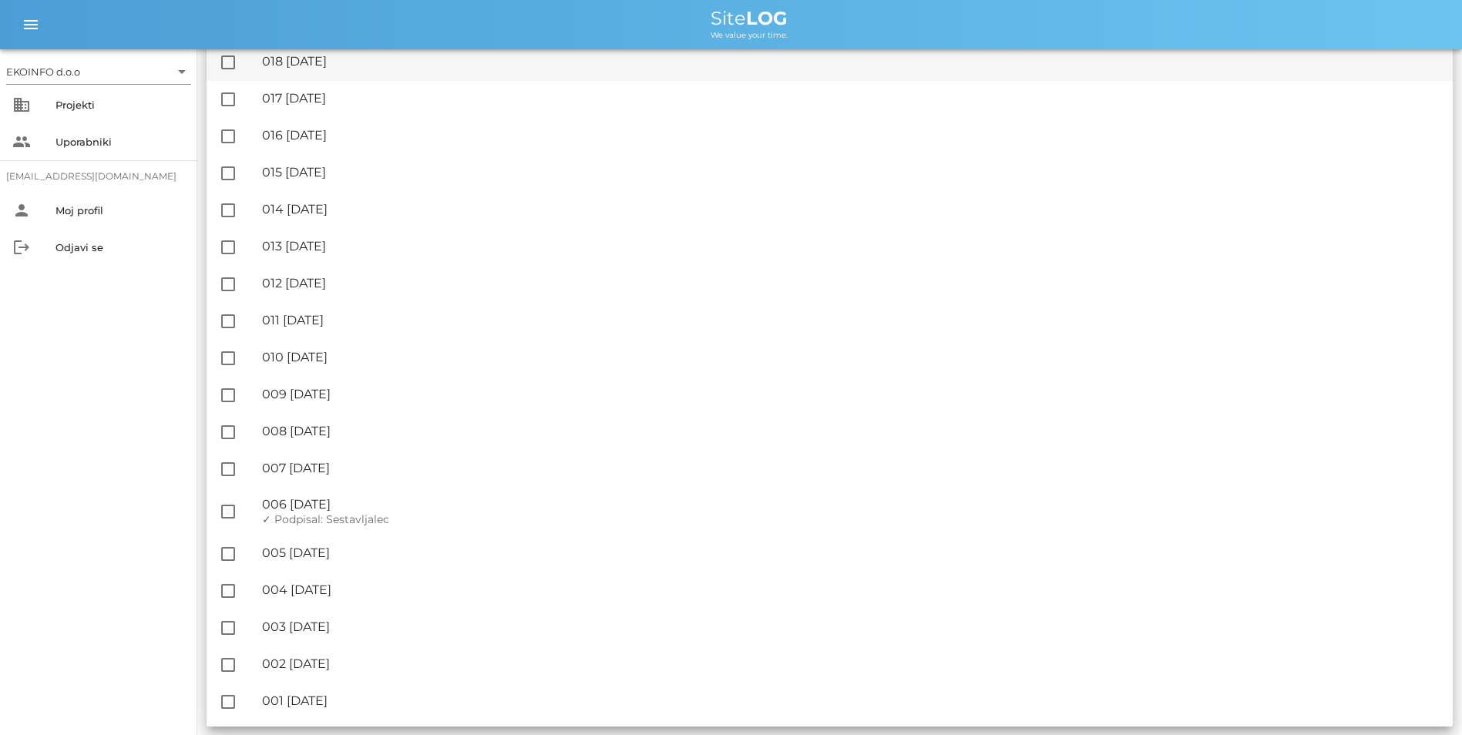
scroll to position [2071, 0]
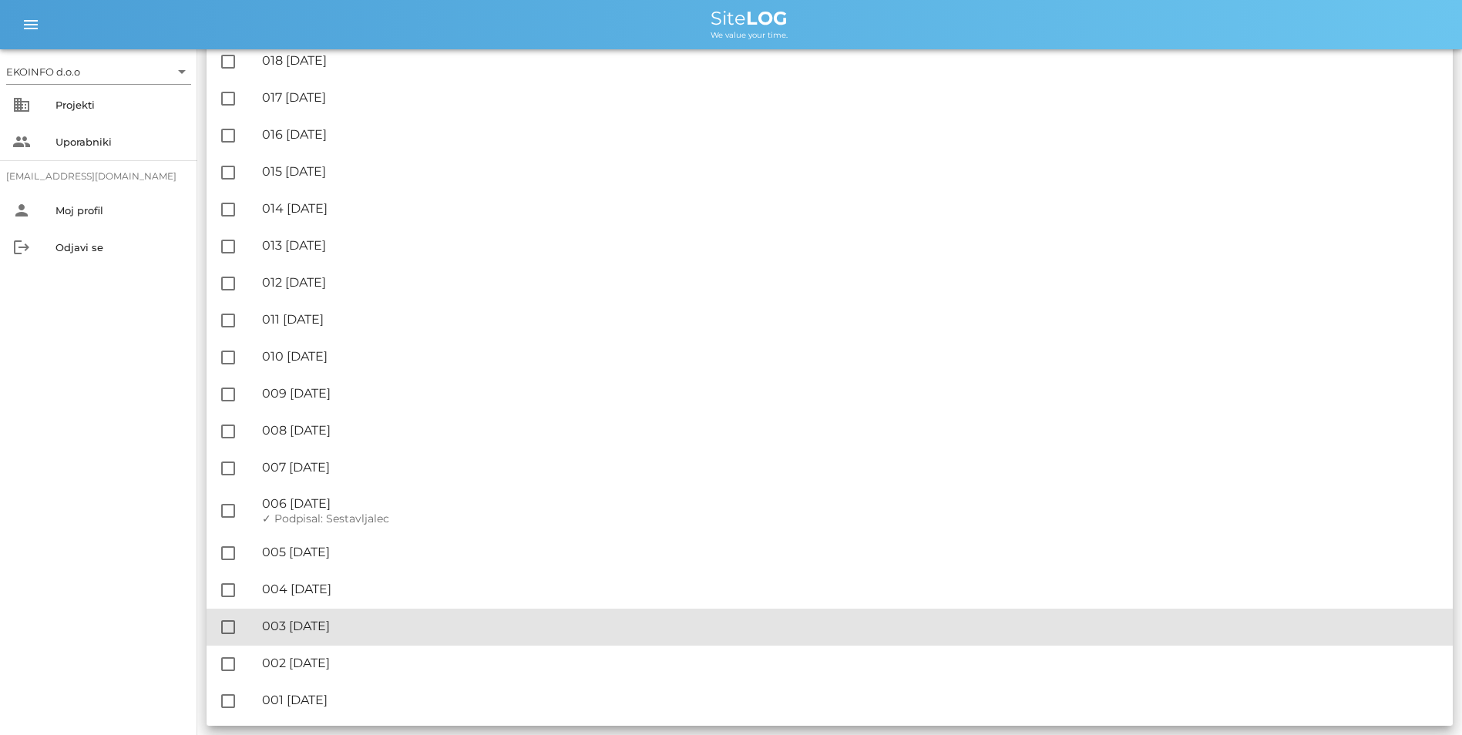
click at [332, 626] on div "🔏 003 [DATE]" at bounding box center [851, 626] width 1178 height 15
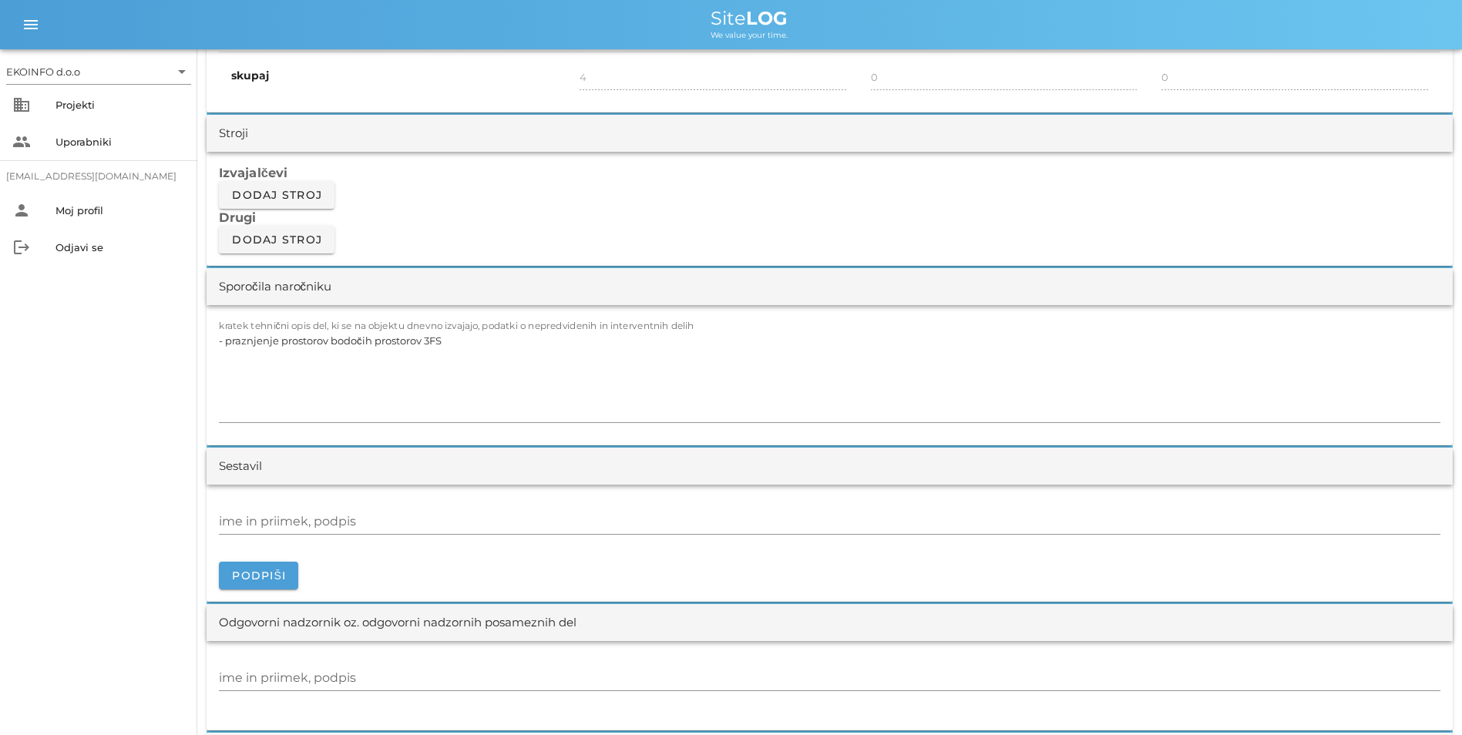
scroll to position [1156, 0]
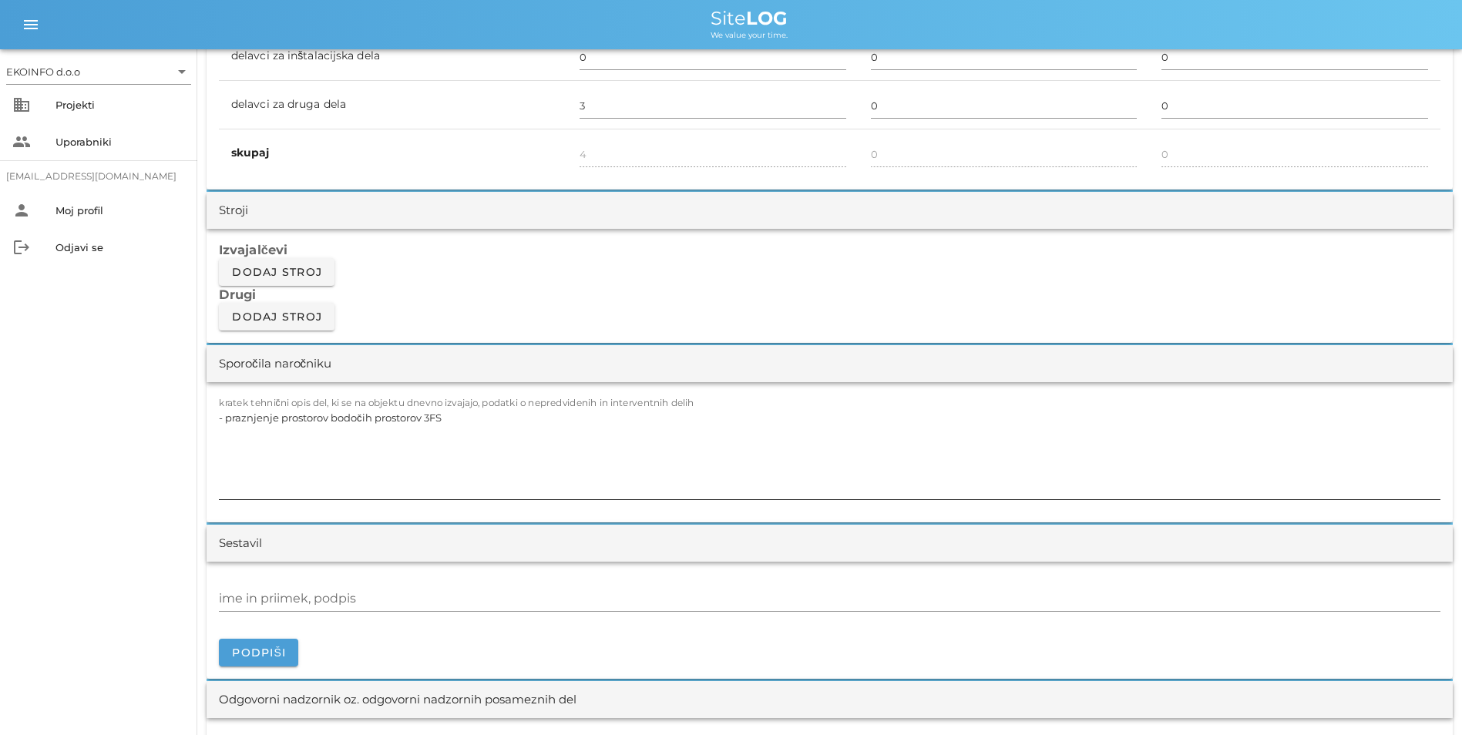
click at [469, 422] on textarea "- praznjenje prostorov bodočih prostorov 3FS" at bounding box center [830, 453] width 1222 height 92
drag, startPoint x: 462, startPoint y: 419, endPoint x: 226, endPoint y: 421, distance: 236.6
click at [226, 421] on textarea "- praznjenje prostorov bodočih prostorov 3FS" at bounding box center [830, 453] width 1222 height 92
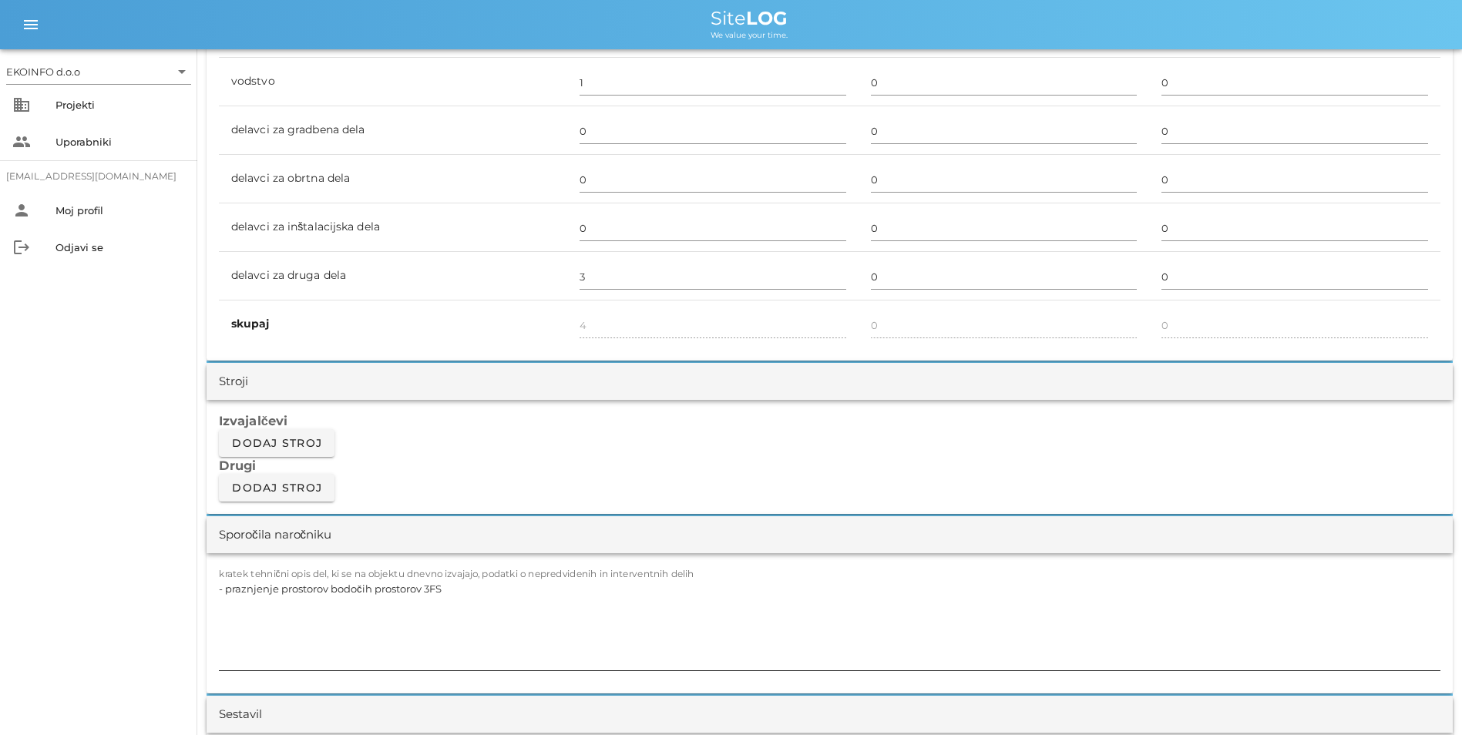
scroll to position [925, 0]
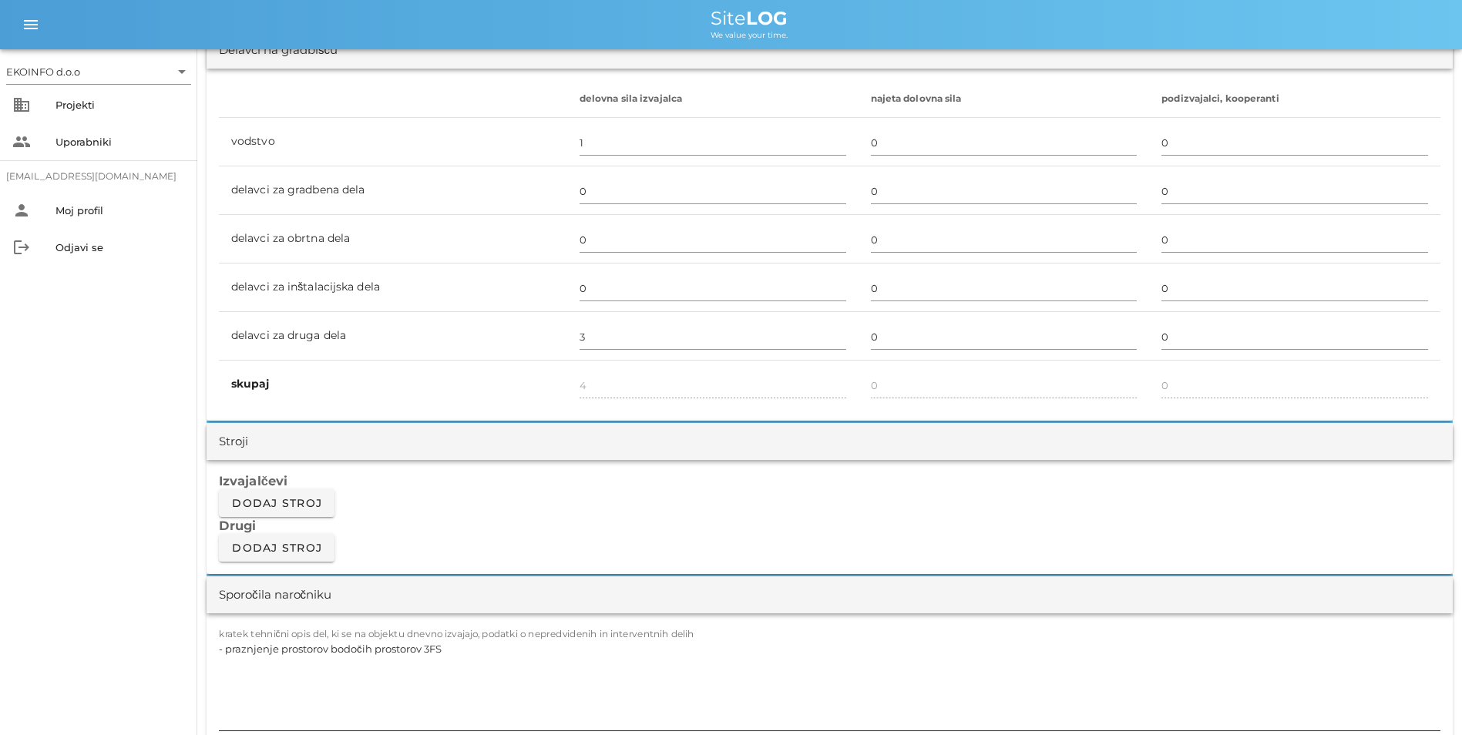
click at [497, 678] on textarea "- praznjenje prostorov bodočih prostorov 3FS" at bounding box center [830, 684] width 1222 height 92
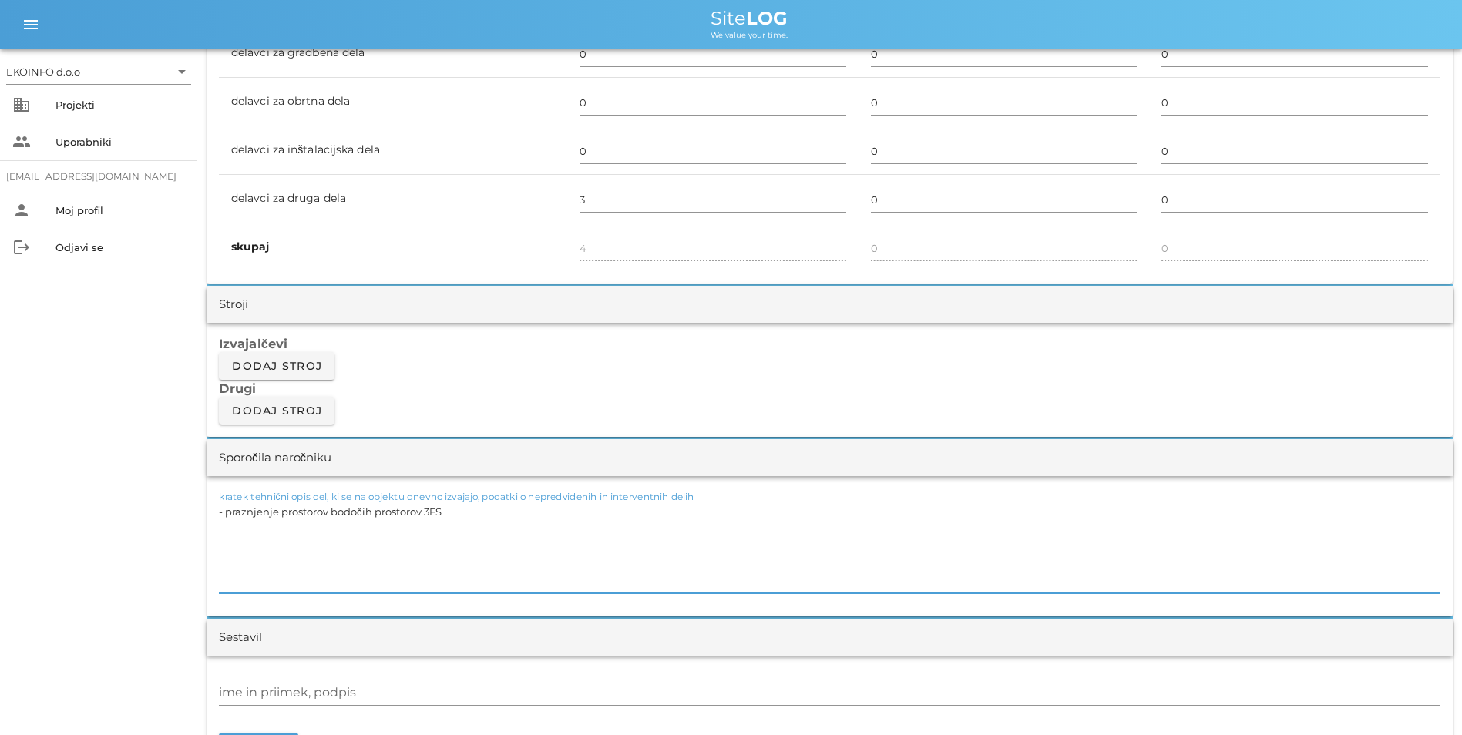
scroll to position [1079, 0]
